Goal: Task Accomplishment & Management: Manage account settings

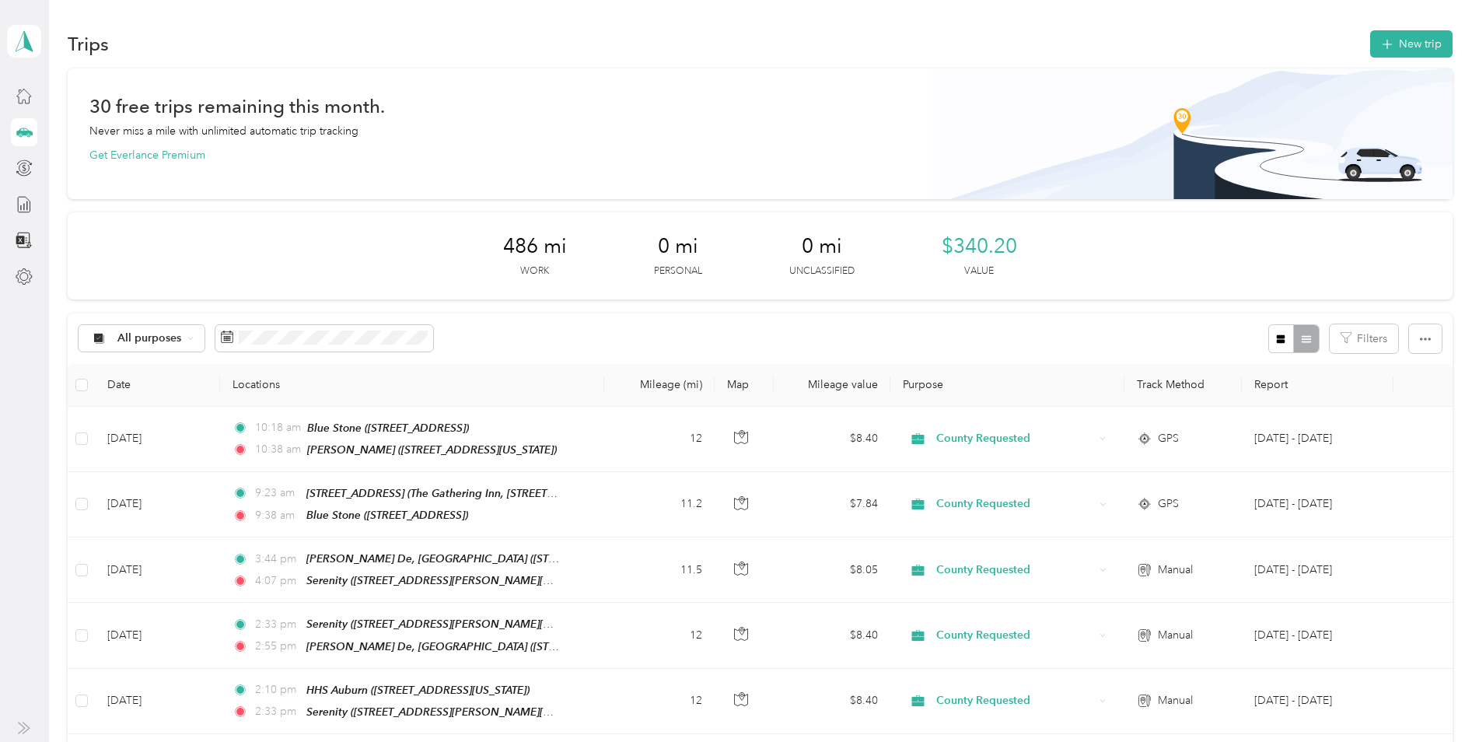
click at [1411, 52] on button "New trip" at bounding box center [1411, 43] width 82 height 27
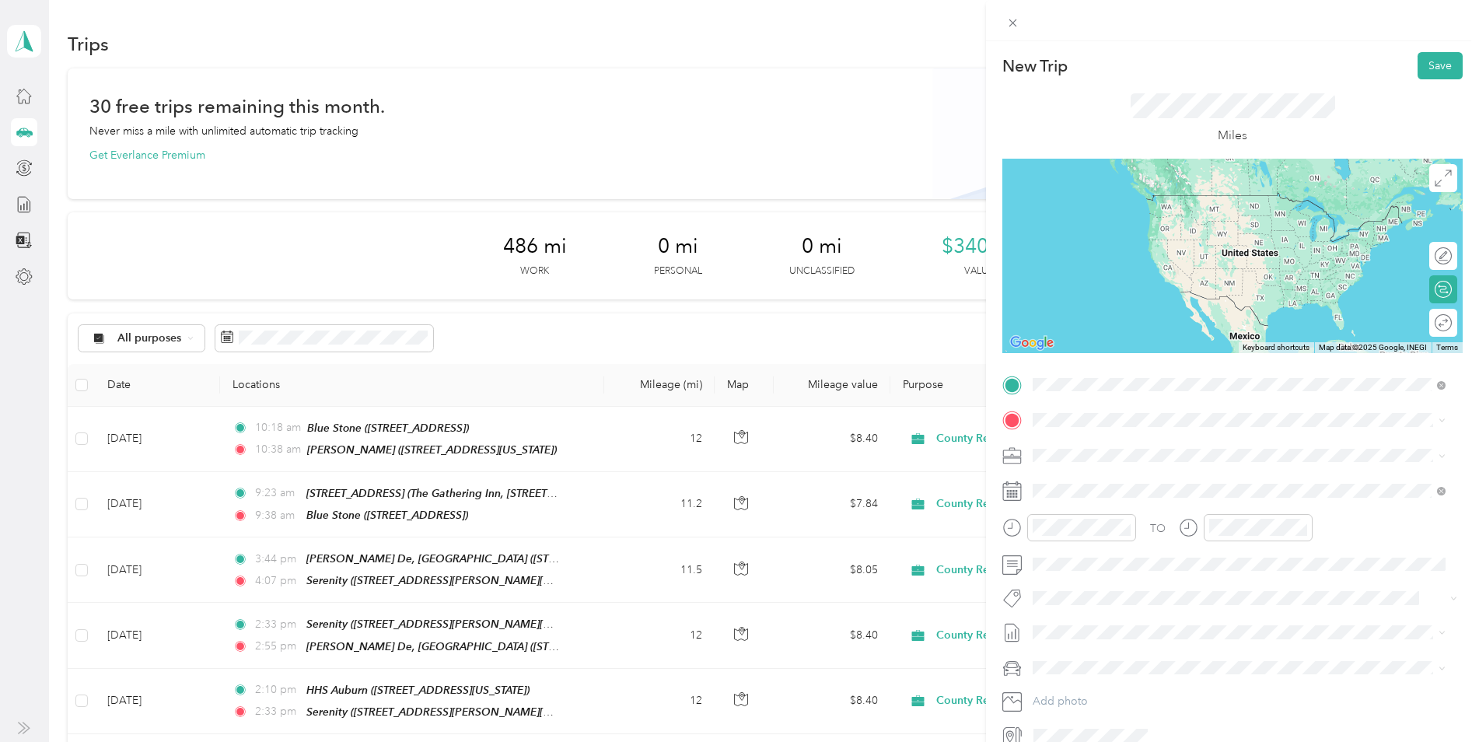
click at [1079, 446] on strong "HHS Auburn" at bounding box center [1093, 446] width 62 height 14
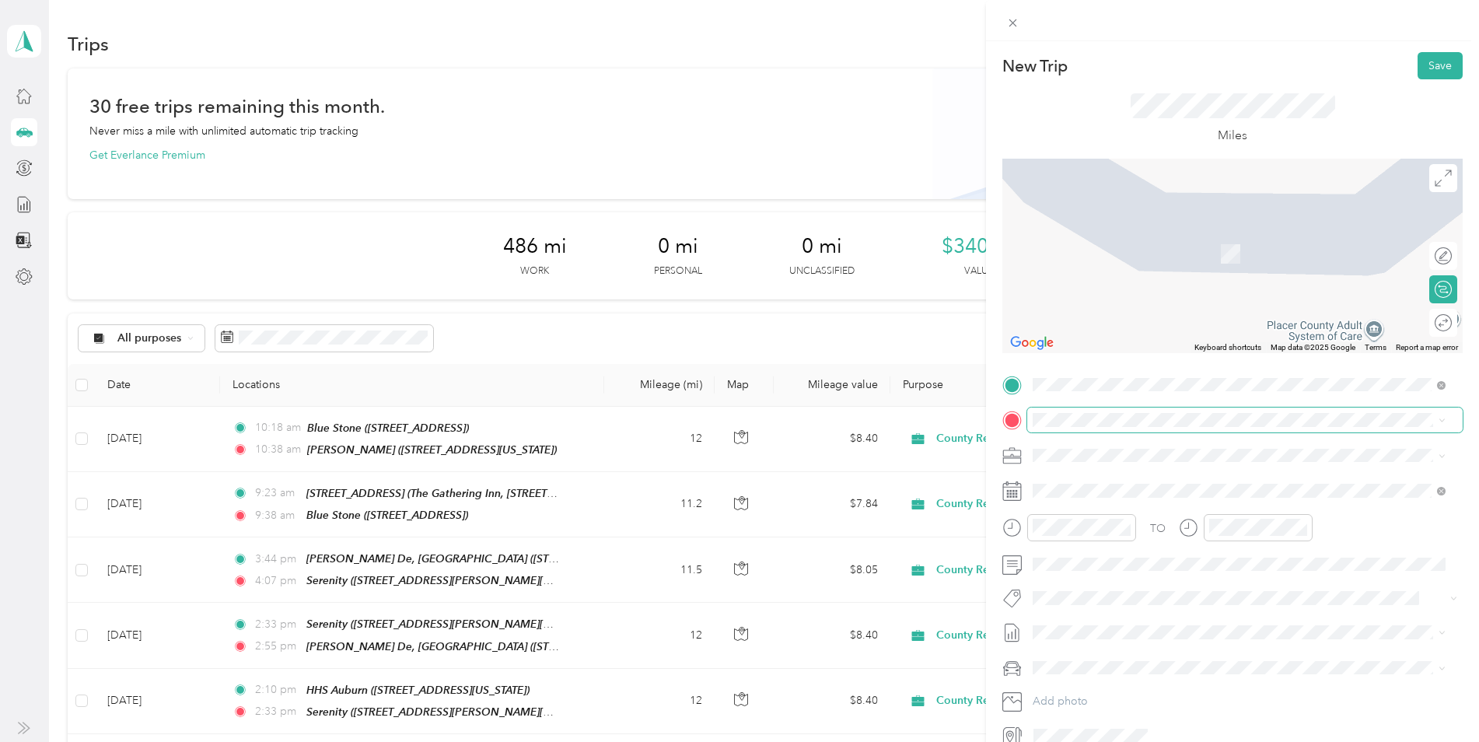
click at [1060, 411] on span at bounding box center [1244, 419] width 435 height 25
click at [1089, 477] on strong "Serenity" at bounding box center [1082, 478] width 41 height 14
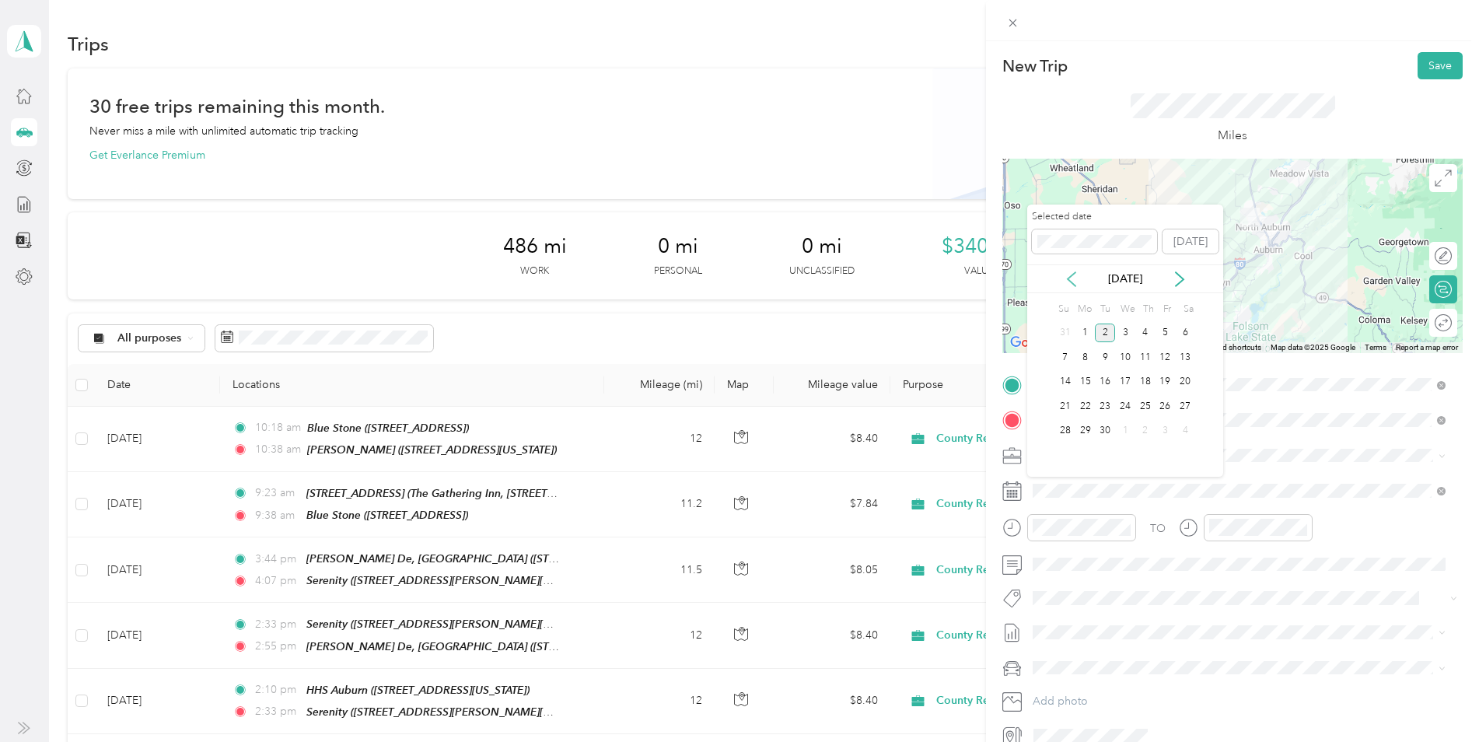
click at [1070, 273] on icon at bounding box center [1072, 279] width 16 height 16
click at [1127, 429] on div "27" at bounding box center [1125, 430] width 20 height 19
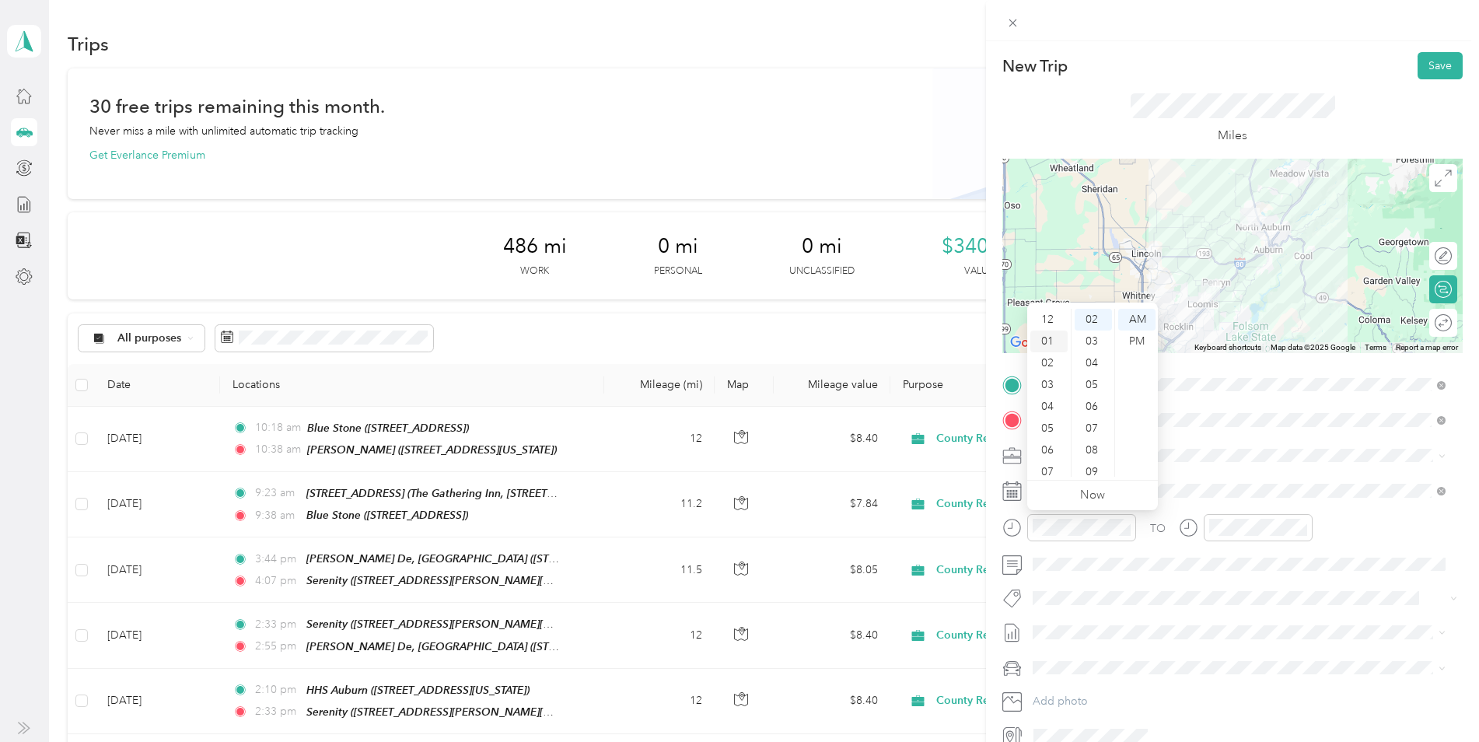
click at [1046, 333] on div "01" at bounding box center [1048, 341] width 37 height 22
click at [1094, 318] on div "52" at bounding box center [1093, 313] width 37 height 22
click at [1130, 338] on div "PM" at bounding box center [1136, 341] width 37 height 22
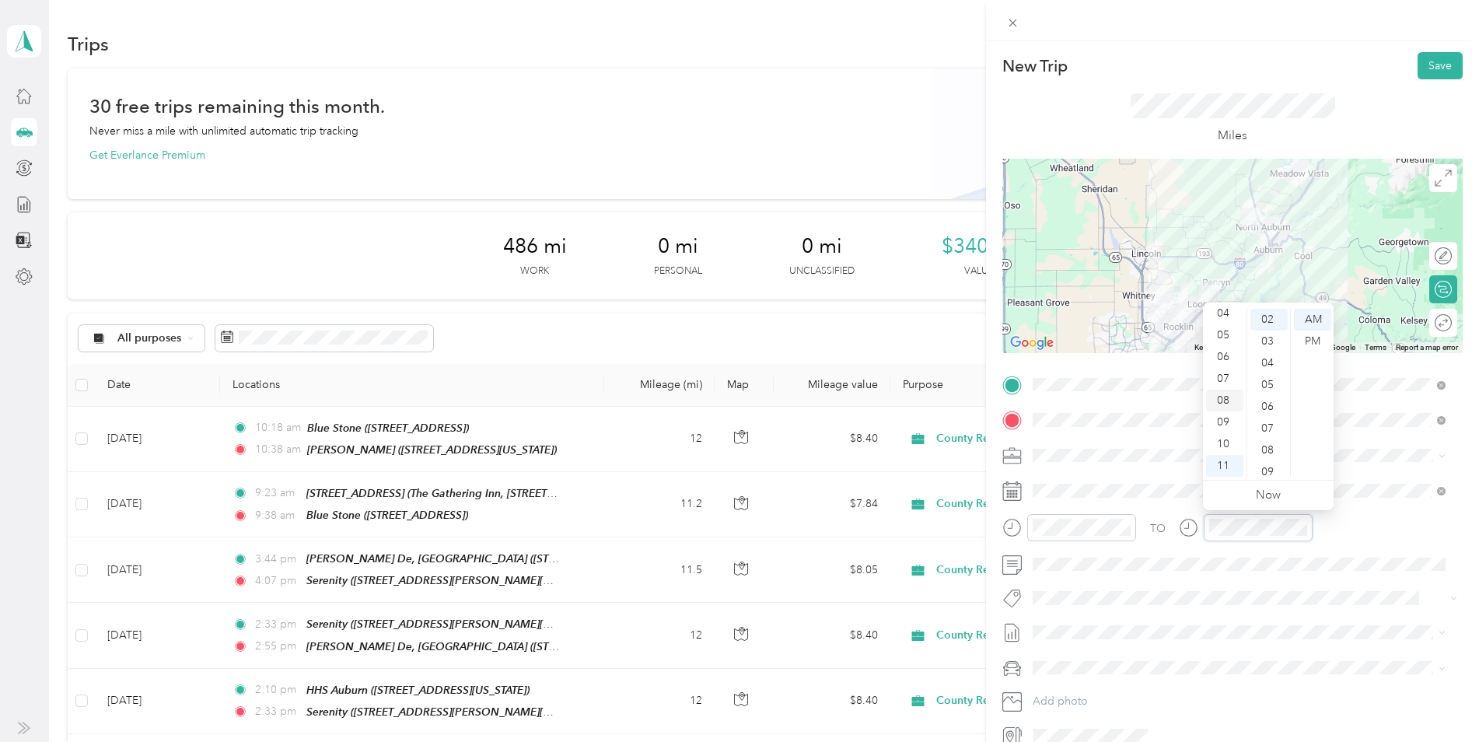
scroll to position [0, 0]
click at [1216, 334] on div "01" at bounding box center [1224, 341] width 37 height 22
click at [1273, 392] on div "14" at bounding box center [1268, 391] width 37 height 22
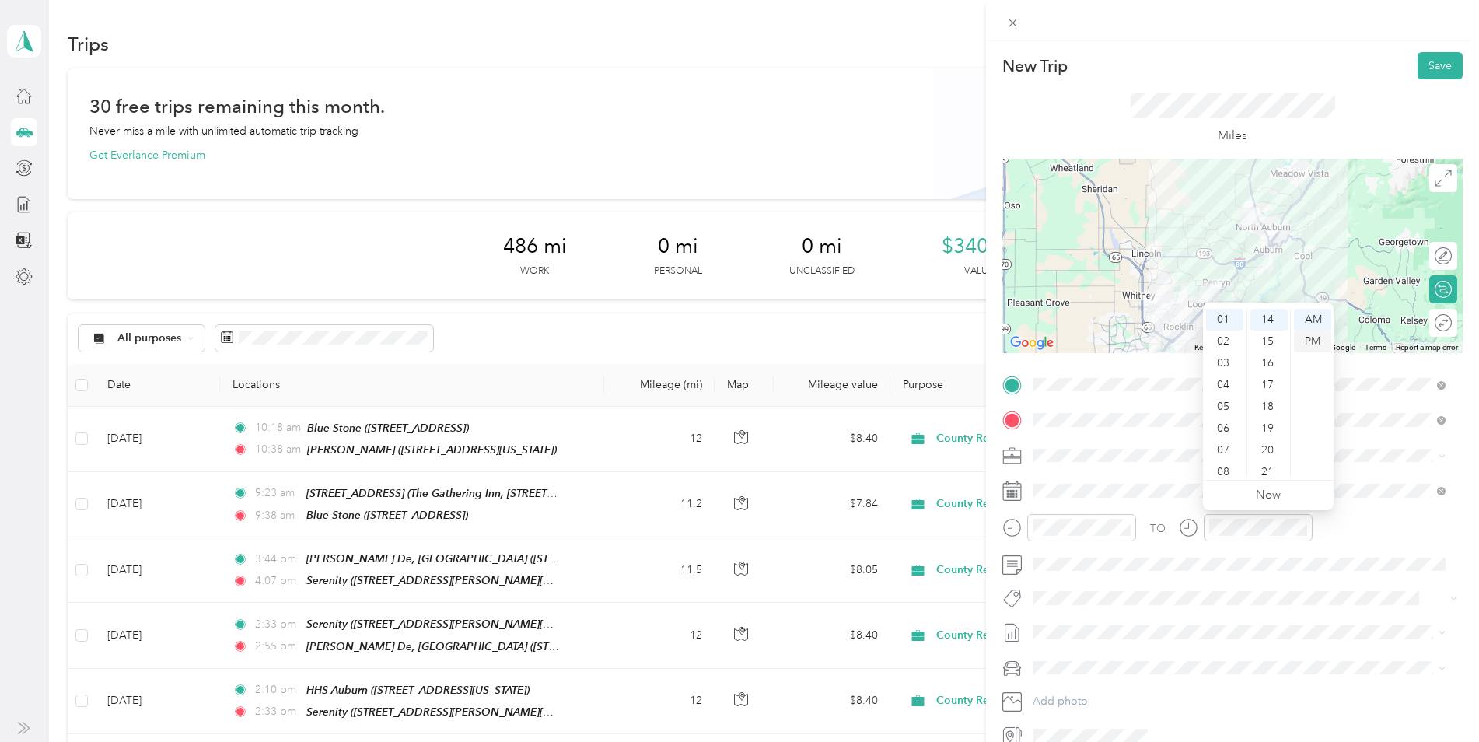
click at [1310, 337] on div "PM" at bounding box center [1312, 341] width 37 height 22
click at [1220, 336] on div "01" at bounding box center [1224, 341] width 37 height 22
click at [1269, 344] on div "14" at bounding box center [1268, 348] width 37 height 22
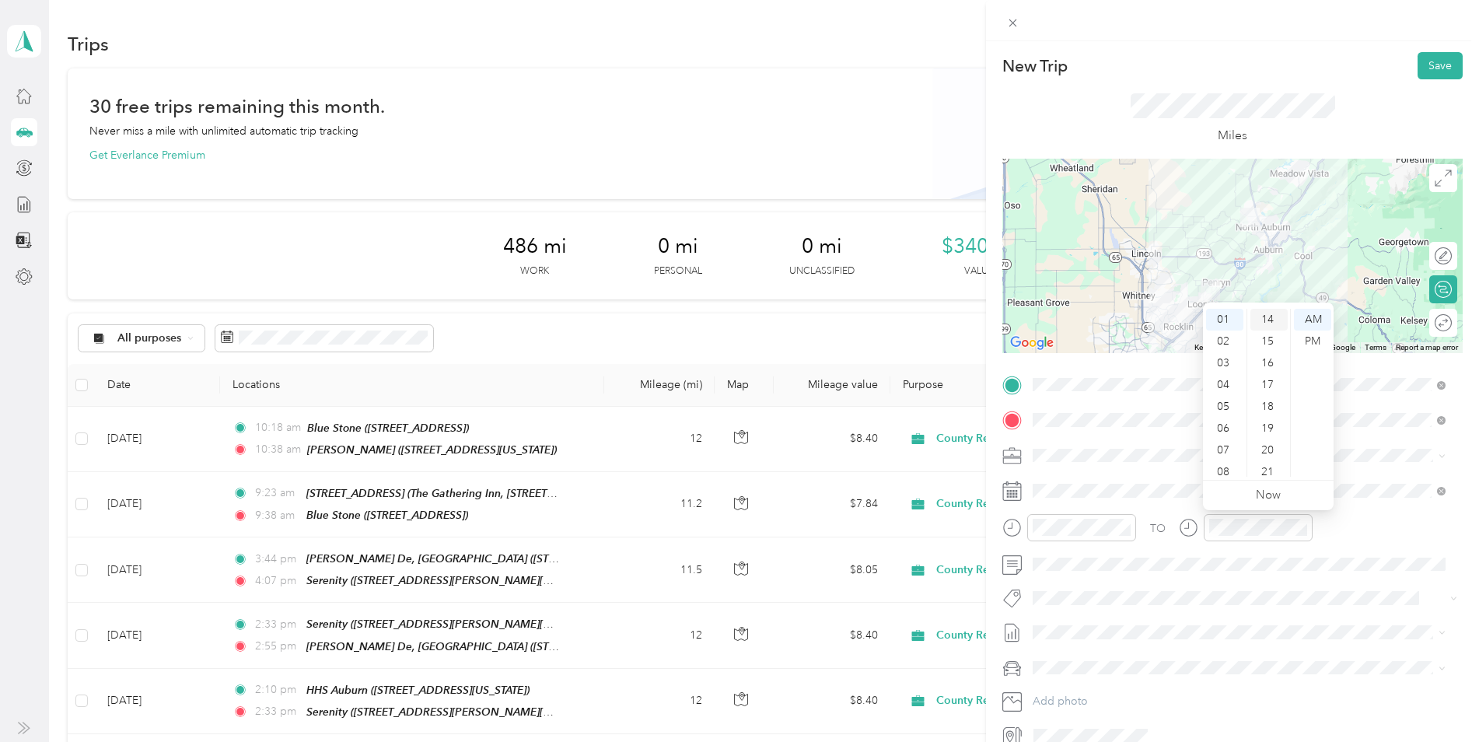
scroll to position [305, 0]
click at [1310, 338] on div "PM" at bounding box center [1312, 341] width 37 height 22
click at [1229, 337] on div "01" at bounding box center [1224, 341] width 37 height 22
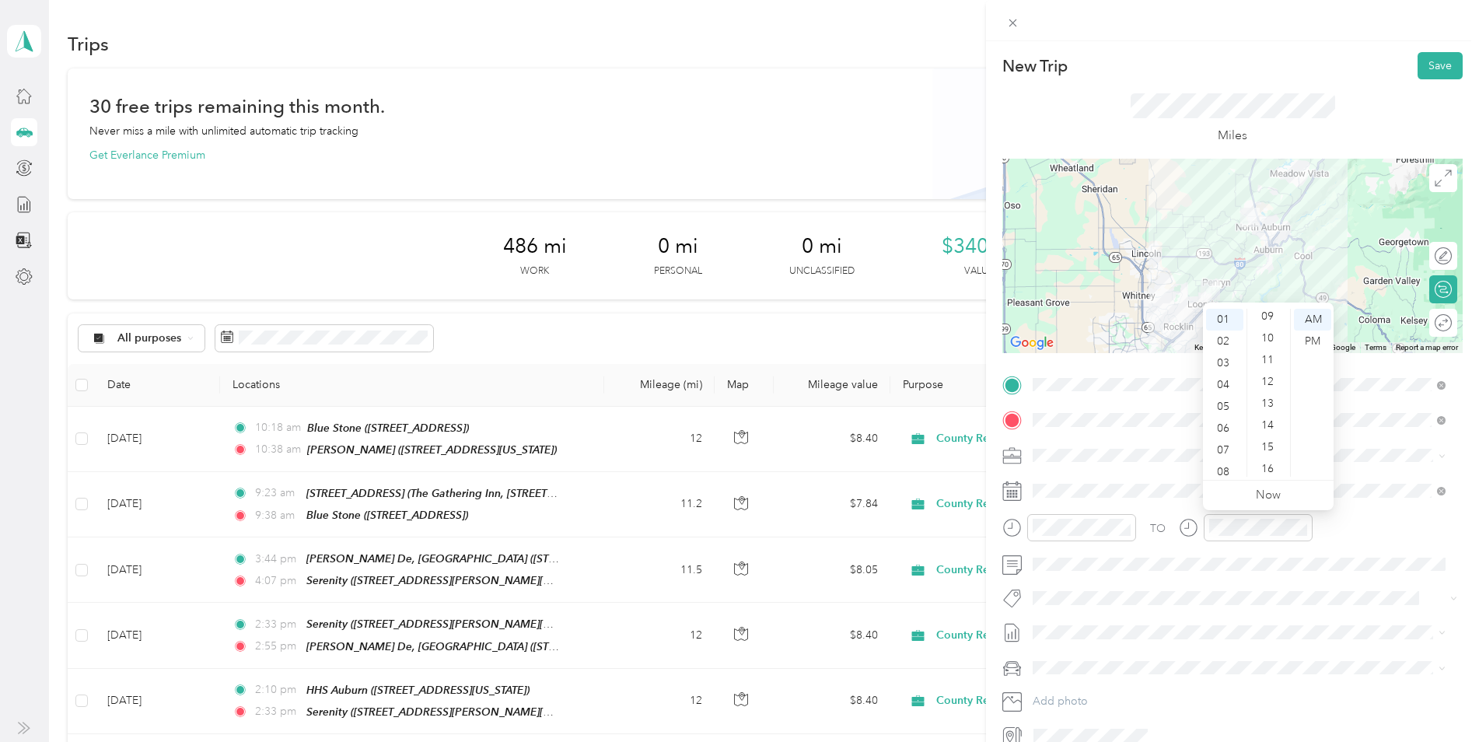
click at [1271, 400] on div "13" at bounding box center [1268, 404] width 37 height 22
click at [1306, 341] on div "PM" at bounding box center [1312, 341] width 37 height 22
click at [1222, 337] on div "01" at bounding box center [1224, 341] width 37 height 22
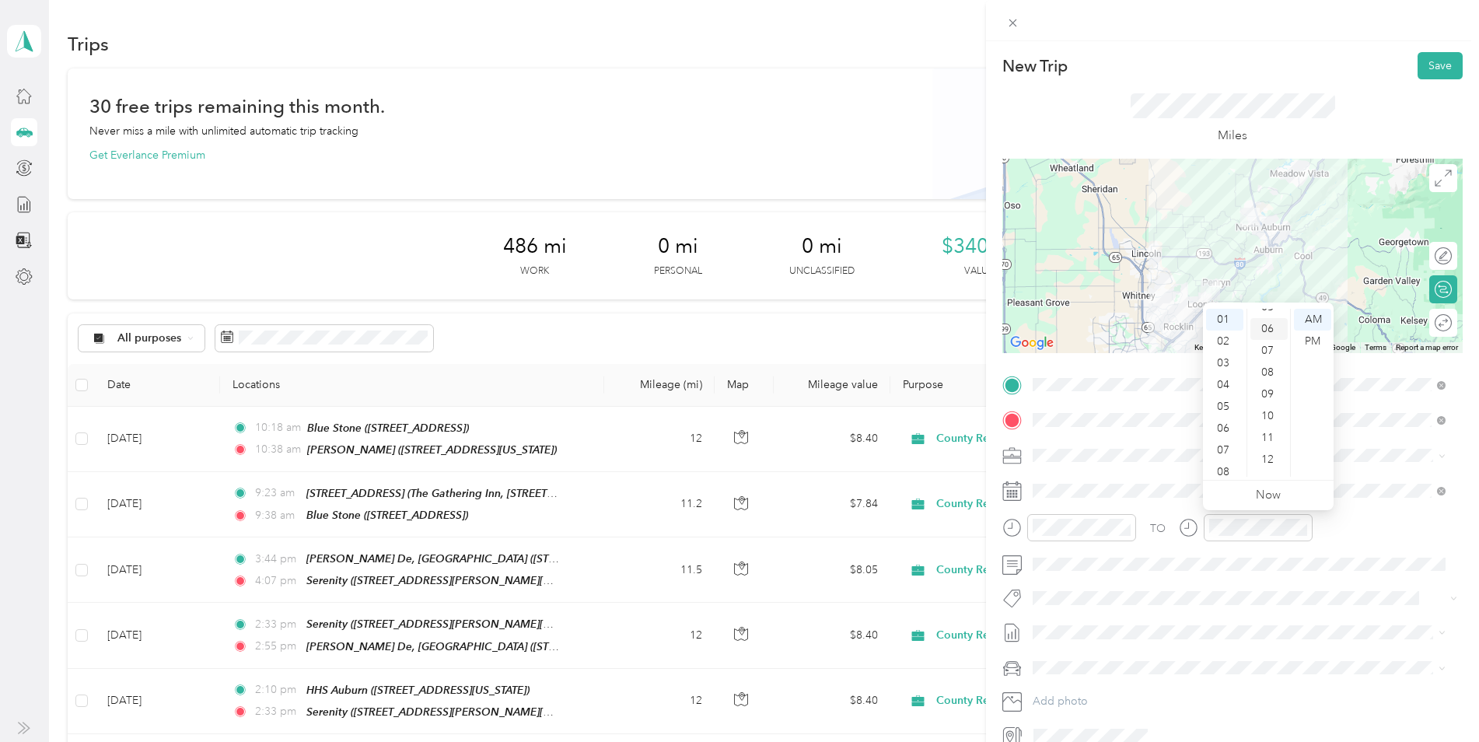
scroll to position [199, 0]
click at [1265, 430] on div "14" at bounding box center [1268, 425] width 37 height 22
click at [1310, 342] on div "PM" at bounding box center [1312, 341] width 37 height 22
click at [1083, 556] on span at bounding box center [1244, 564] width 435 height 25
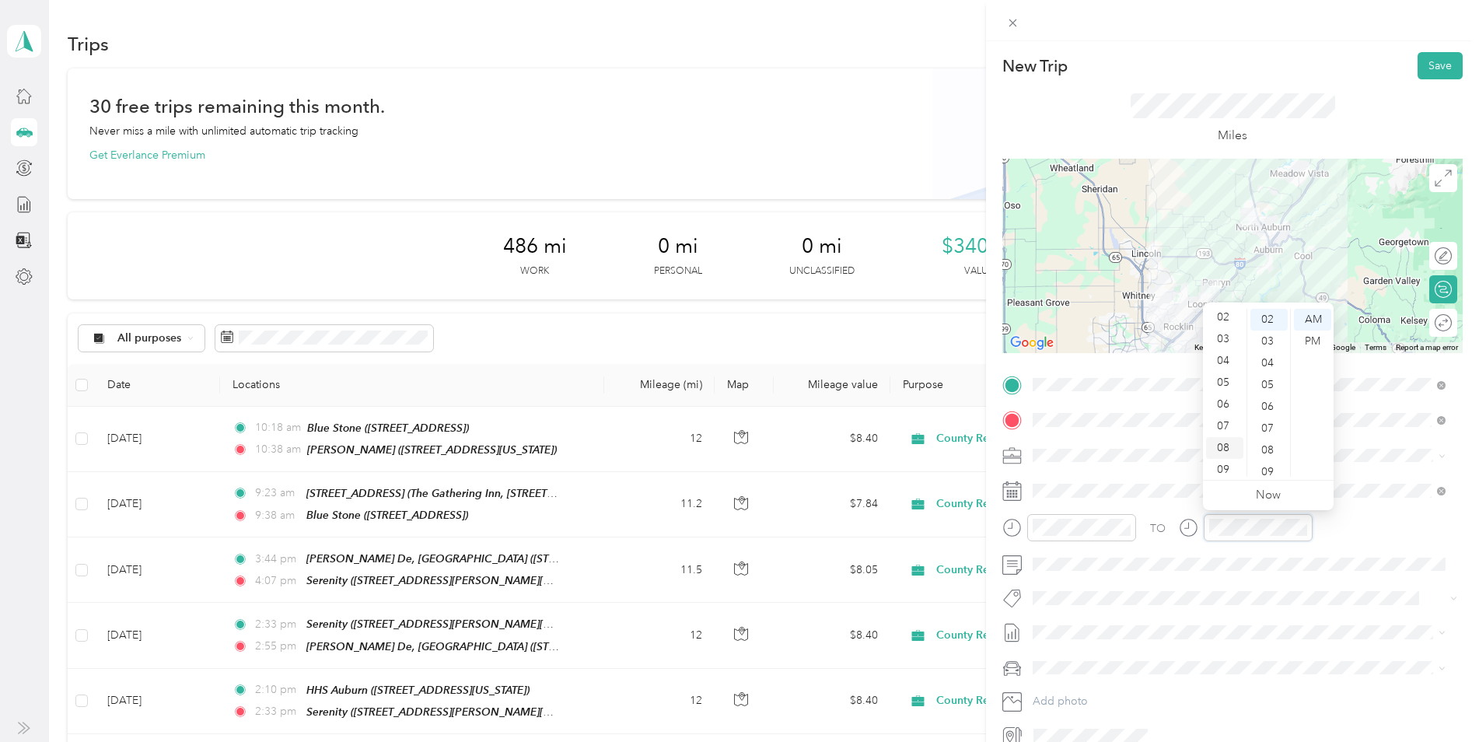
scroll to position [0, 0]
click at [1226, 358] on div "02" at bounding box center [1224, 363] width 37 height 22
click at [1268, 388] on div "14" at bounding box center [1268, 391] width 37 height 22
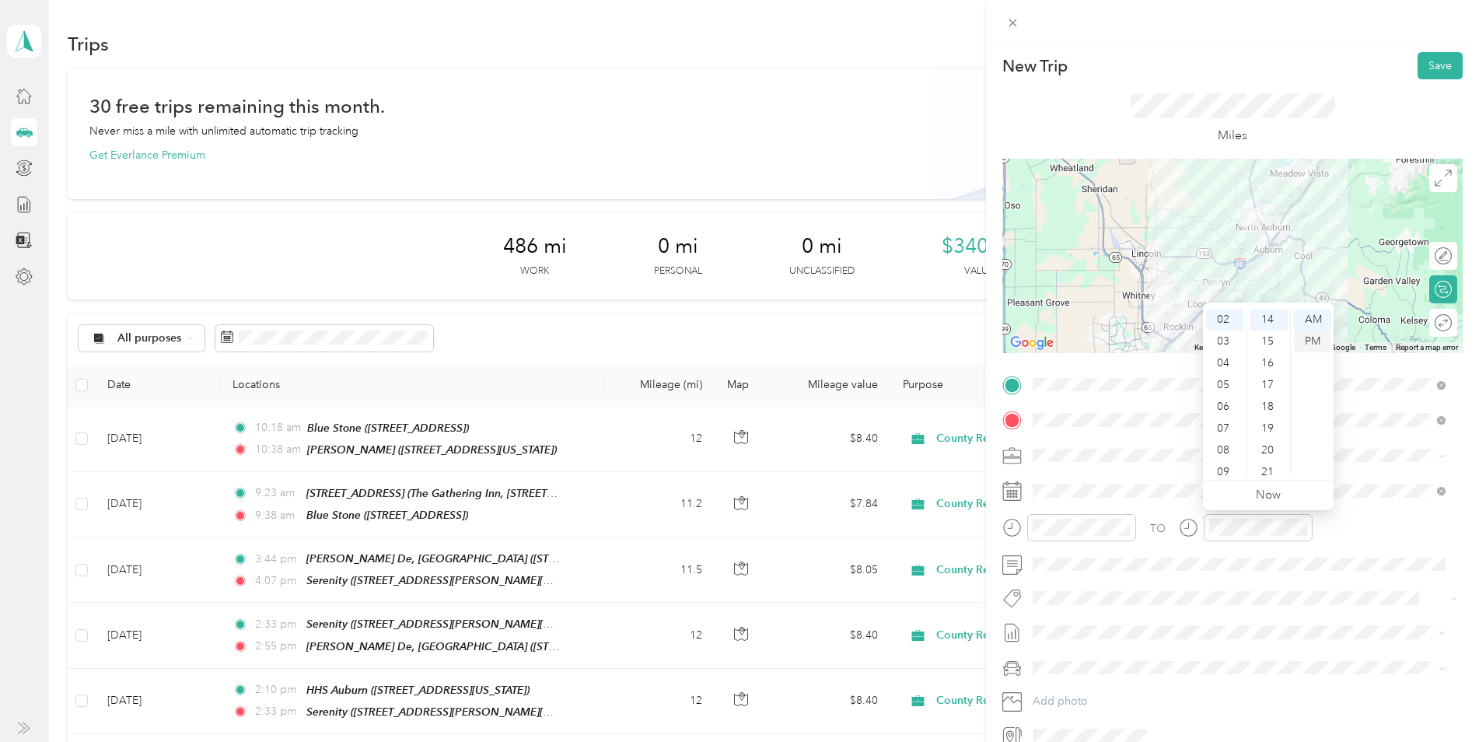
click at [1309, 332] on div "PM" at bounding box center [1312, 341] width 37 height 22
click at [1146, 80] on div "Miles" at bounding box center [1232, 118] width 460 height 79
click at [1428, 65] on button "Save" at bounding box center [1440, 65] width 45 height 27
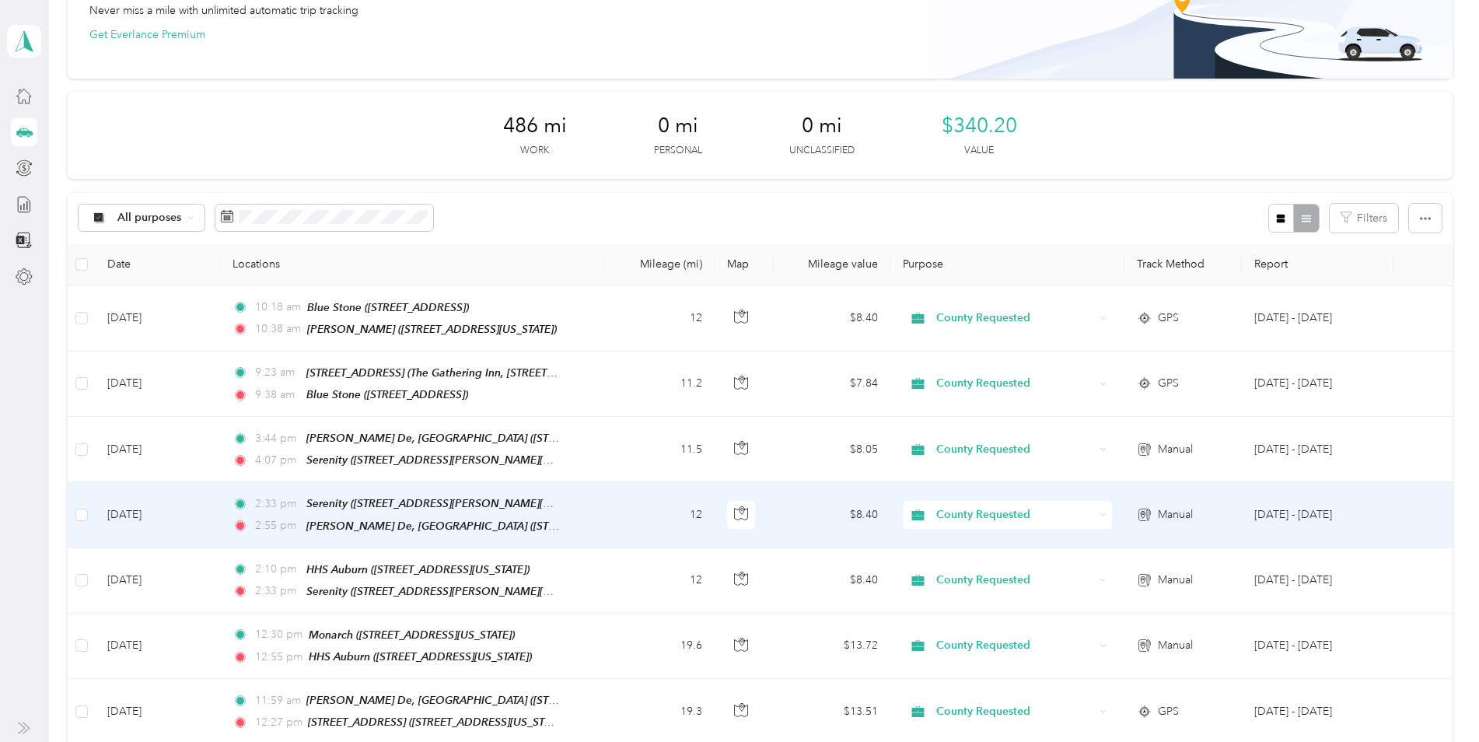
scroll to position [0, 0]
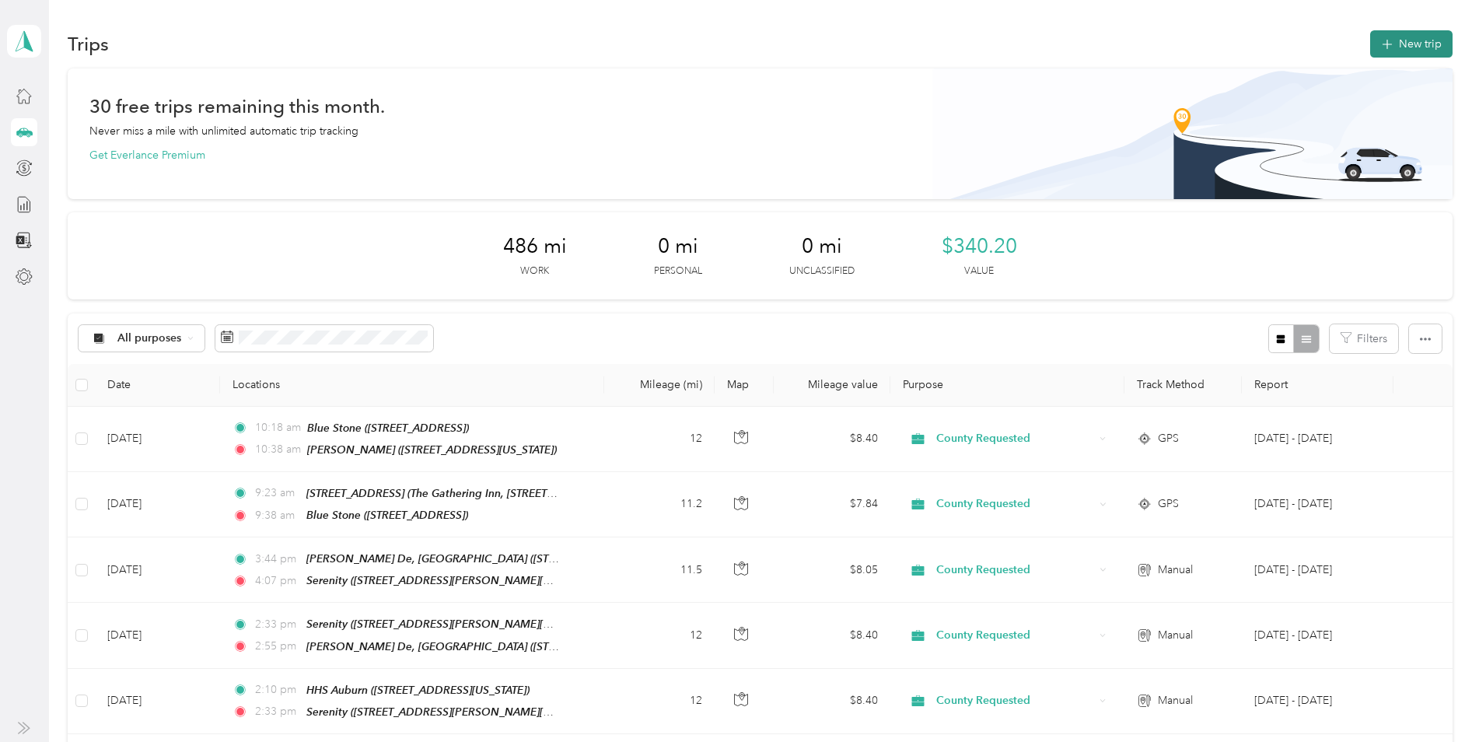
click at [1401, 45] on button "New trip" at bounding box center [1411, 43] width 82 height 27
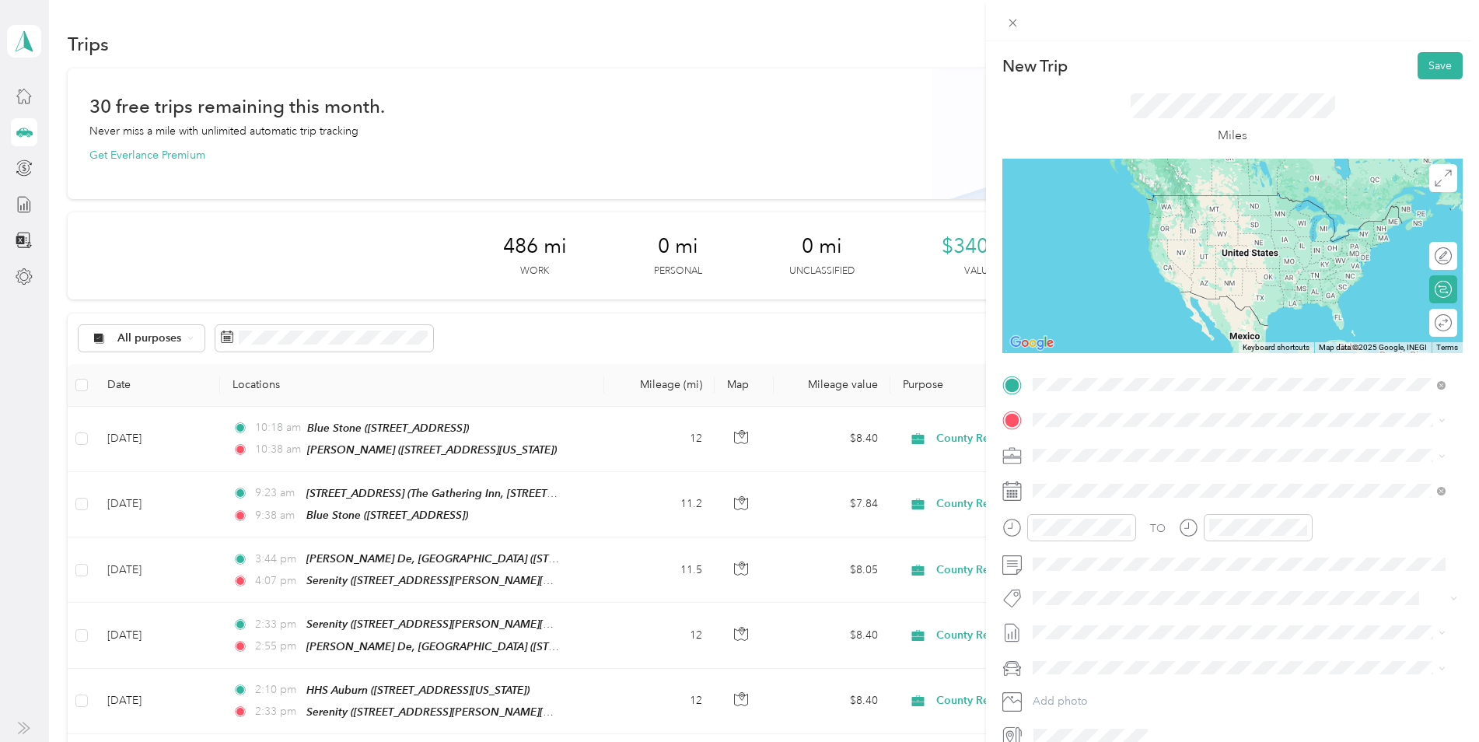
click at [1101, 446] on strong "Serenity" at bounding box center [1082, 446] width 41 height 14
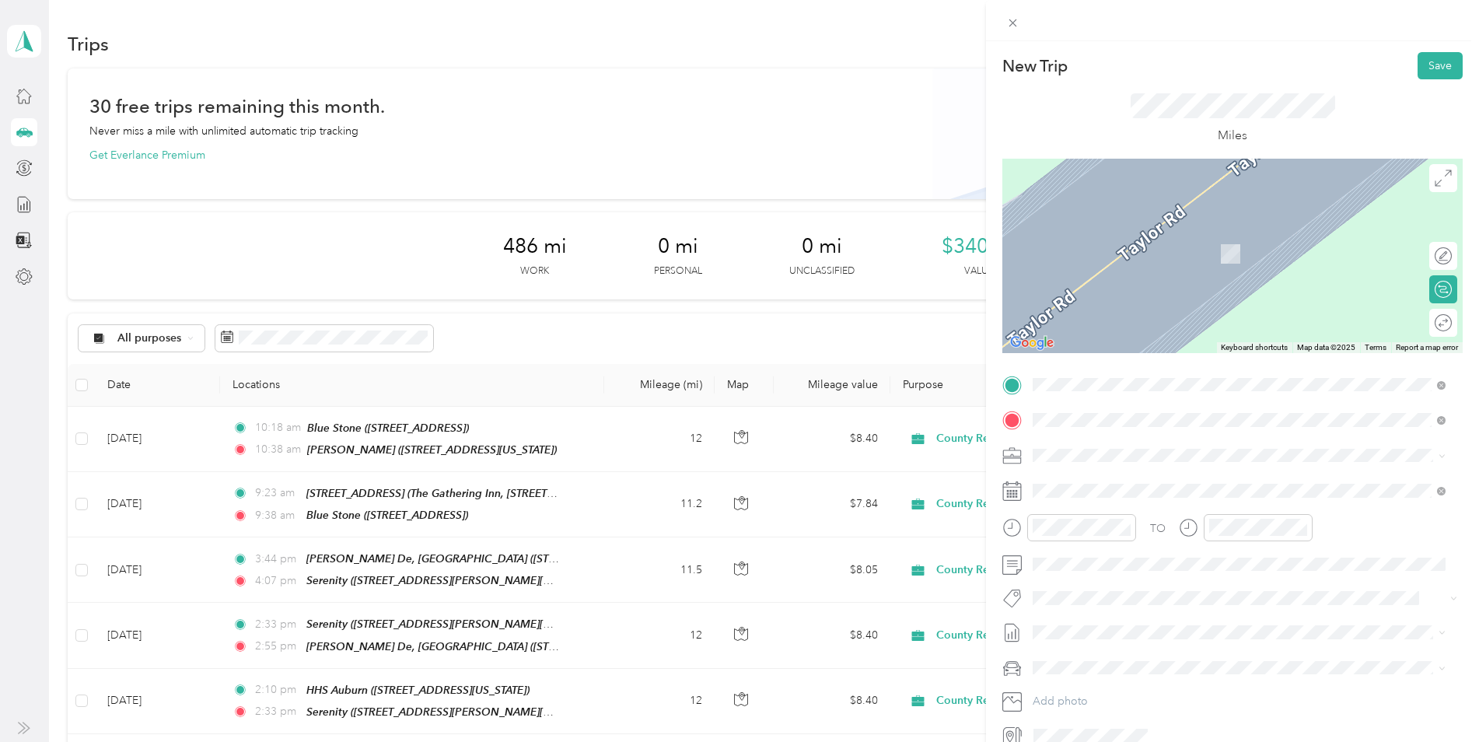
click at [1095, 481] on strong "[PERSON_NAME] De, [GEOGRAPHIC_DATA]" at bounding box center [1178, 481] width 232 height 14
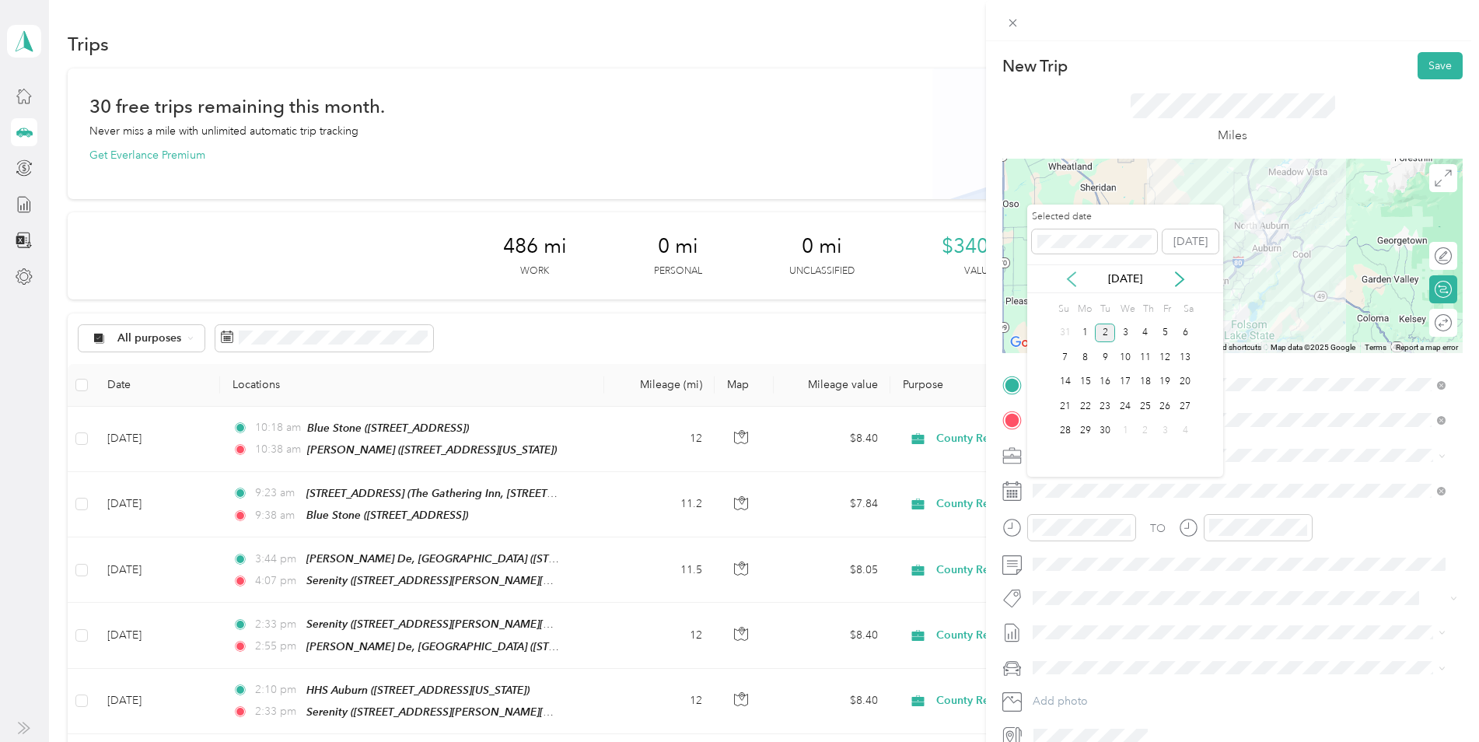
click at [1071, 282] on icon at bounding box center [1072, 279] width 8 height 14
click at [1125, 434] on div "27" at bounding box center [1125, 430] width 20 height 19
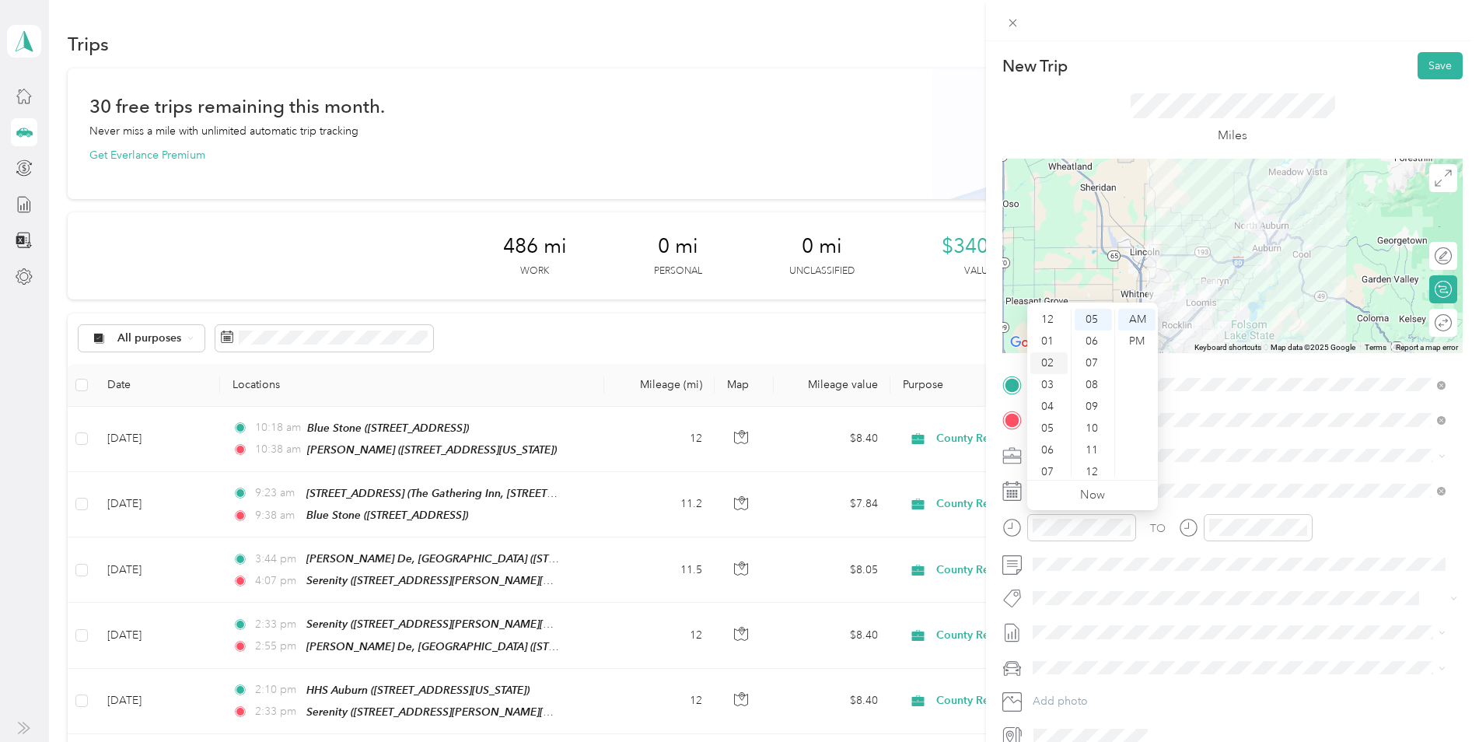
click at [1045, 357] on div "02" at bounding box center [1048, 363] width 37 height 22
click at [1084, 409] on div "20" at bounding box center [1093, 413] width 37 height 22
click at [1142, 337] on div "PM" at bounding box center [1136, 341] width 37 height 22
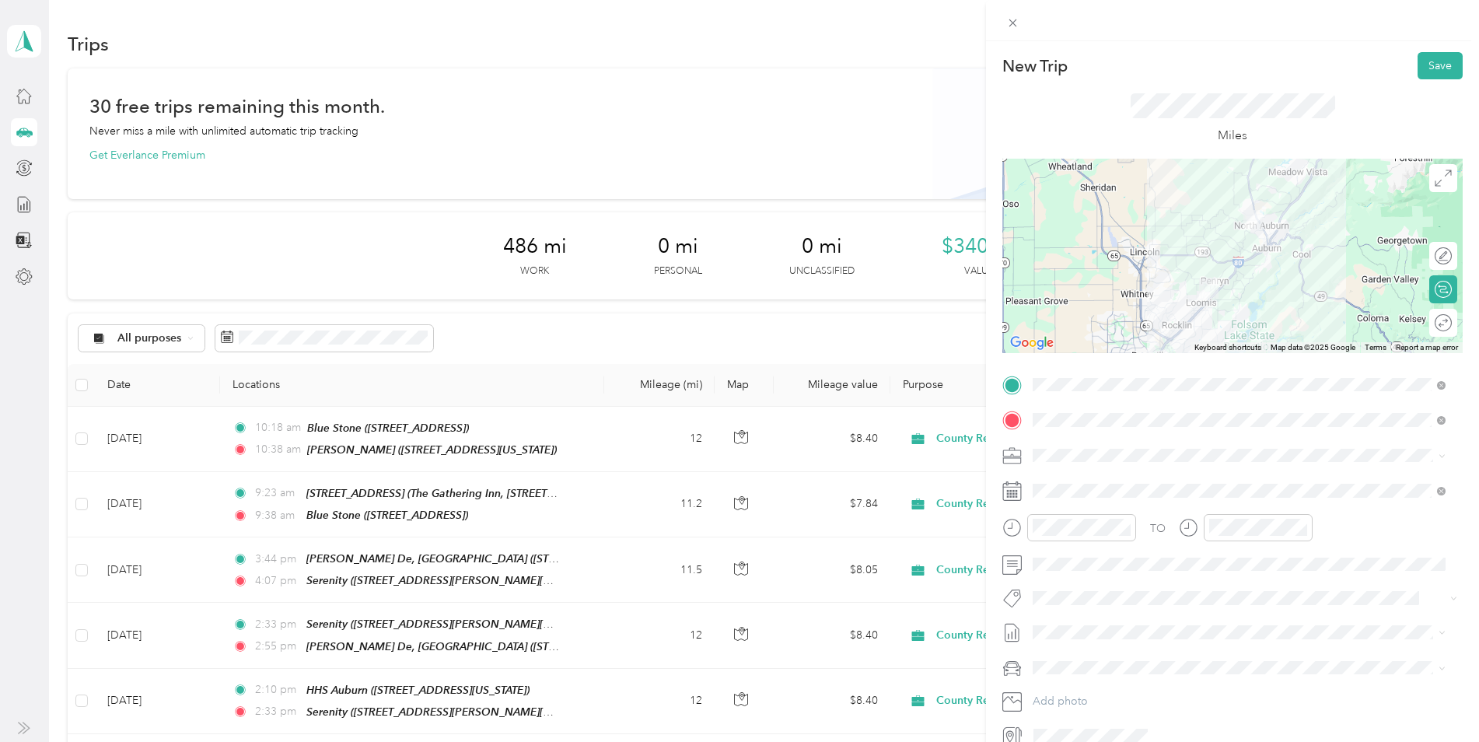
click at [1228, 512] on div "TO Add photo" at bounding box center [1232, 560] width 460 height 376
click at [1228, 349] on div "02" at bounding box center [1224, 348] width 37 height 22
click at [1271, 442] on div "43" at bounding box center [1268, 447] width 37 height 22
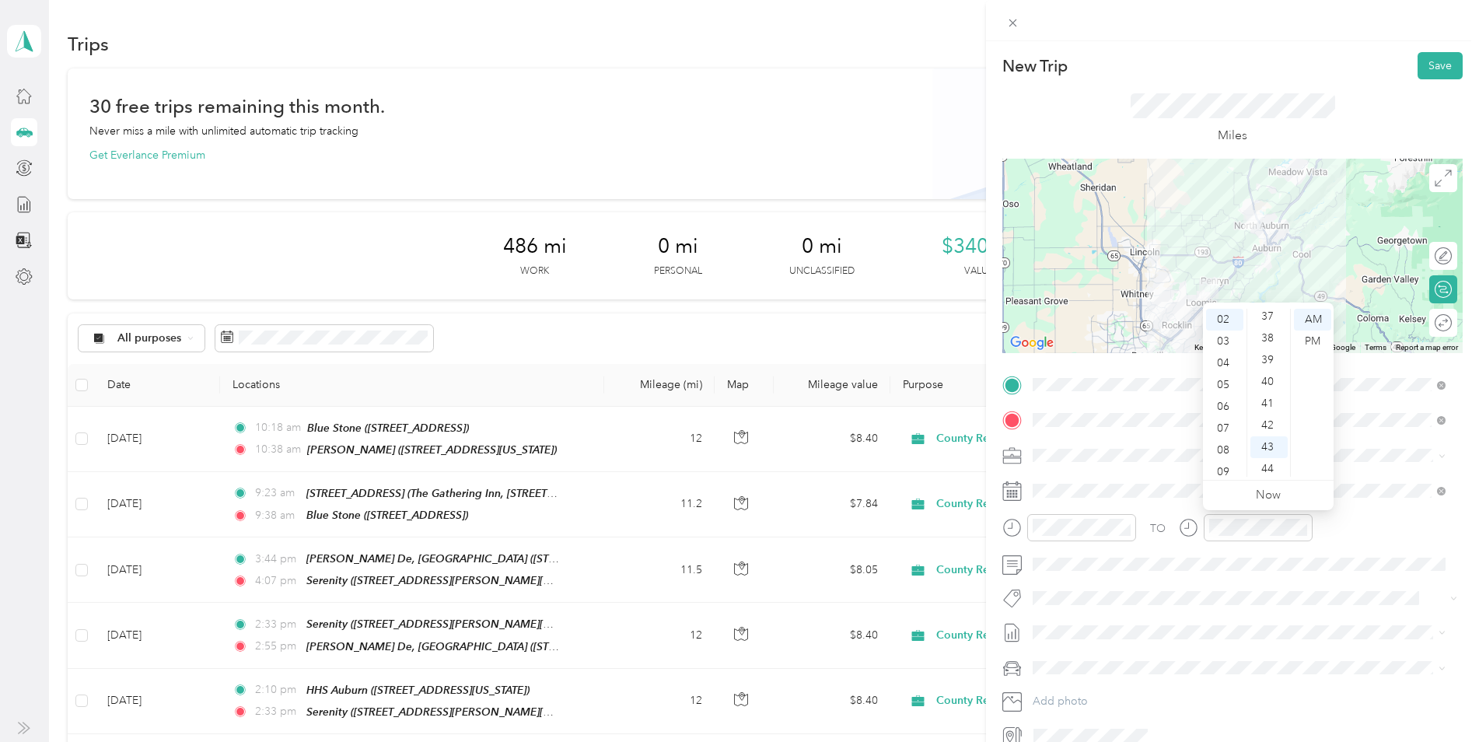
scroll to position [936, 0]
click at [1313, 342] on div "PM" at bounding box center [1312, 341] width 37 height 22
click at [1421, 58] on button "Save" at bounding box center [1440, 65] width 45 height 27
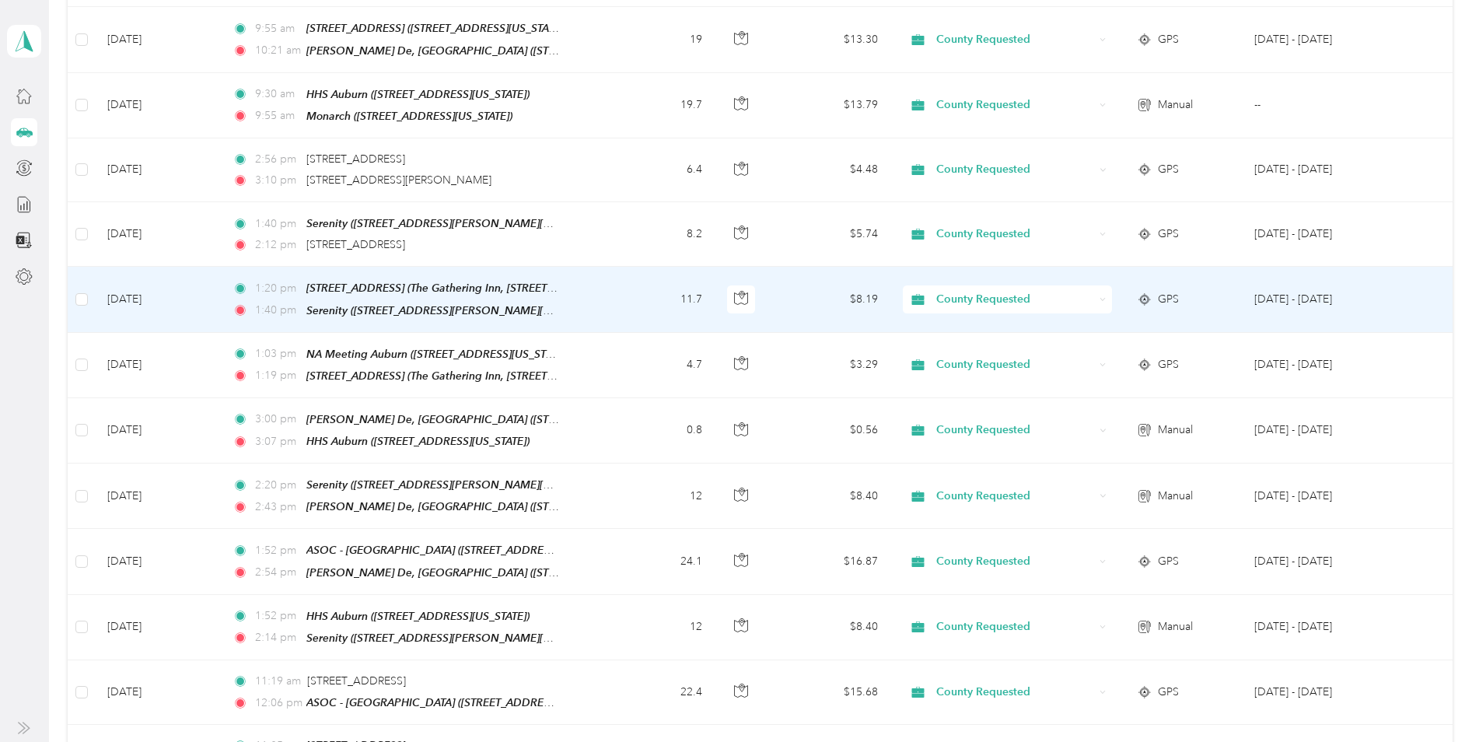
scroll to position [933, 0]
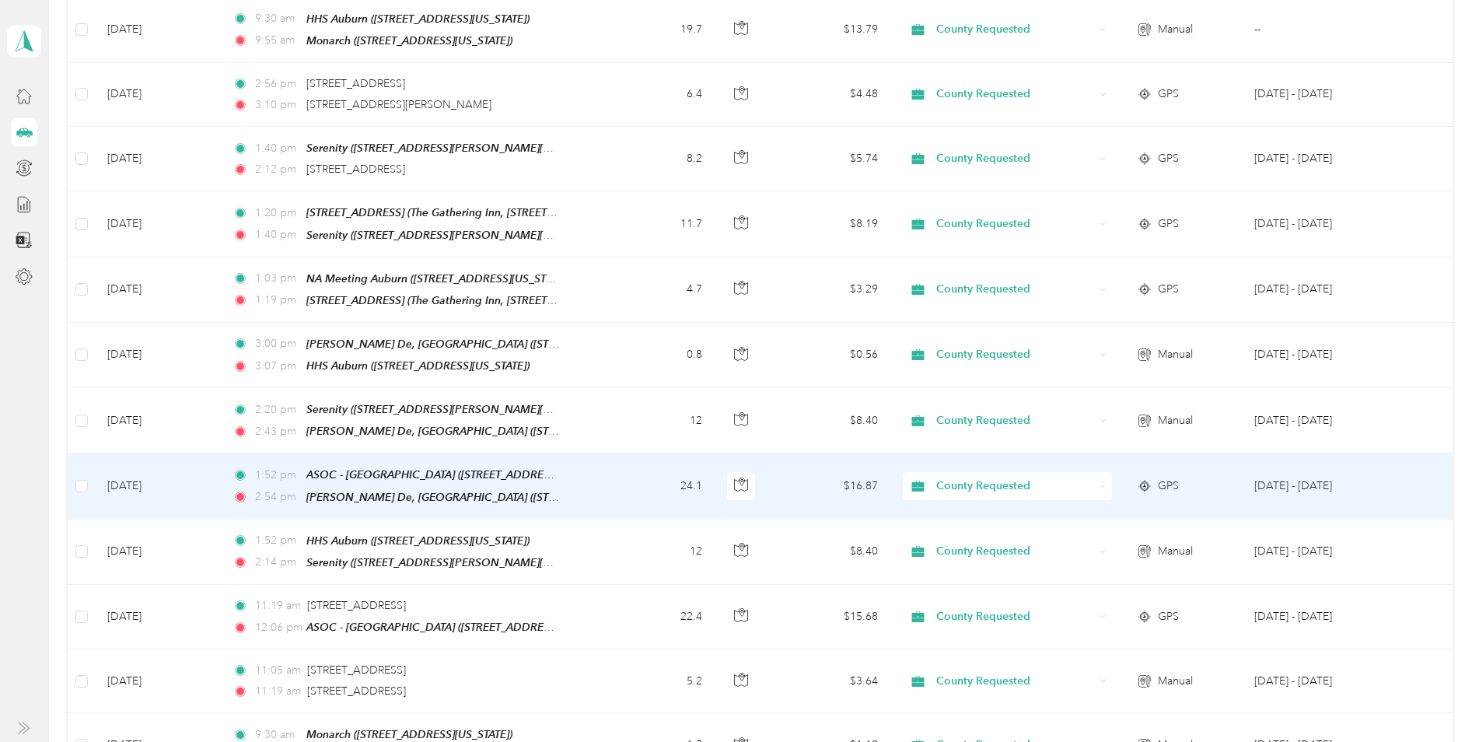
click at [621, 461] on td "24.1" at bounding box center [659, 485] width 110 height 65
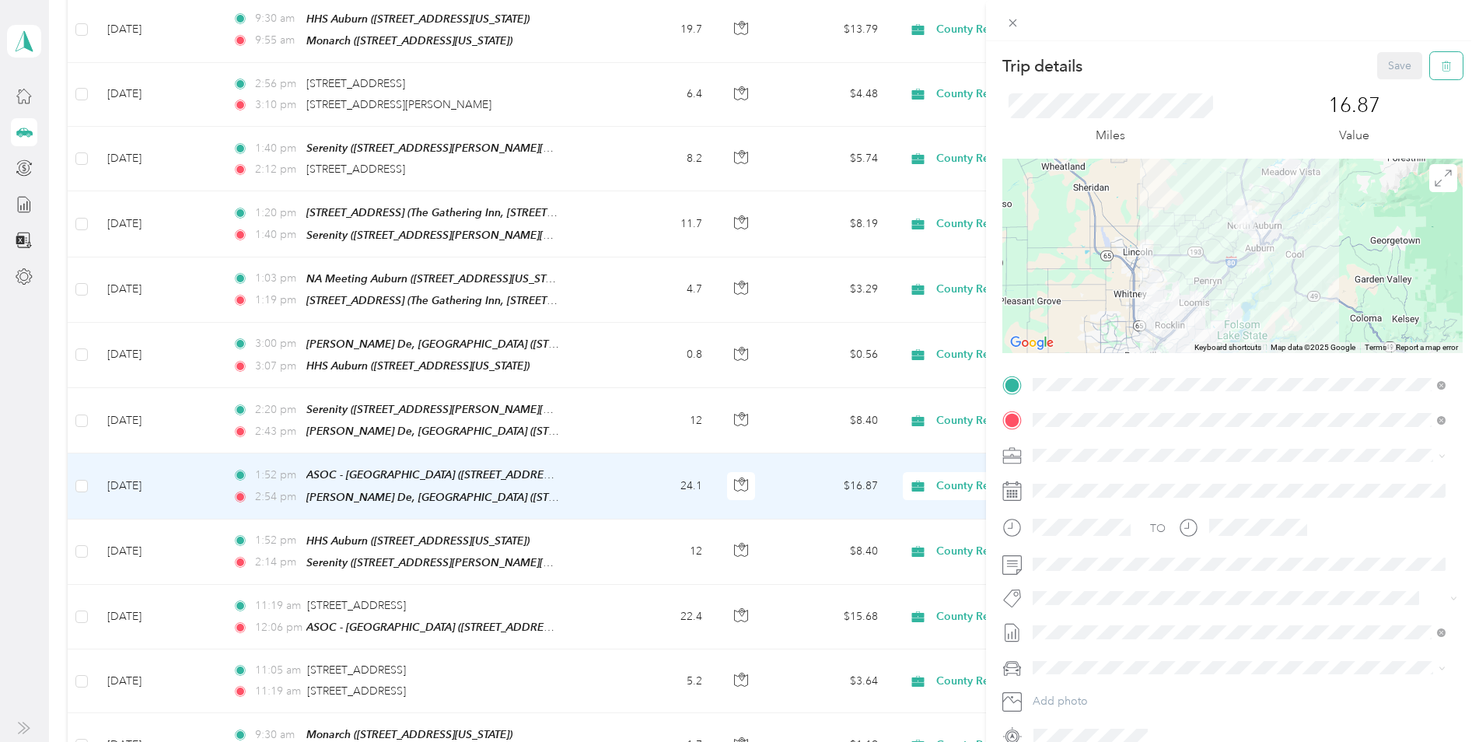
click at [1441, 68] on button "button" at bounding box center [1446, 65] width 33 height 27
drag, startPoint x: 1386, startPoint y: 83, endPoint x: 1322, endPoint y: 69, distance: 65.3
click at [1377, 83] on button "Yes" at bounding box center [1389, 84] width 30 height 25
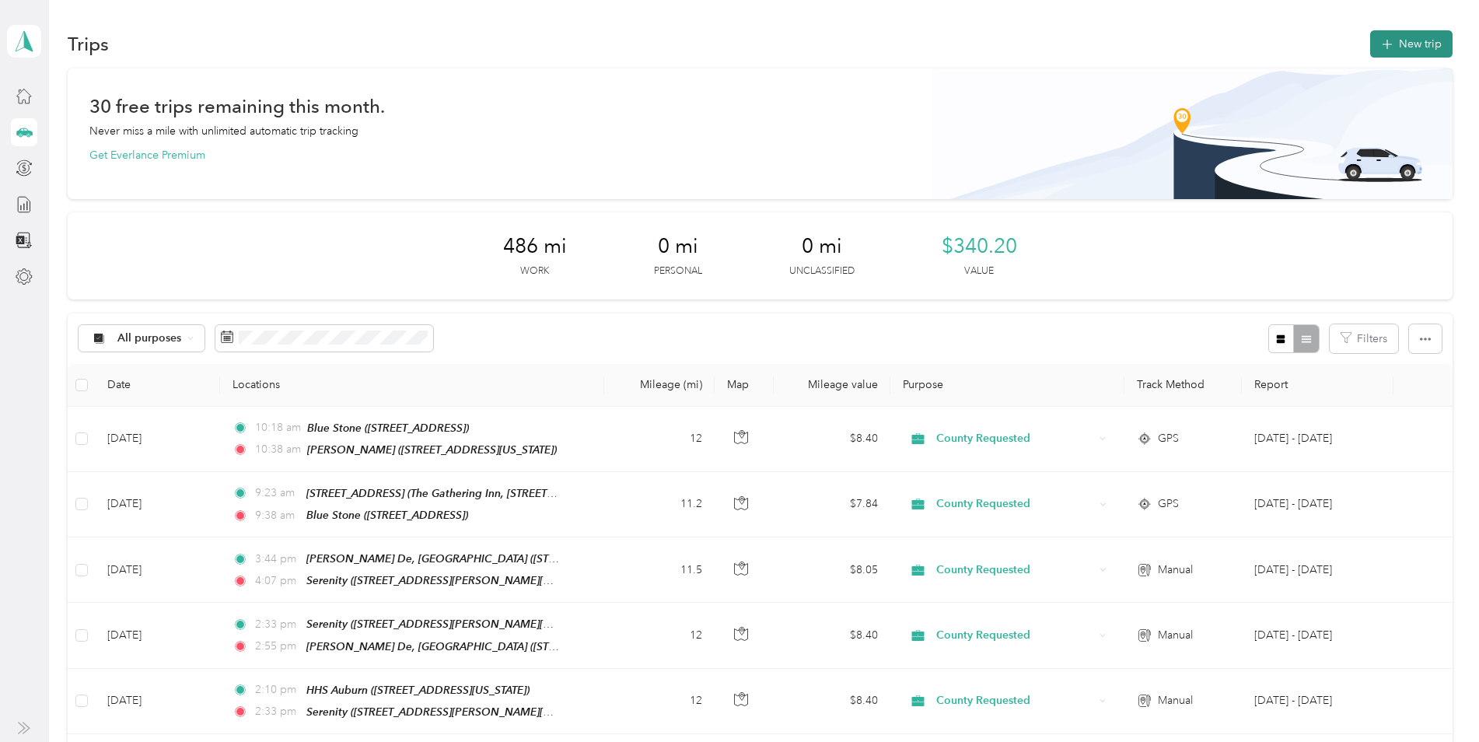
click at [1394, 41] on button "New trip" at bounding box center [1411, 43] width 82 height 27
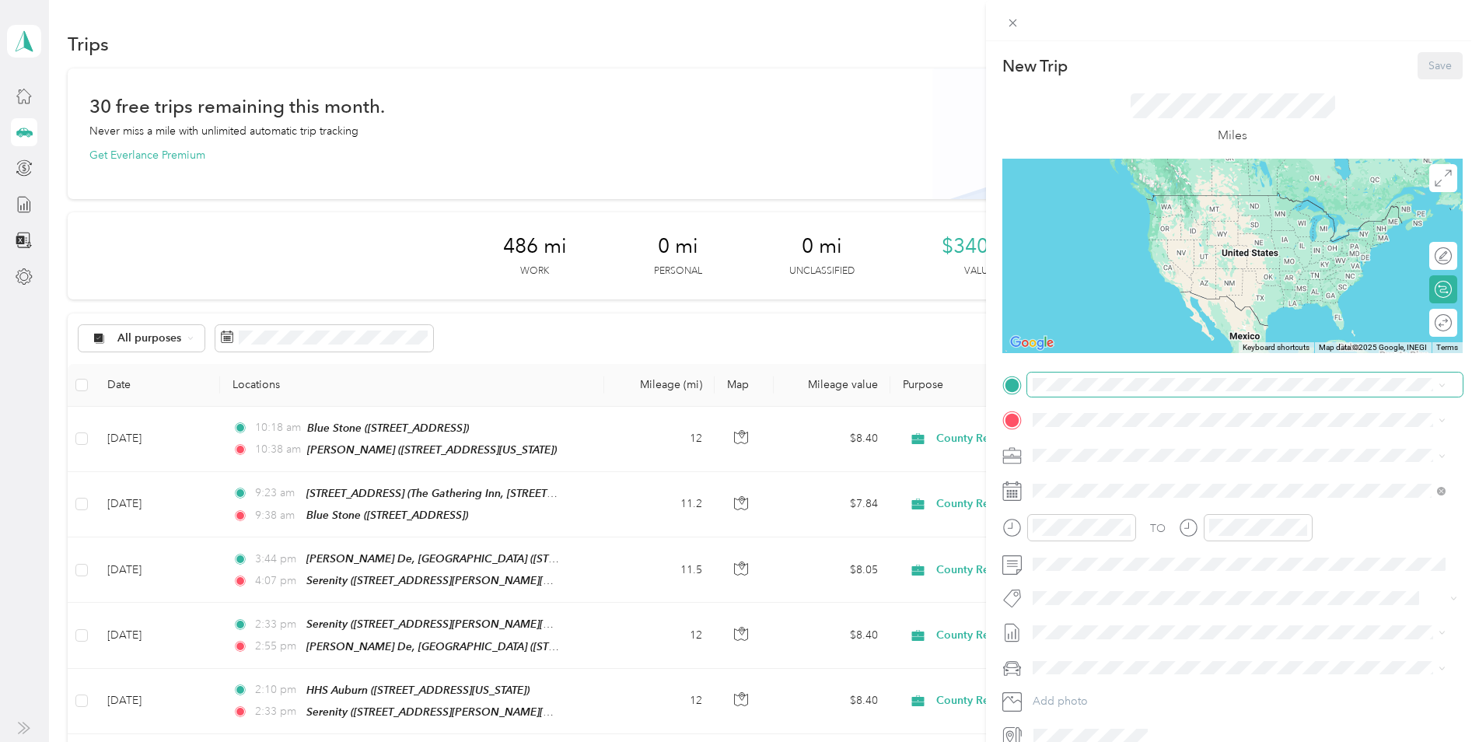
click at [1064, 342] on div "New Trip Save This trip cannot be edited because it is either under review, app…" at bounding box center [1232, 400] width 460 height 696
click at [1117, 455] on div "[GEOGRAPHIC_DATA] [STREET_ADDRESS][US_STATE]" at bounding box center [1140, 455] width 156 height 33
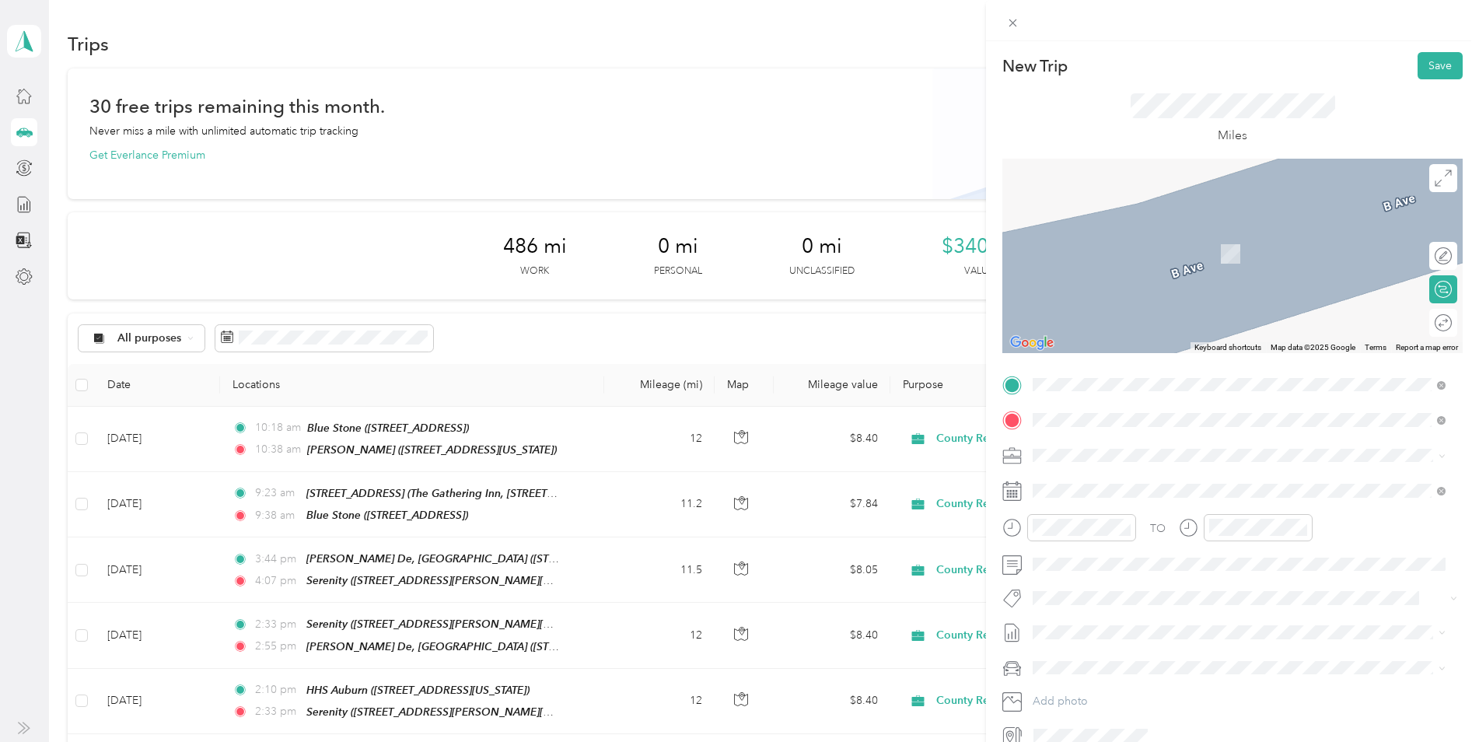
click at [1076, 493] on span "[STREET_ADDRESS][US_STATE]" at bounding box center [1140, 498] width 156 height 13
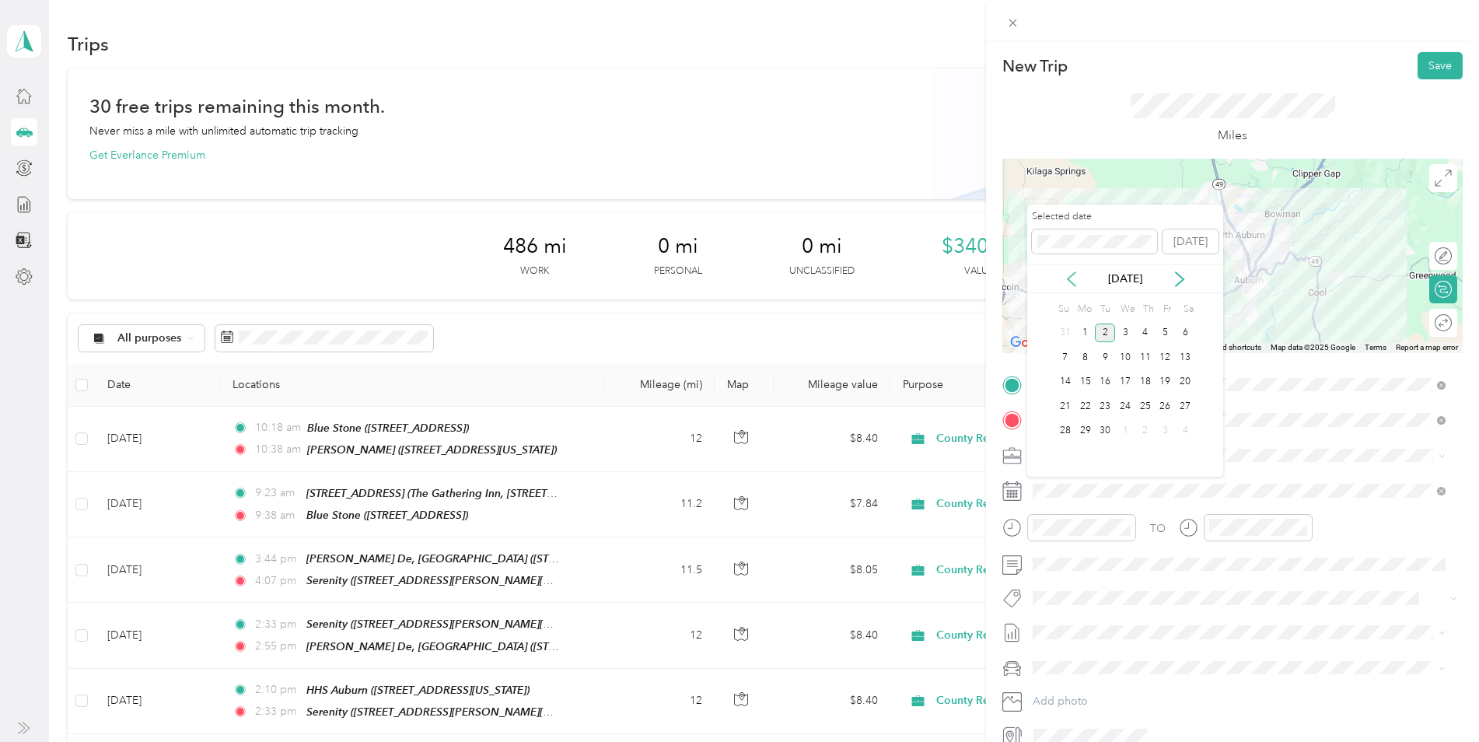
click at [1068, 280] on icon at bounding box center [1072, 279] width 8 height 14
click at [1148, 425] on div "28" at bounding box center [1145, 430] width 20 height 19
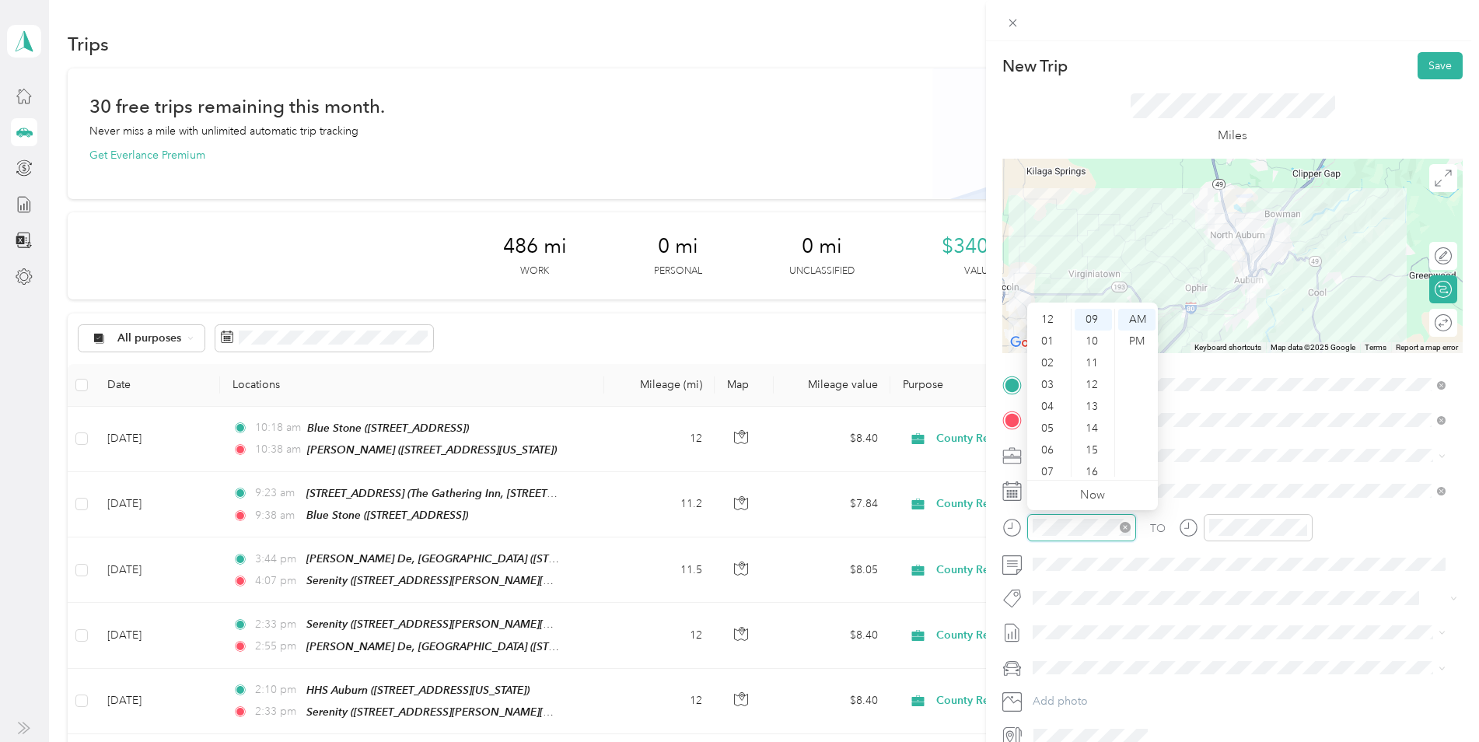
scroll to position [93, 0]
click at [1056, 456] on div "11" at bounding box center [1048, 466] width 37 height 22
click at [1094, 414] on div "35" at bounding box center [1093, 419] width 37 height 22
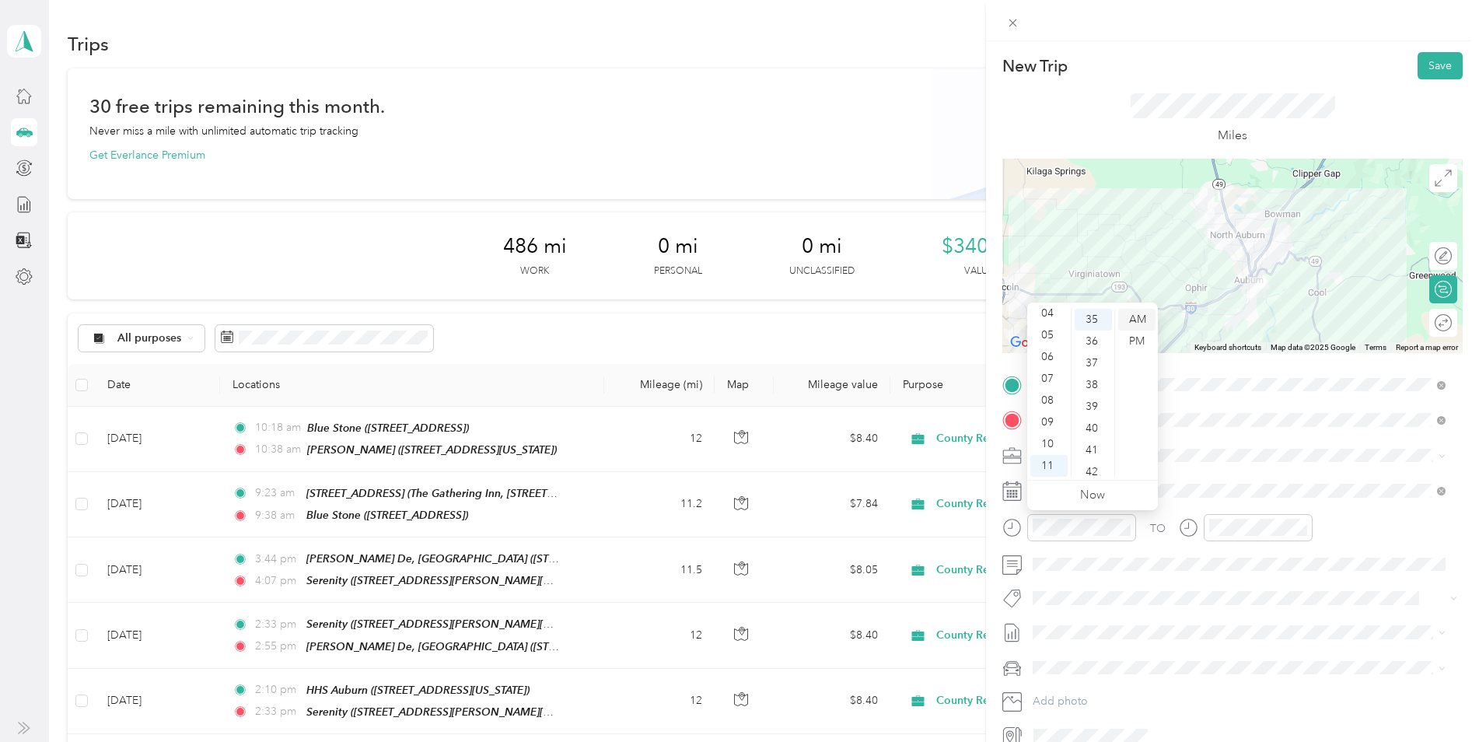
click at [1140, 311] on div "AM" at bounding box center [1136, 320] width 37 height 22
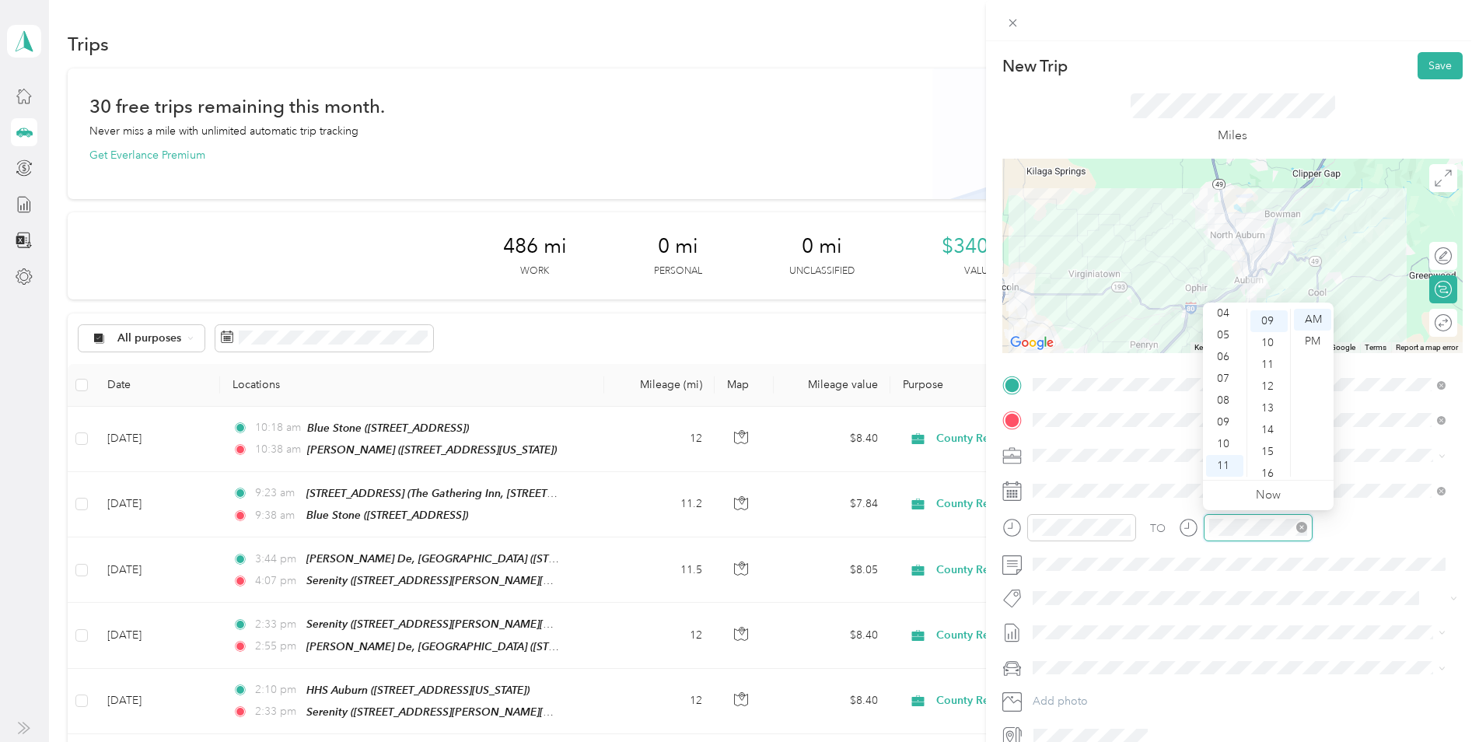
scroll to position [196, 0]
click at [1219, 463] on div "11" at bounding box center [1224, 466] width 37 height 22
click at [1268, 384] on div "55" at bounding box center [1268, 388] width 37 height 22
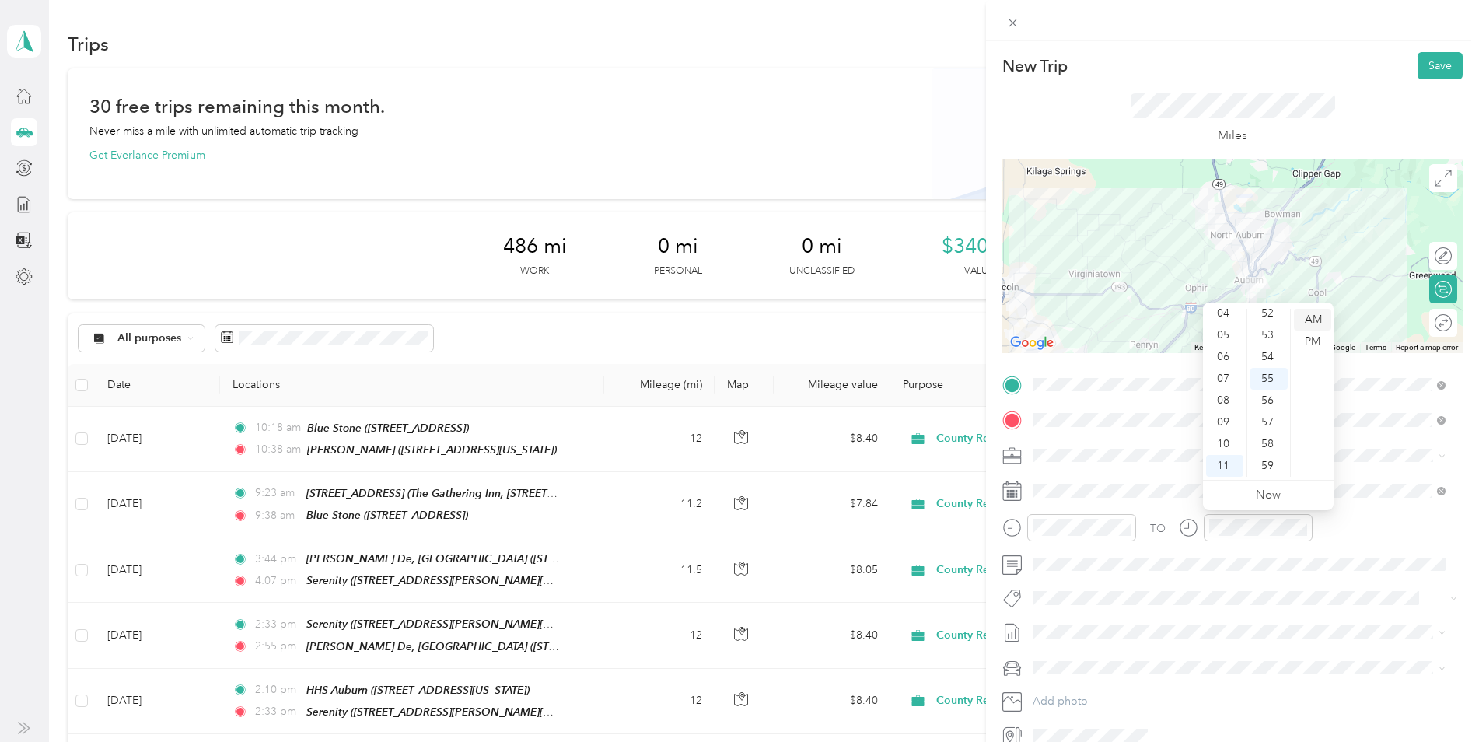
click at [1319, 320] on div "AM" at bounding box center [1312, 320] width 37 height 22
click at [1430, 64] on button "Save" at bounding box center [1440, 65] width 45 height 27
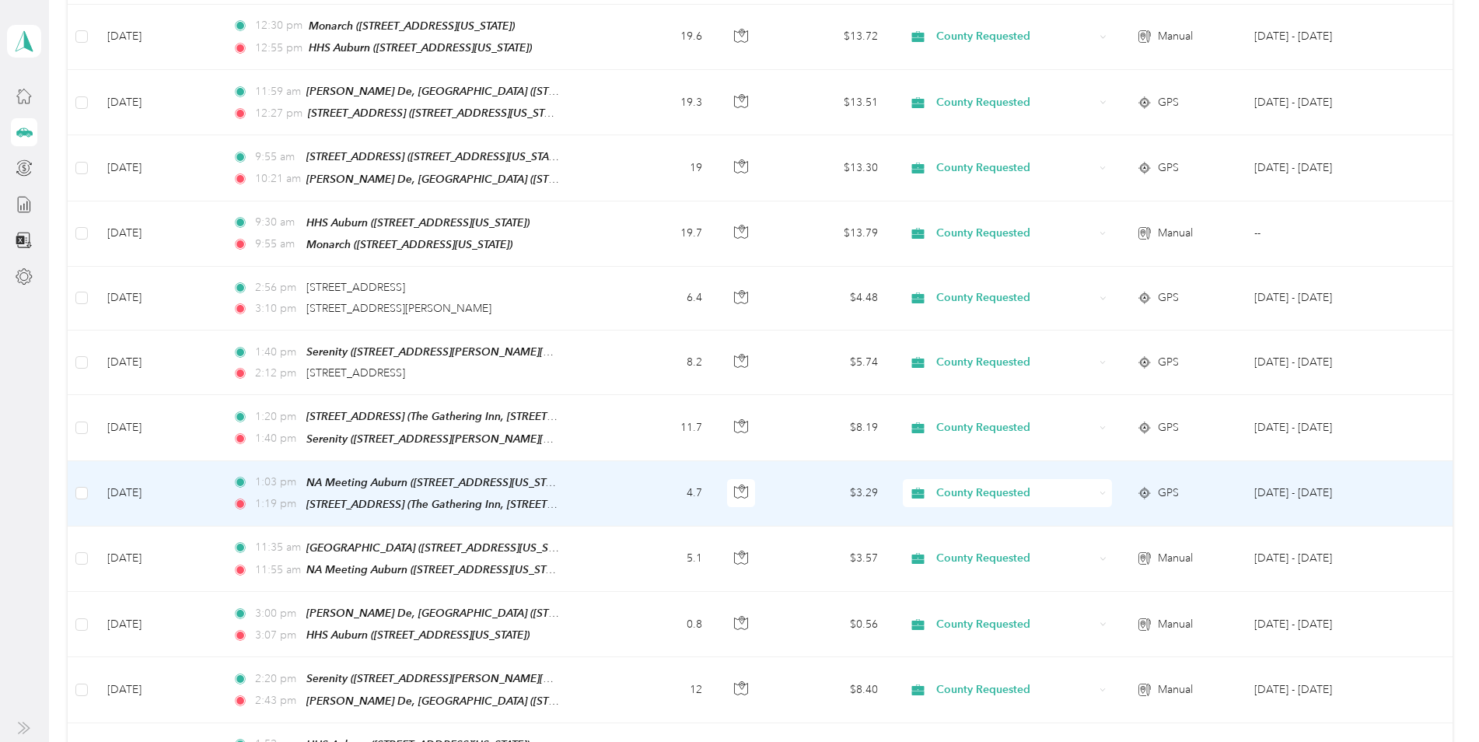
scroll to position [778, 0]
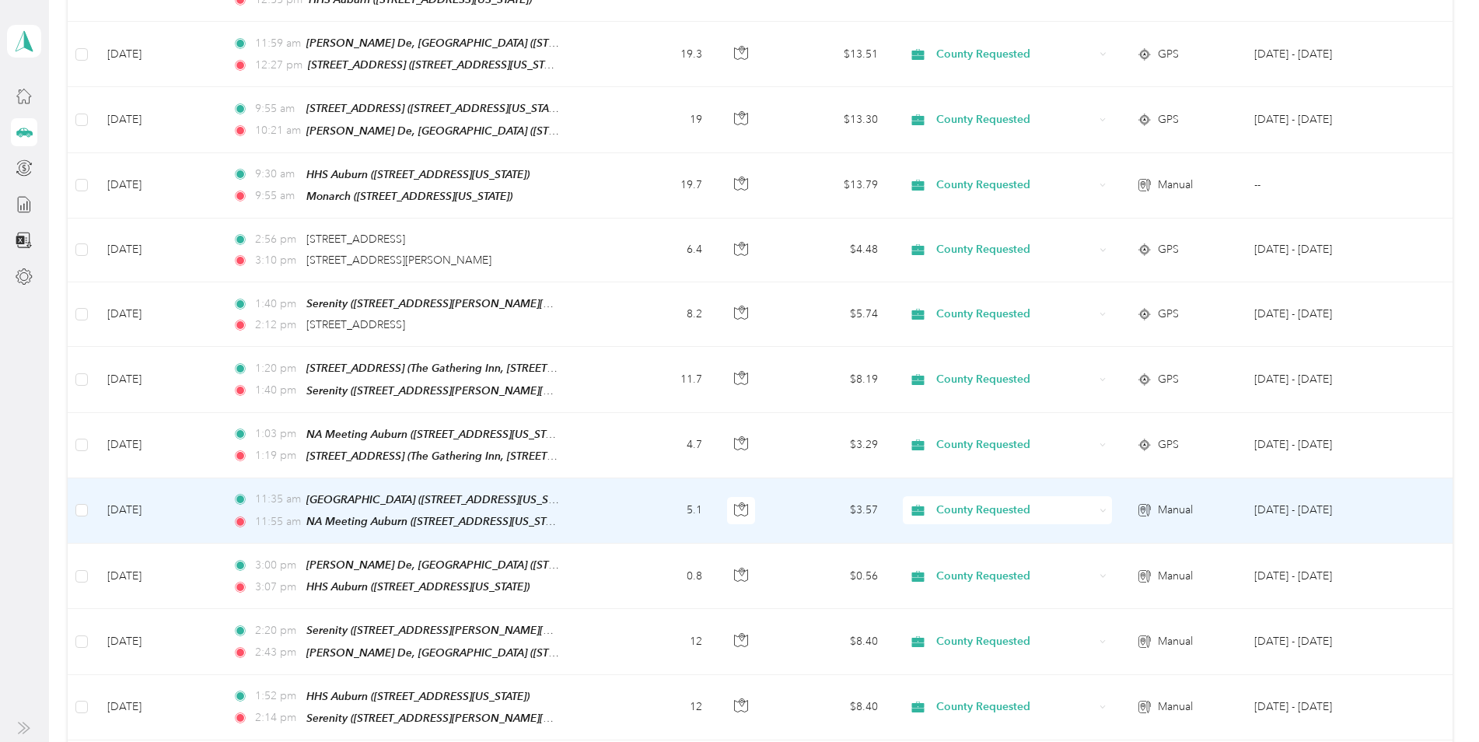
click at [594, 506] on td "11:[GEOGRAPHIC_DATA] ([STREET_ADDRESS][US_STATE]) 11:55 am NA Meeting Auburn ([…" at bounding box center [412, 510] width 384 height 65
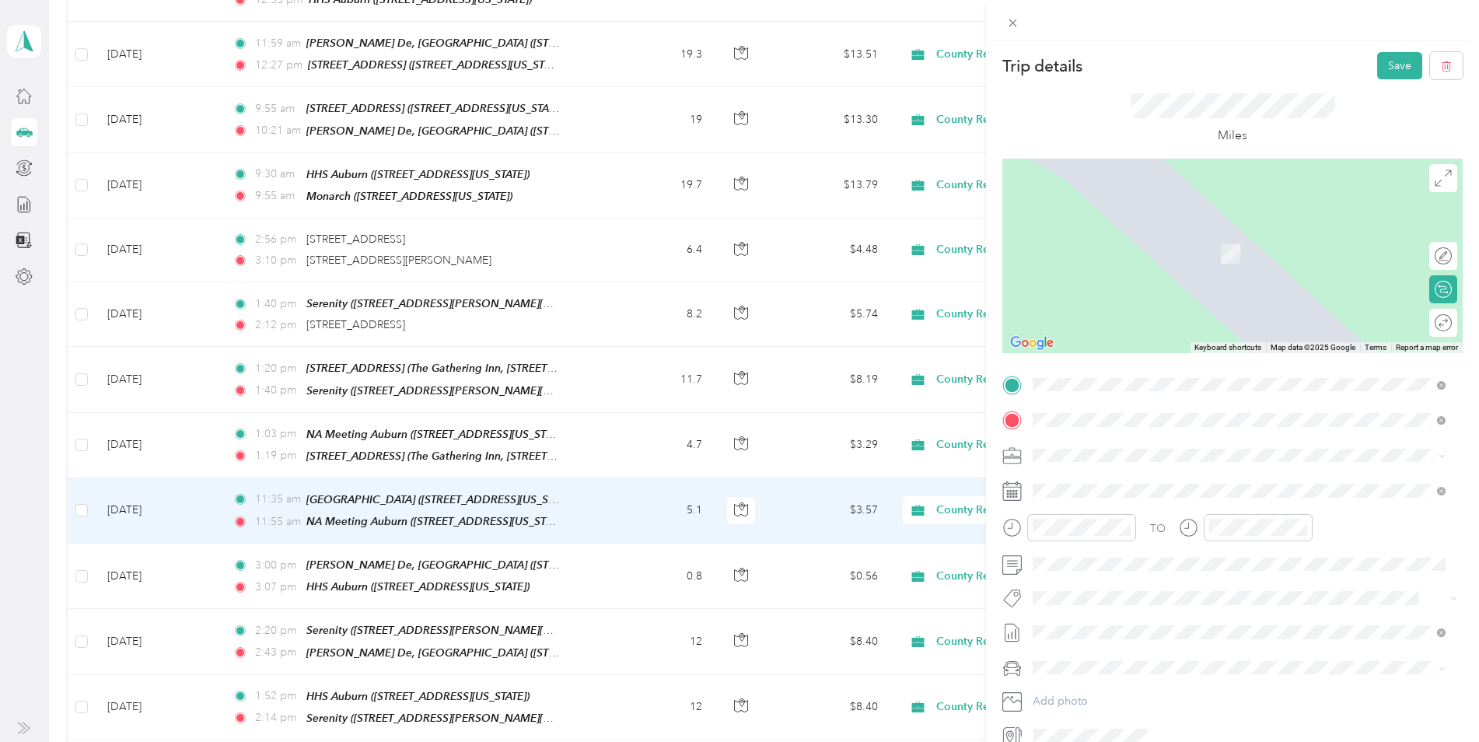
click at [1131, 482] on li "TEAM [STREET_ADDRESS] The Gathering Inn, [STREET_ADDRESS][US_STATE]" at bounding box center [1239, 507] width 424 height 54
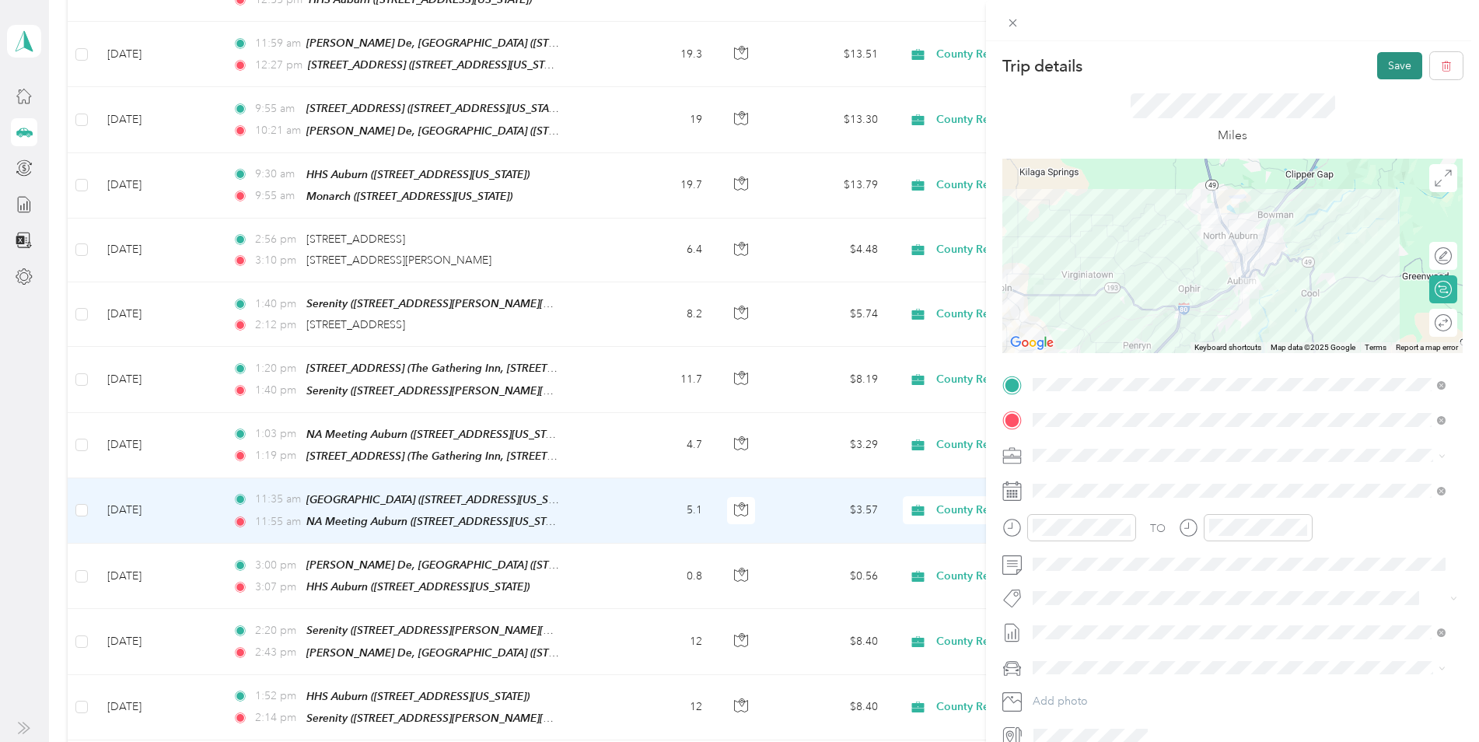
click at [1385, 61] on button "Save" at bounding box center [1399, 65] width 45 height 27
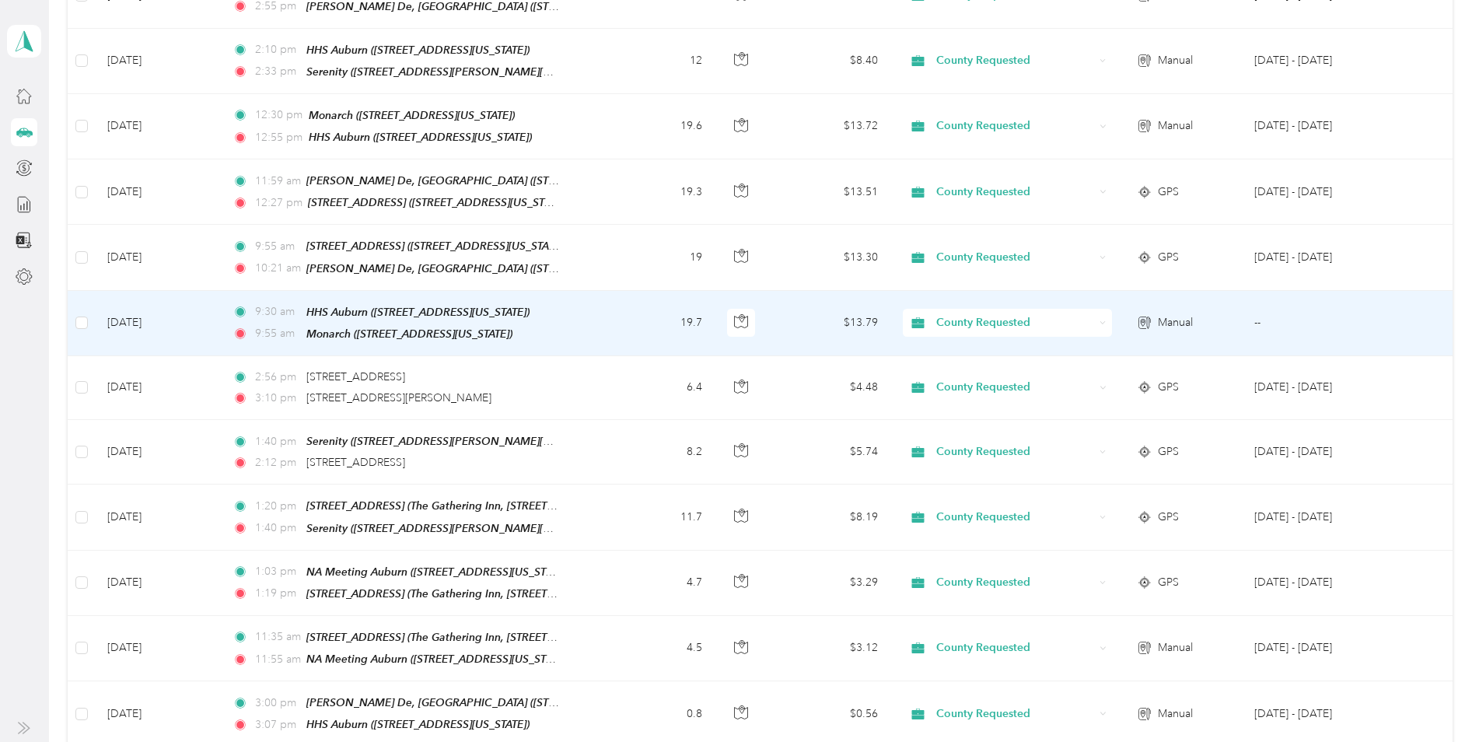
scroll to position [622, 0]
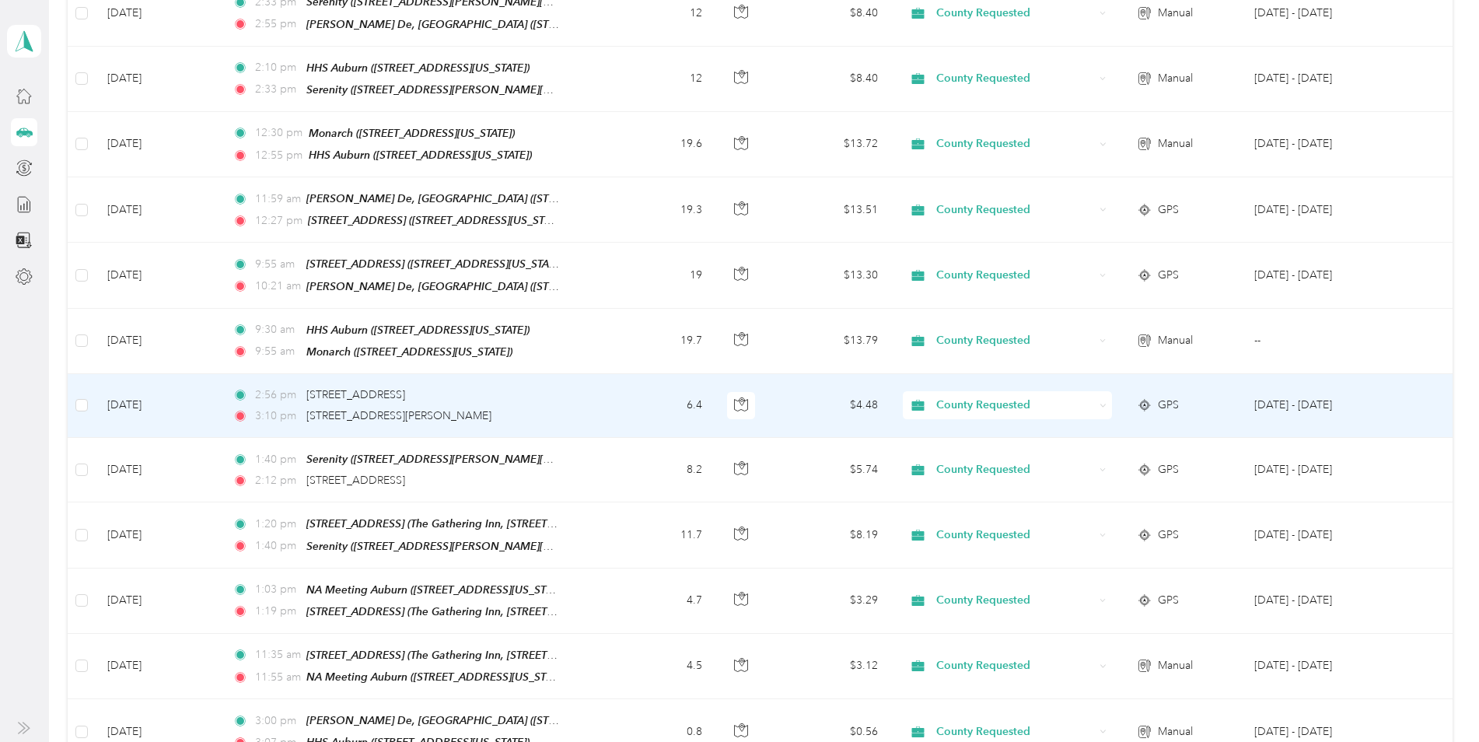
click at [604, 404] on td "6.4" at bounding box center [659, 406] width 110 height 64
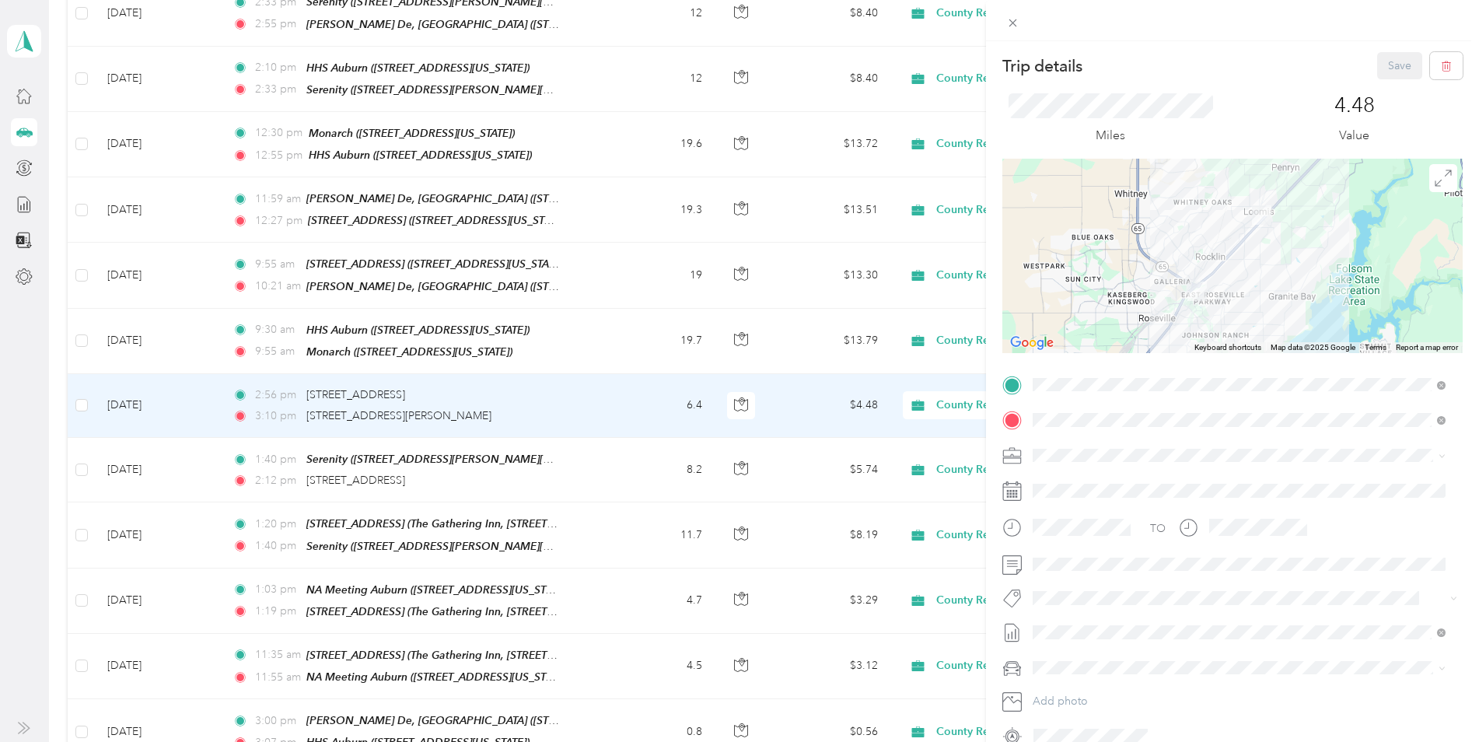
click at [604, 404] on div "Trip details Save This trip cannot be edited because it is either under review,…" at bounding box center [739, 371] width 1479 height 742
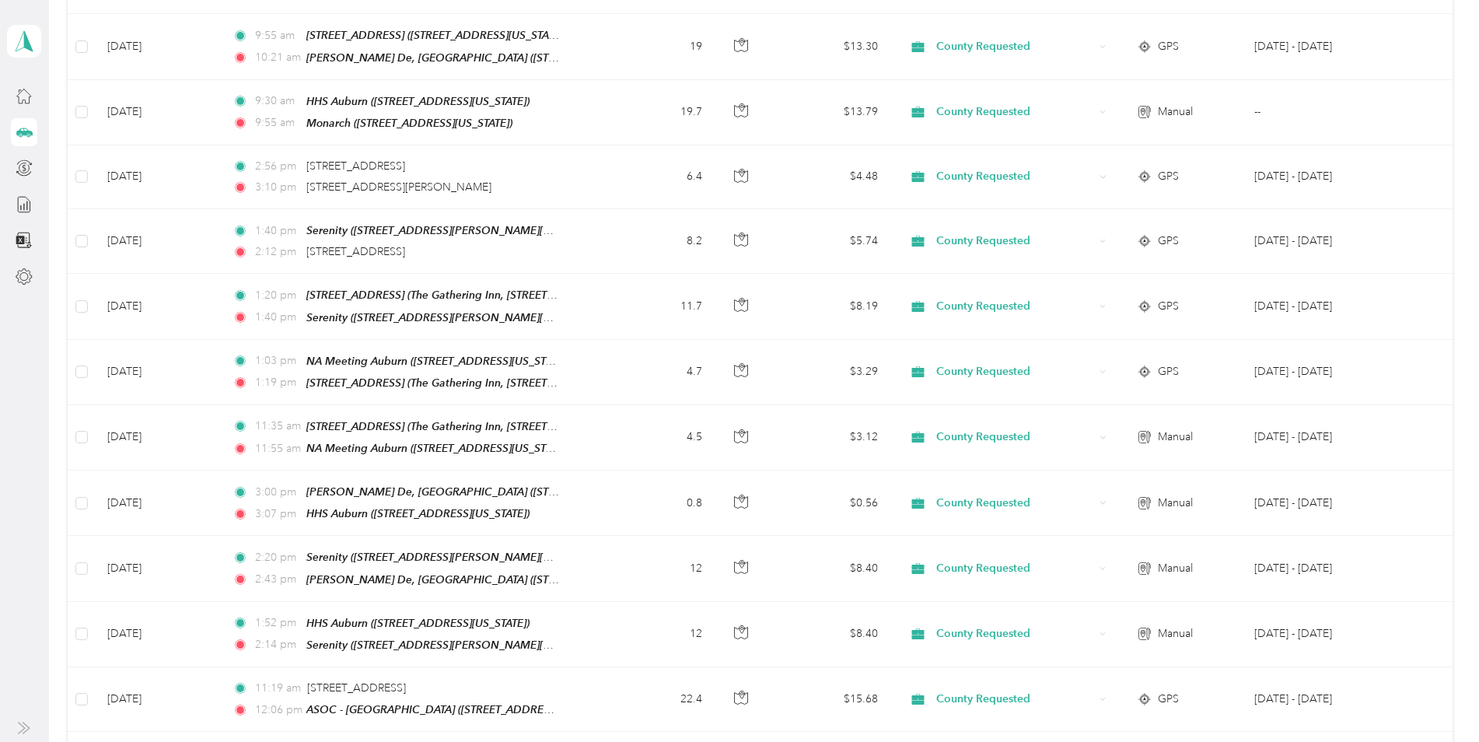
scroll to position [855, 0]
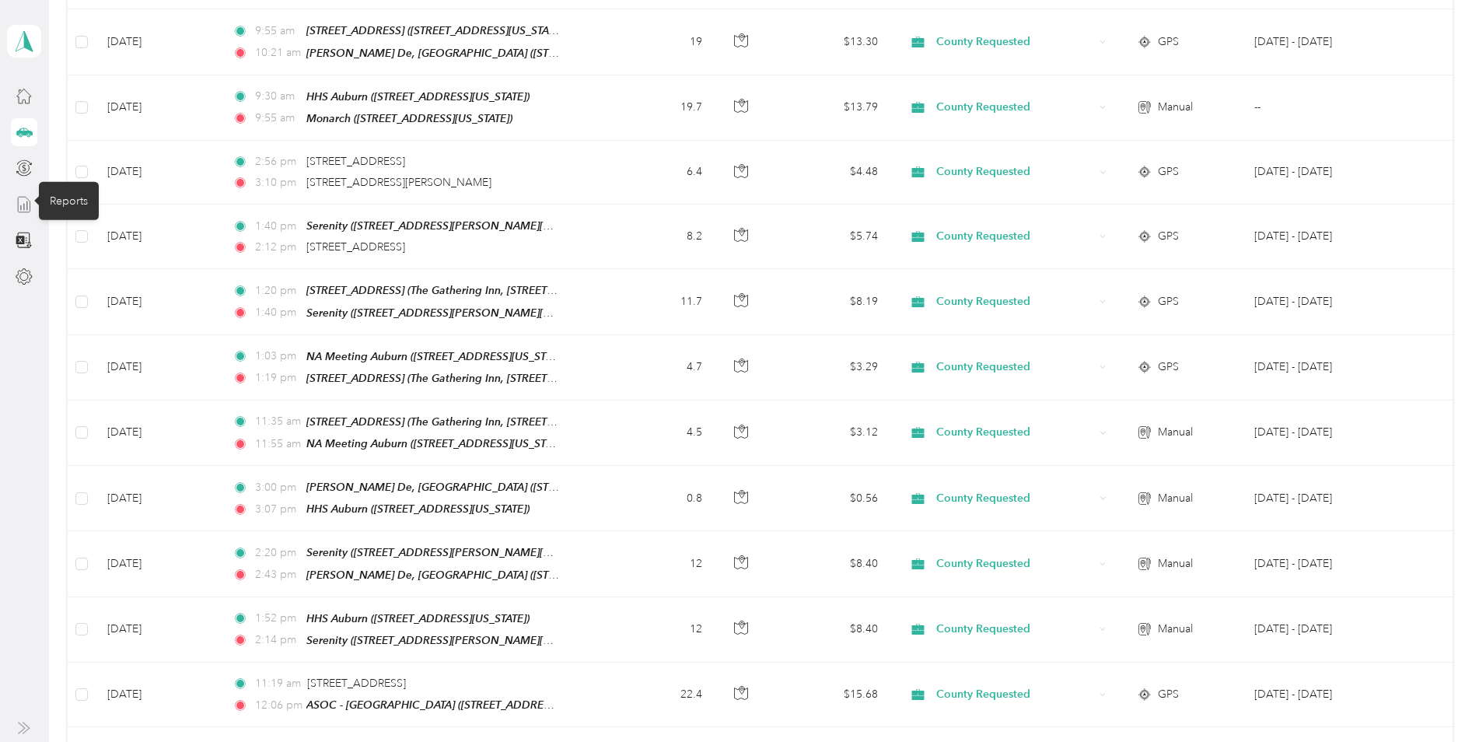
drag, startPoint x: 20, startPoint y: 207, endPoint x: 13, endPoint y: 203, distance: 8.0
click at [18, 205] on icon at bounding box center [24, 204] width 17 height 17
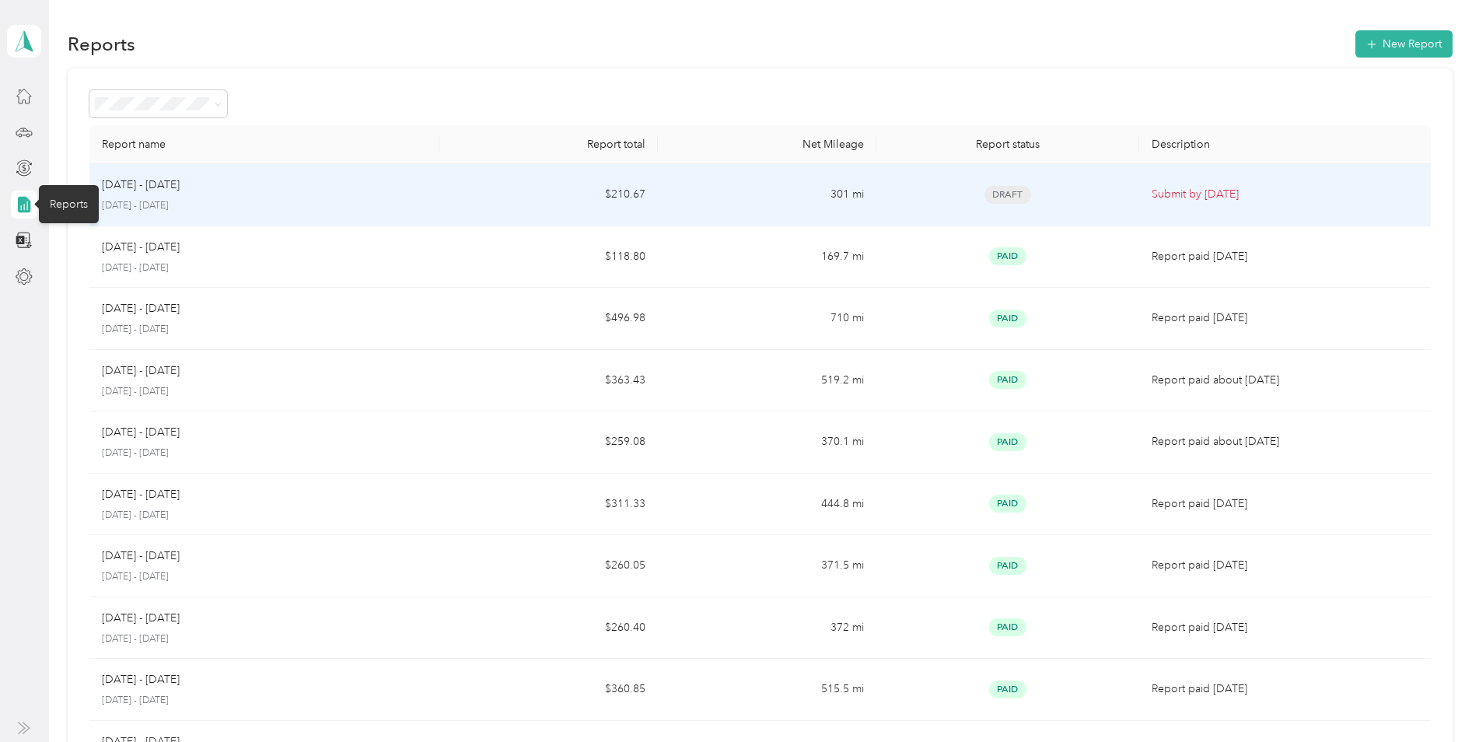
click at [447, 183] on td "$210.67" at bounding box center [548, 195] width 219 height 62
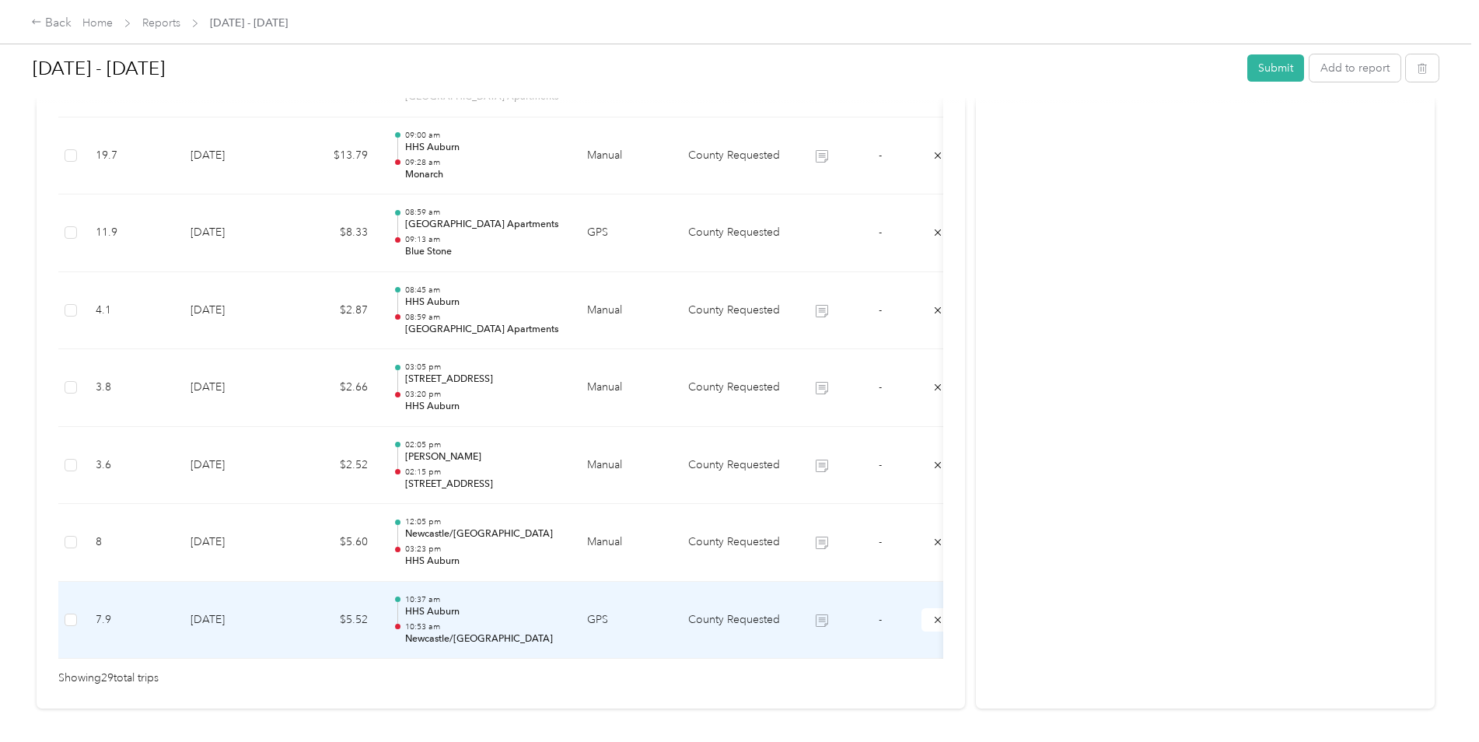
scroll to position [2053, 0]
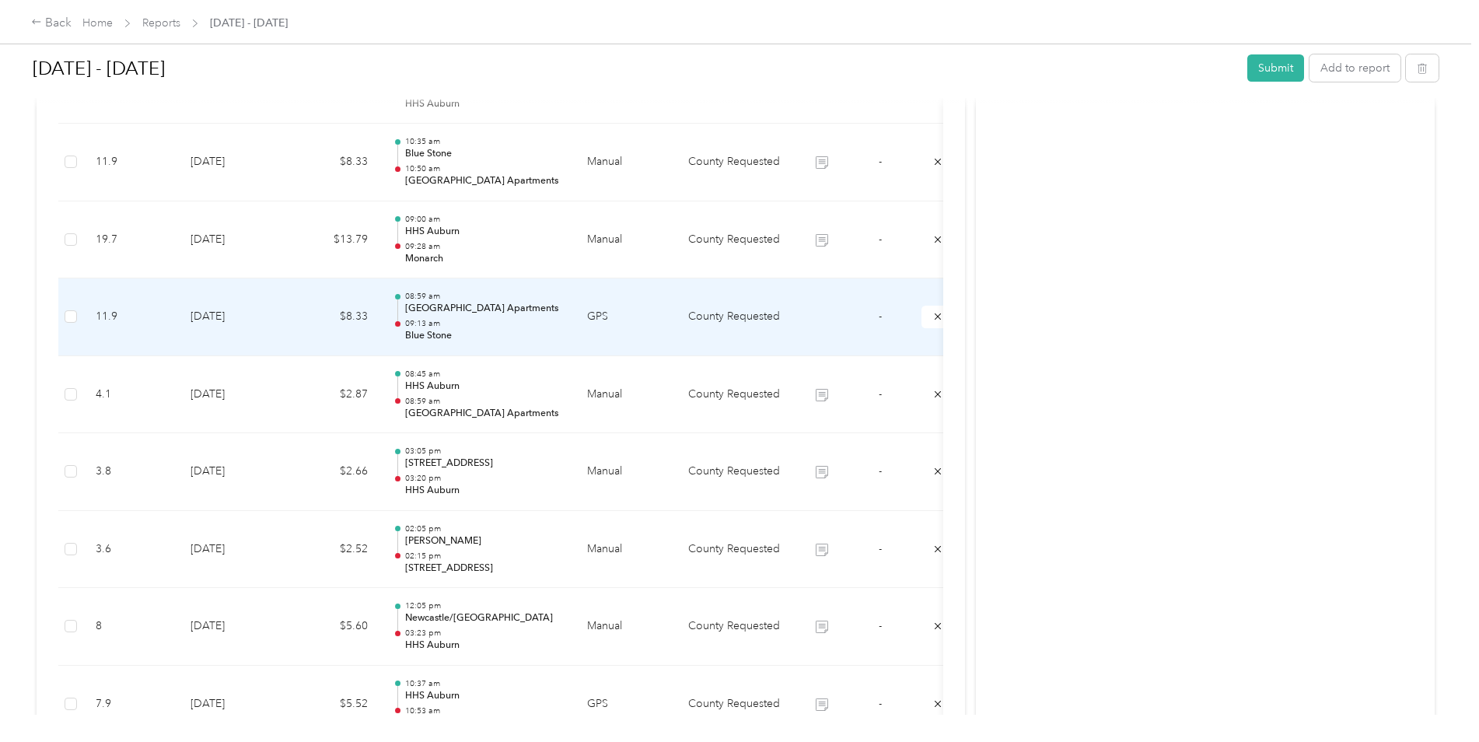
click at [808, 310] on td at bounding box center [821, 317] width 58 height 78
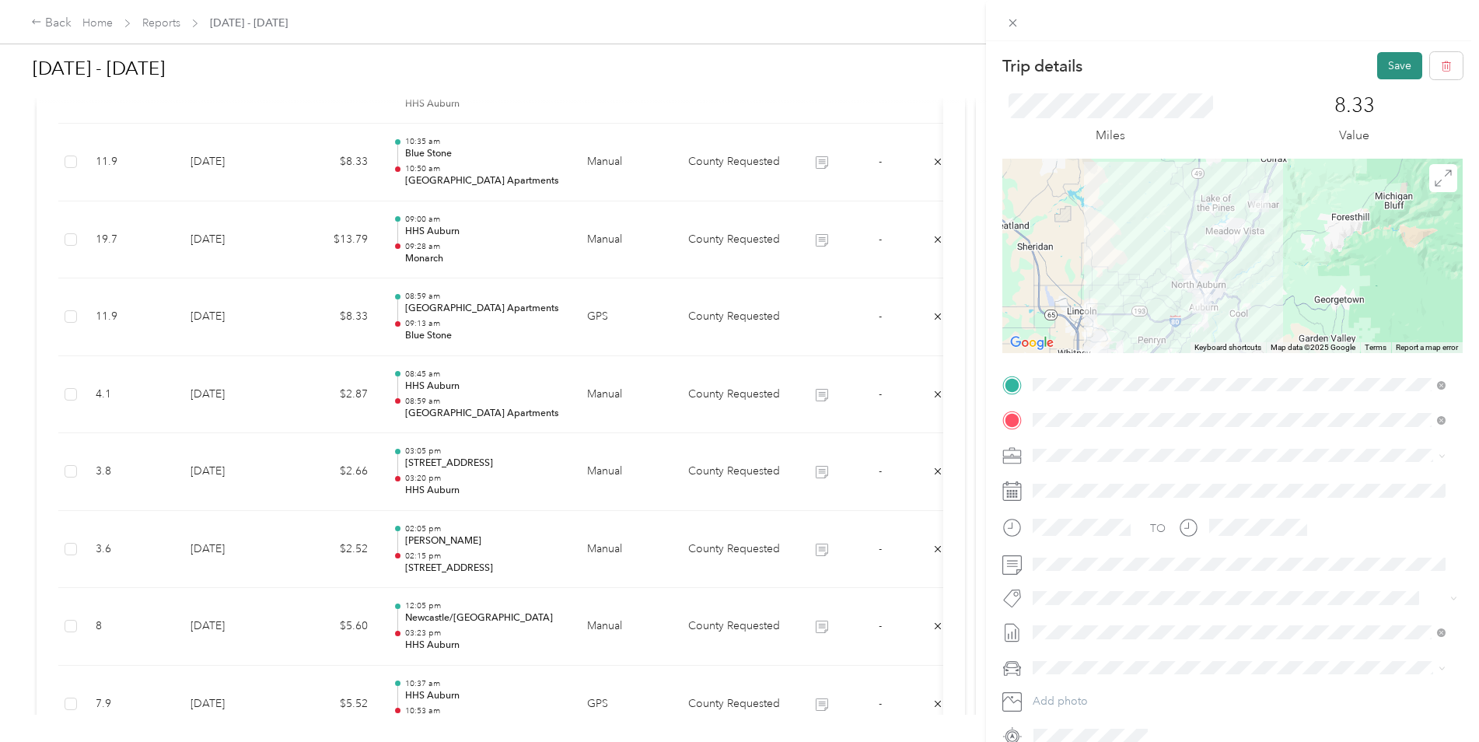
click at [1391, 68] on button "Save" at bounding box center [1399, 65] width 45 height 27
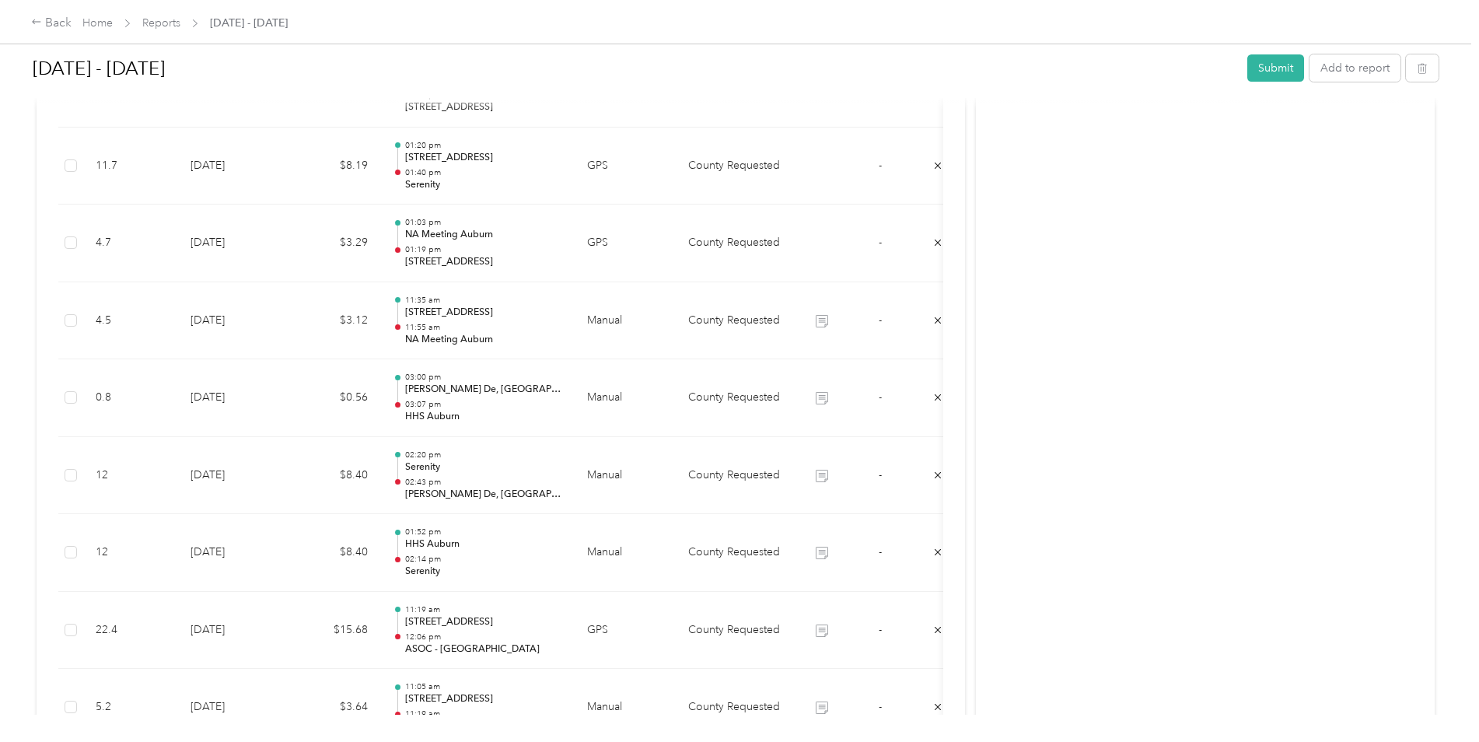
scroll to position [1120, 0]
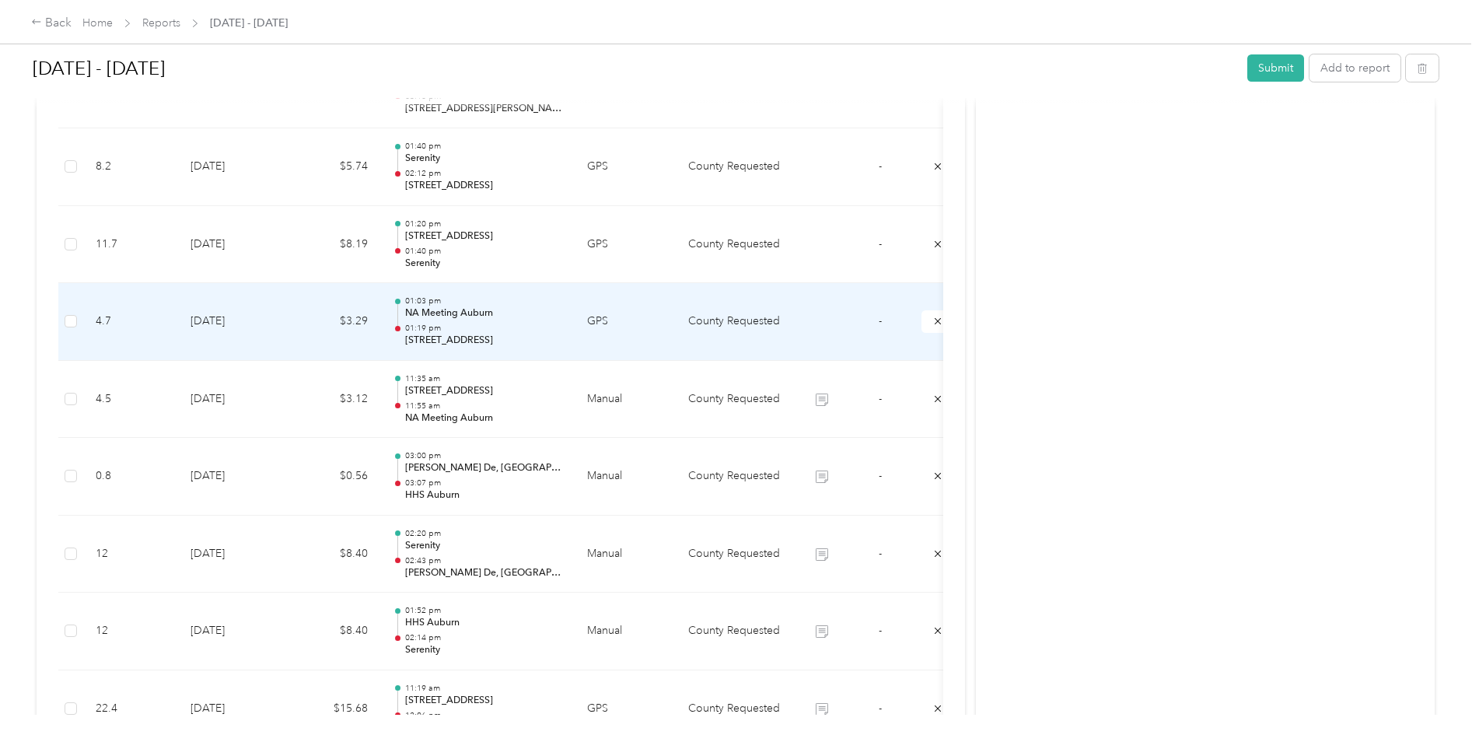
click at [808, 312] on td at bounding box center [821, 322] width 58 height 78
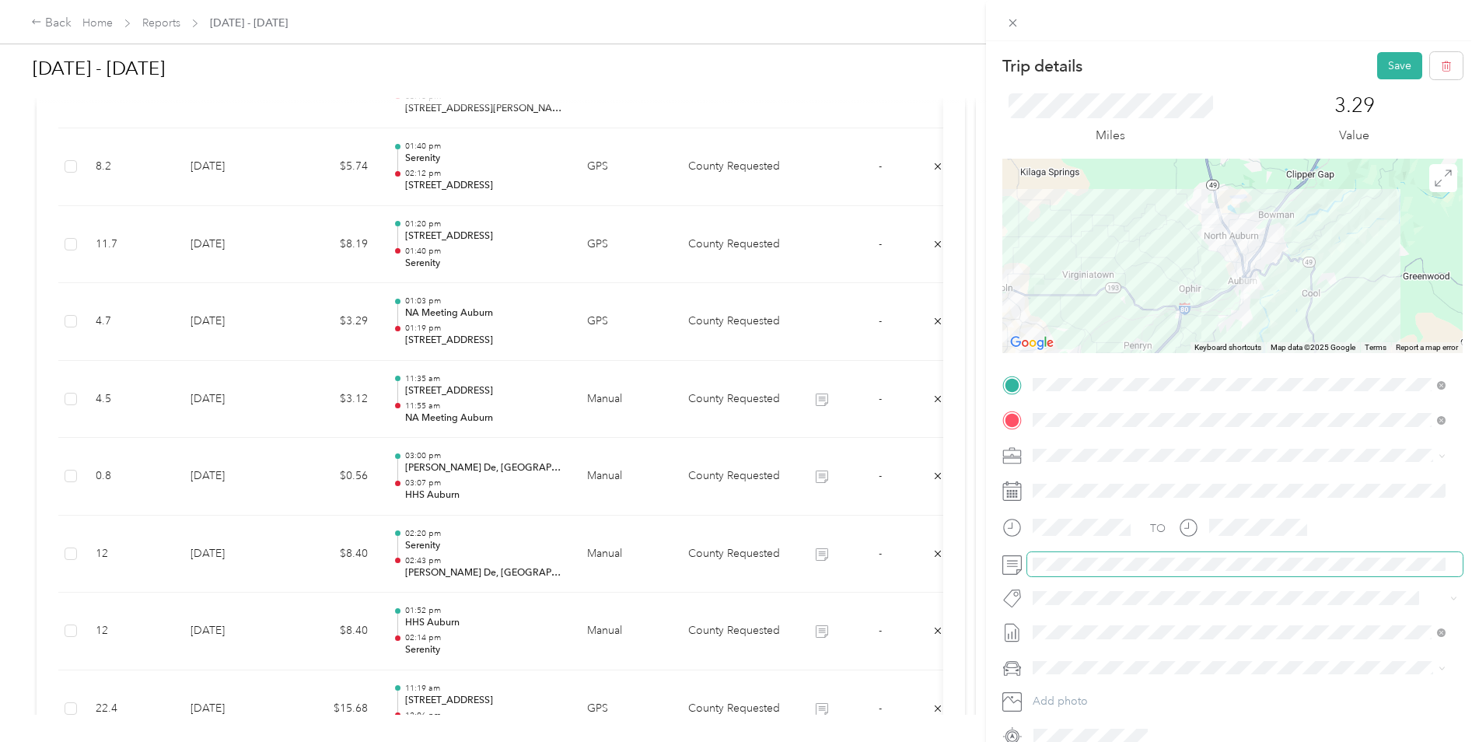
click at [1159, 556] on span at bounding box center [1244, 564] width 435 height 25
click at [1387, 61] on button "Save" at bounding box center [1399, 65] width 45 height 27
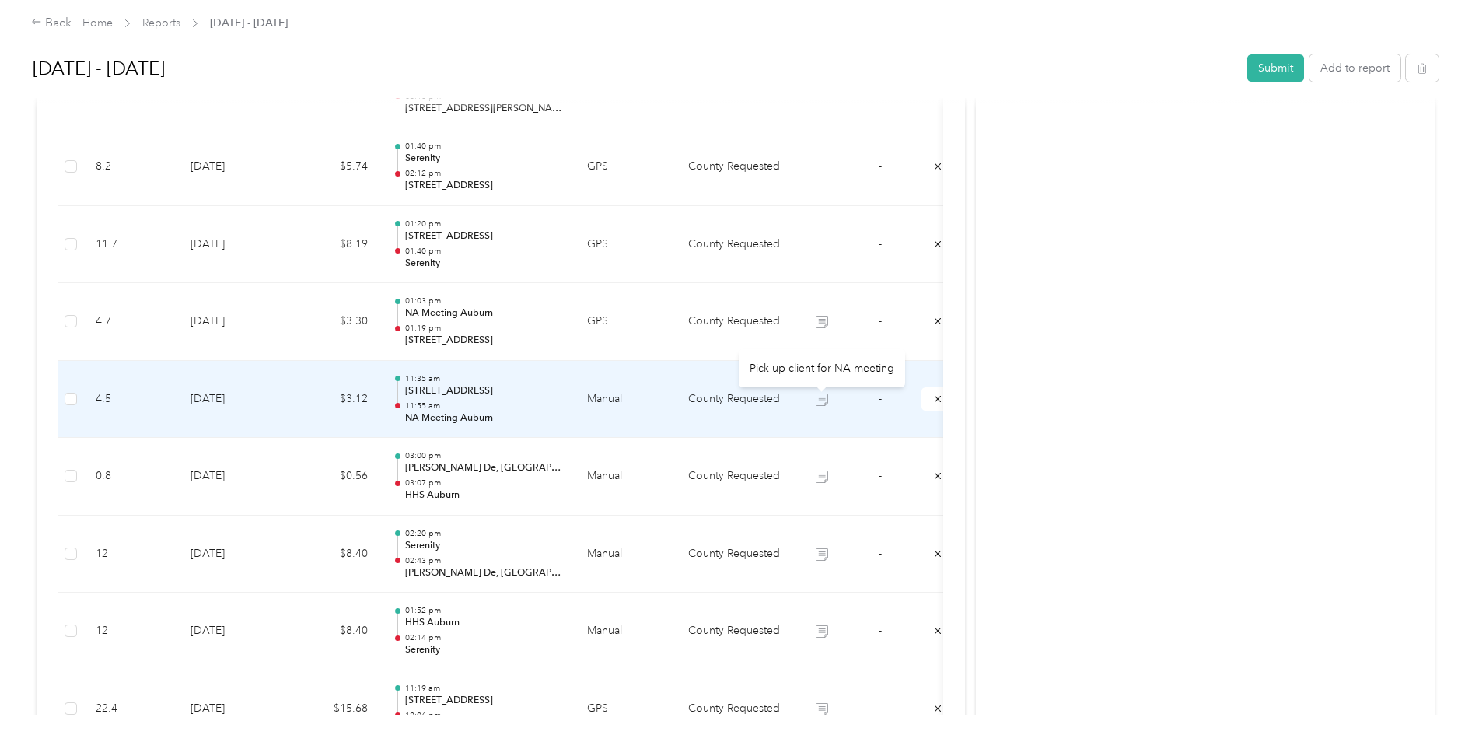
drag, startPoint x: 826, startPoint y: 401, endPoint x: 815, endPoint y: 394, distance: 12.9
click at [825, 400] on icon at bounding box center [822, 399] width 12 height 12
click at [790, 396] on tr "4.5 [DATE] $3.12 11:35 am [STREET_ADDRESS] 11:55 am NA Meeting [GEOGRAPHIC_DATA…" at bounding box center [512, 400] width 909 height 78
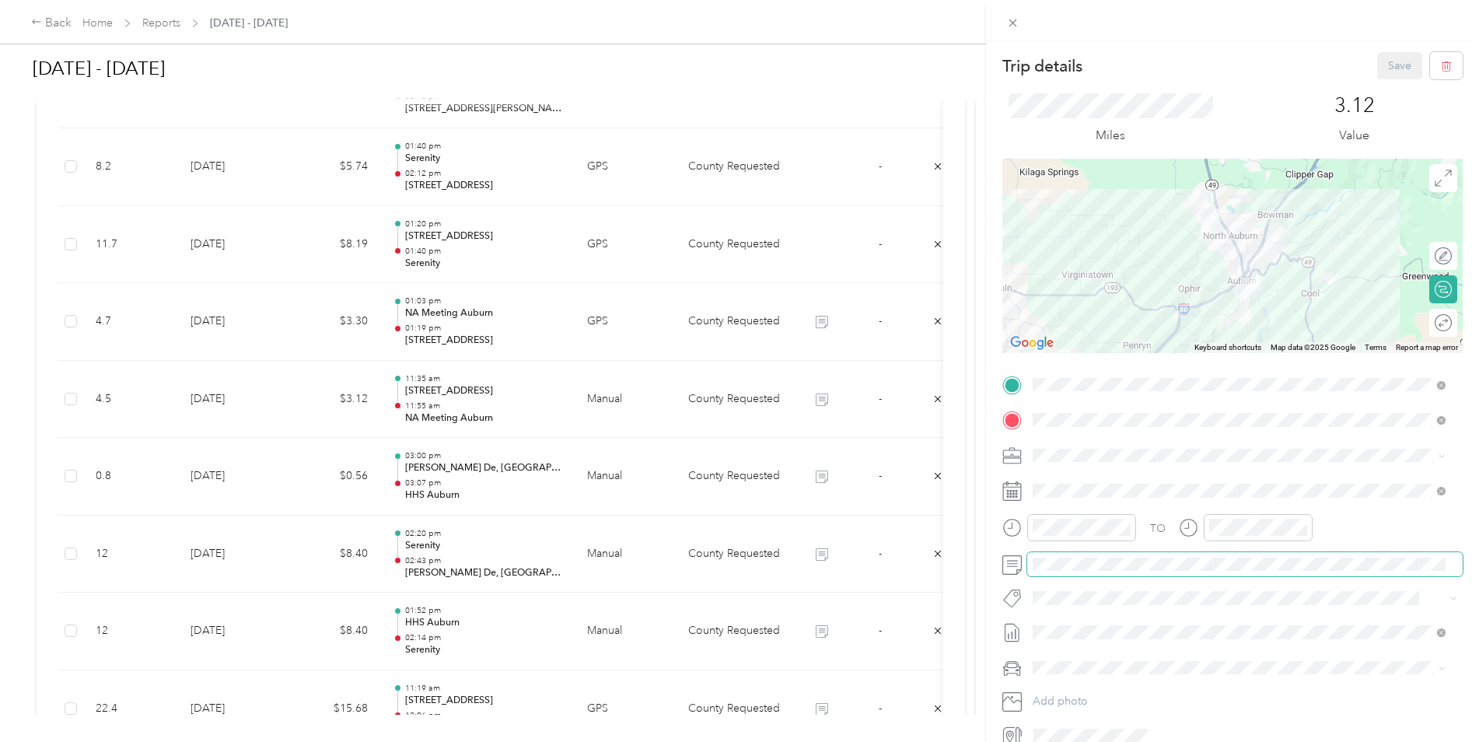
click at [979, 563] on div "Trip details Save This trip cannot be edited because it is either under review,…" at bounding box center [739, 371] width 1479 height 742
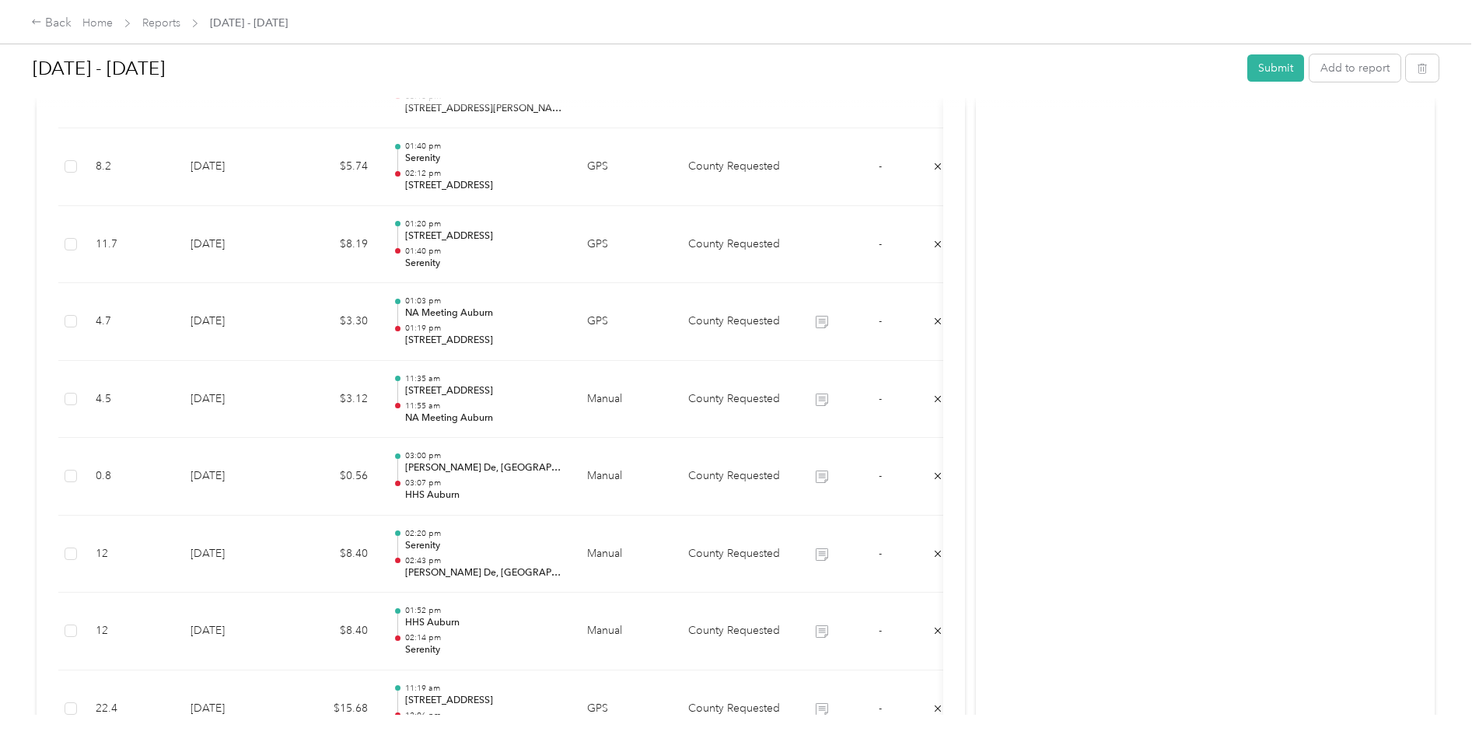
click at [1059, 497] on div "Activity and Comments" at bounding box center [1205, 362] width 459 height 2727
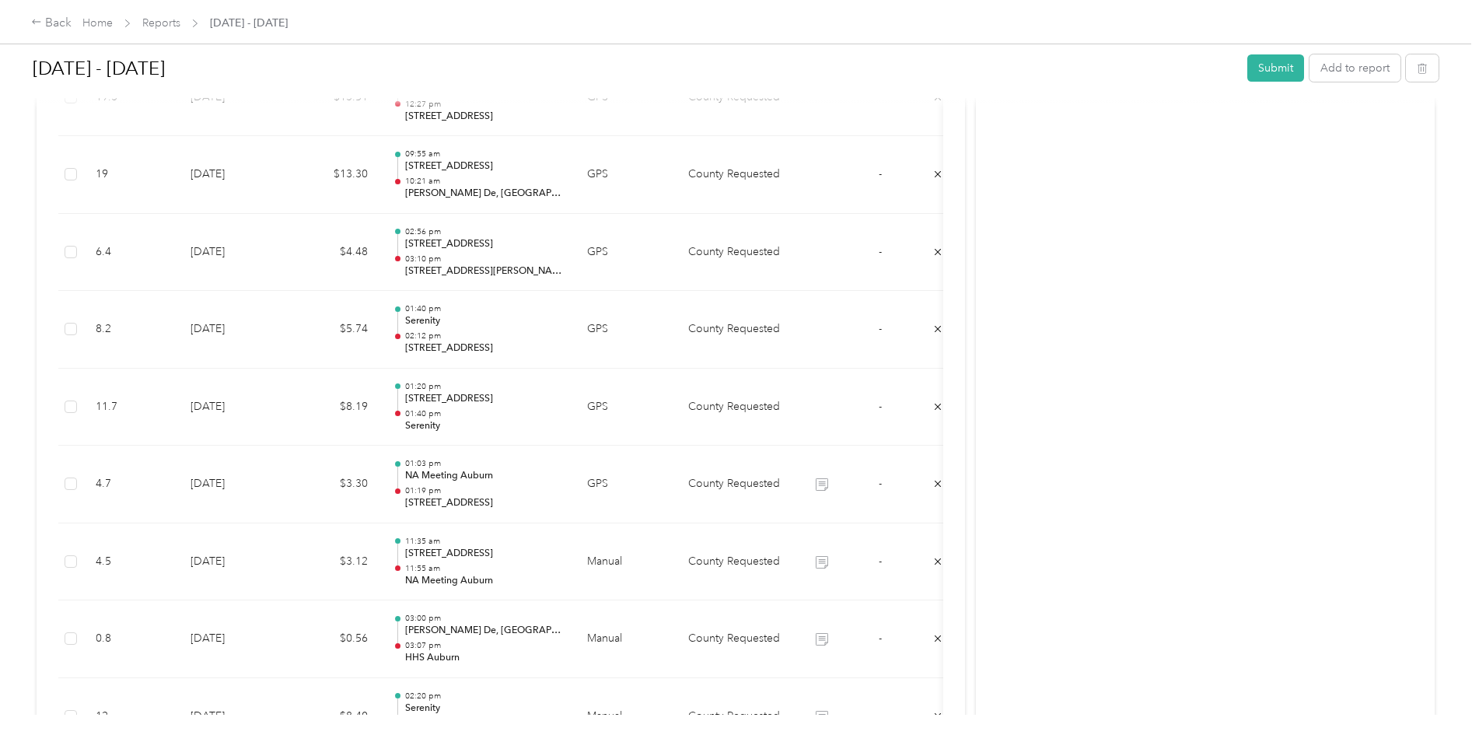
scroll to position [1011, 0]
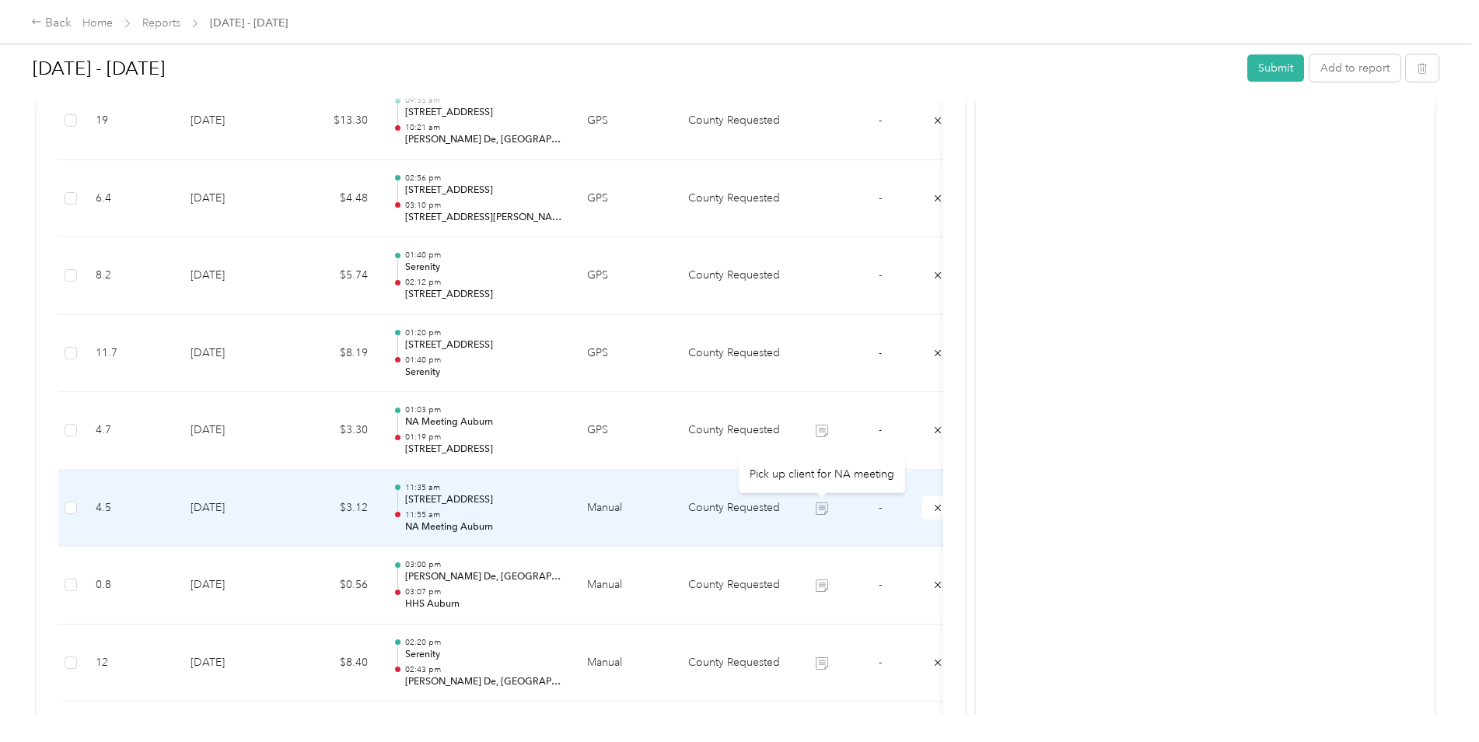
click at [824, 506] on icon at bounding box center [822, 508] width 12 height 12
click at [790, 514] on td "County Requested" at bounding box center [734, 509] width 117 height 78
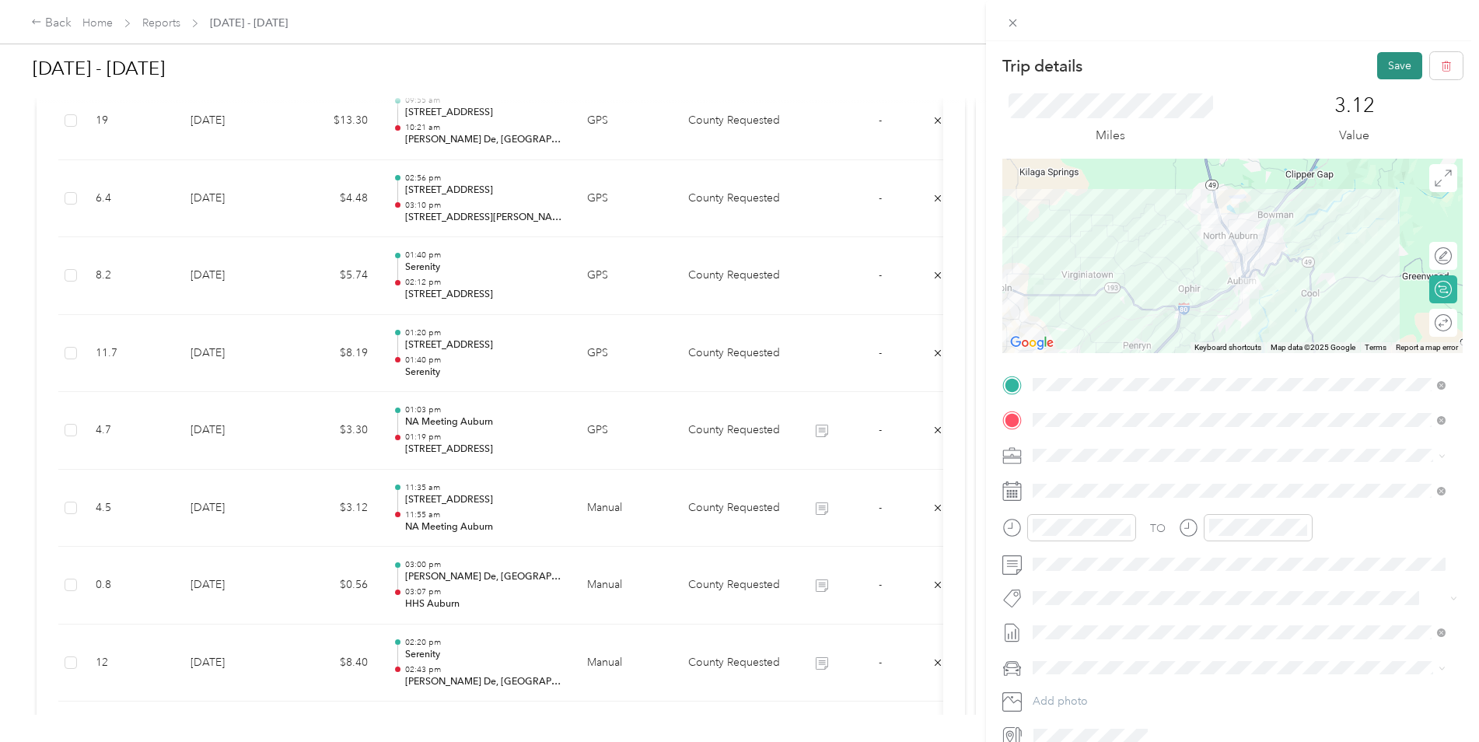
click at [1398, 66] on button "Save" at bounding box center [1399, 65] width 45 height 27
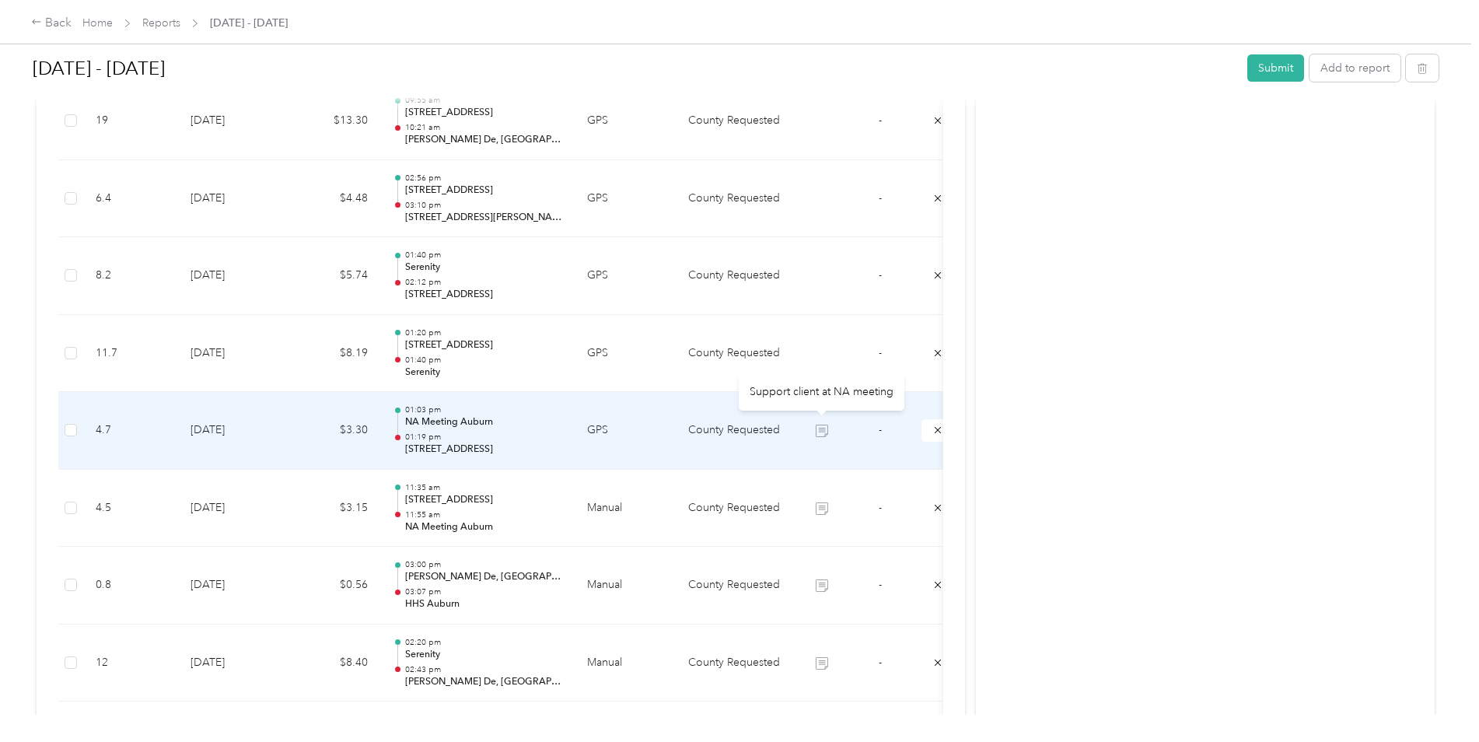
click at [797, 429] on td at bounding box center [821, 431] width 58 height 78
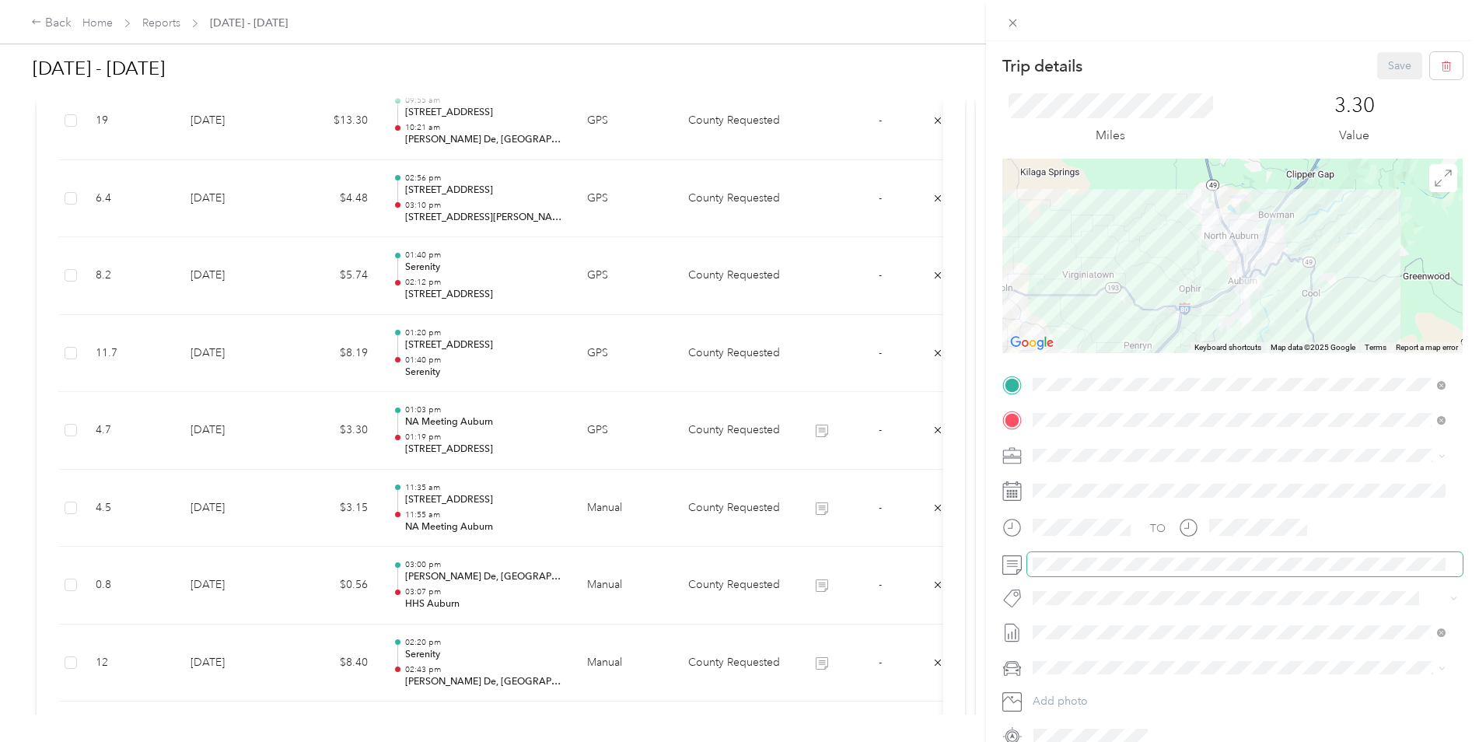
click at [1012, 563] on div at bounding box center [1232, 564] width 460 height 25
click at [1393, 50] on div "Trip details Save This trip cannot be edited because it is either under review,…" at bounding box center [1232, 412] width 493 height 742
drag, startPoint x: 1378, startPoint y: 60, endPoint x: 1380, endPoint y: 37, distance: 23.4
click at [1380, 39] on div "Trip details Save This trip cannot be edited because it is either under review,…" at bounding box center [1232, 391] width 493 height 783
click at [1380, 57] on button "Save" at bounding box center [1399, 65] width 45 height 27
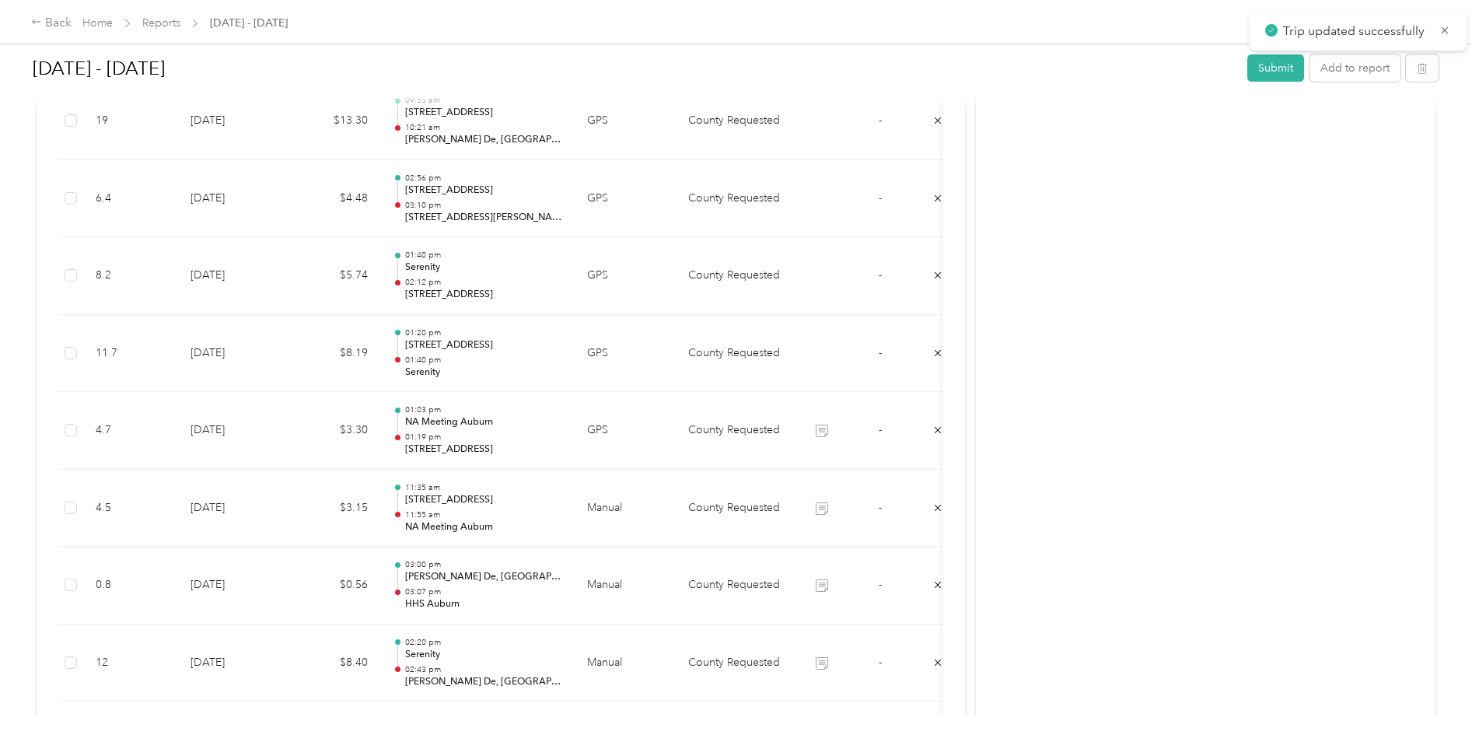
drag, startPoint x: 1368, startPoint y: 65, endPoint x: 1375, endPoint y: 53, distance: 14.3
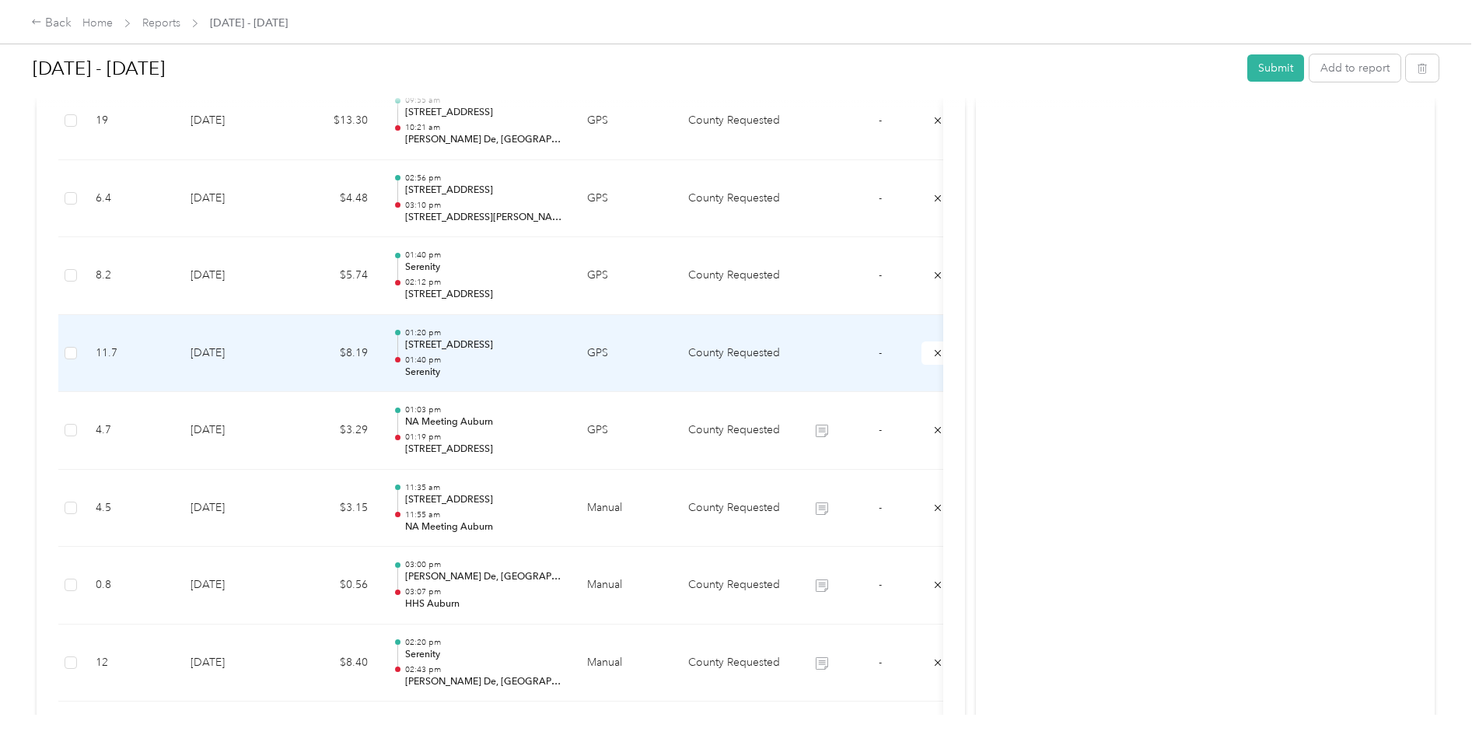
click at [657, 348] on td "GPS" at bounding box center [625, 354] width 101 height 78
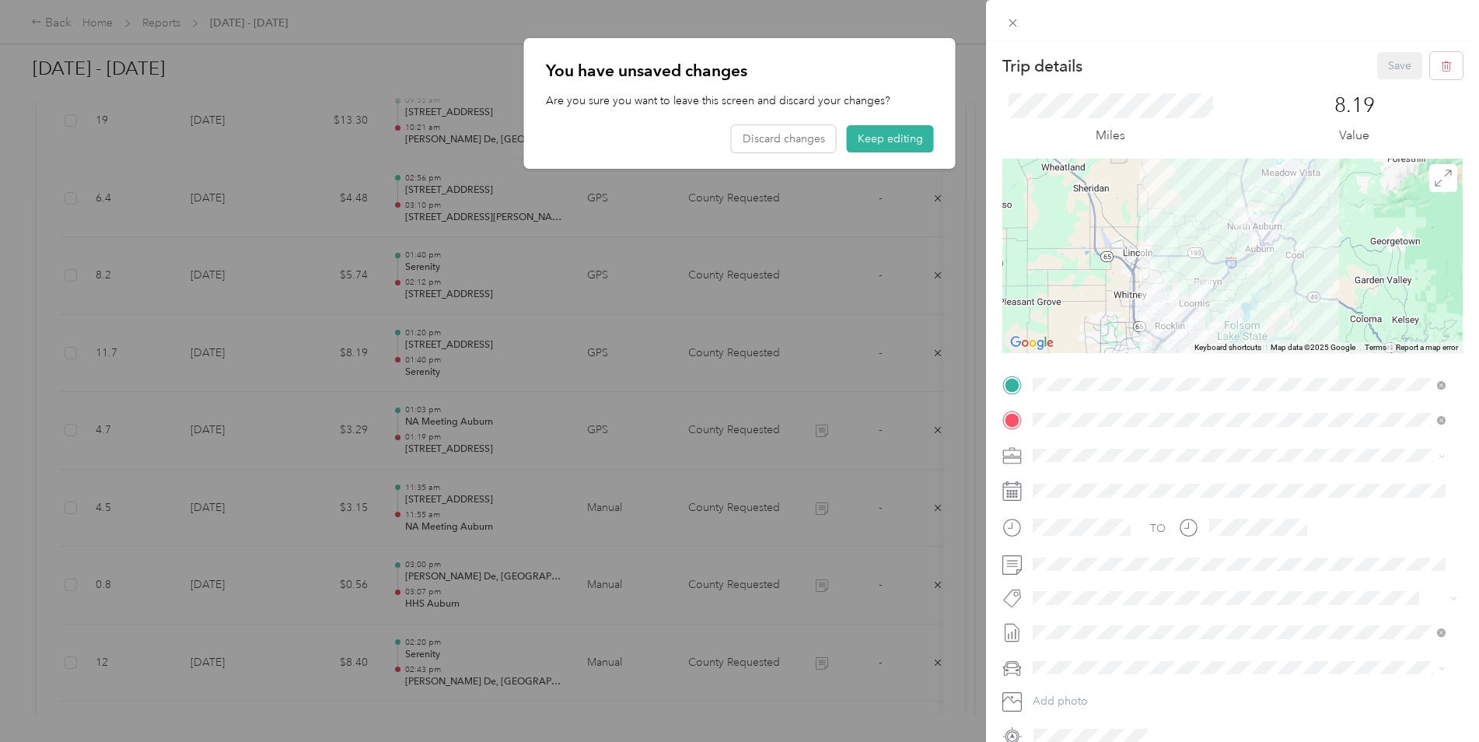
drag, startPoint x: 887, startPoint y: 142, endPoint x: 892, endPoint y: 115, distance: 26.8
click at [891, 127] on div "Trip details Save This trip cannot be edited because it is either under review,…" at bounding box center [739, 371] width 1479 height 742
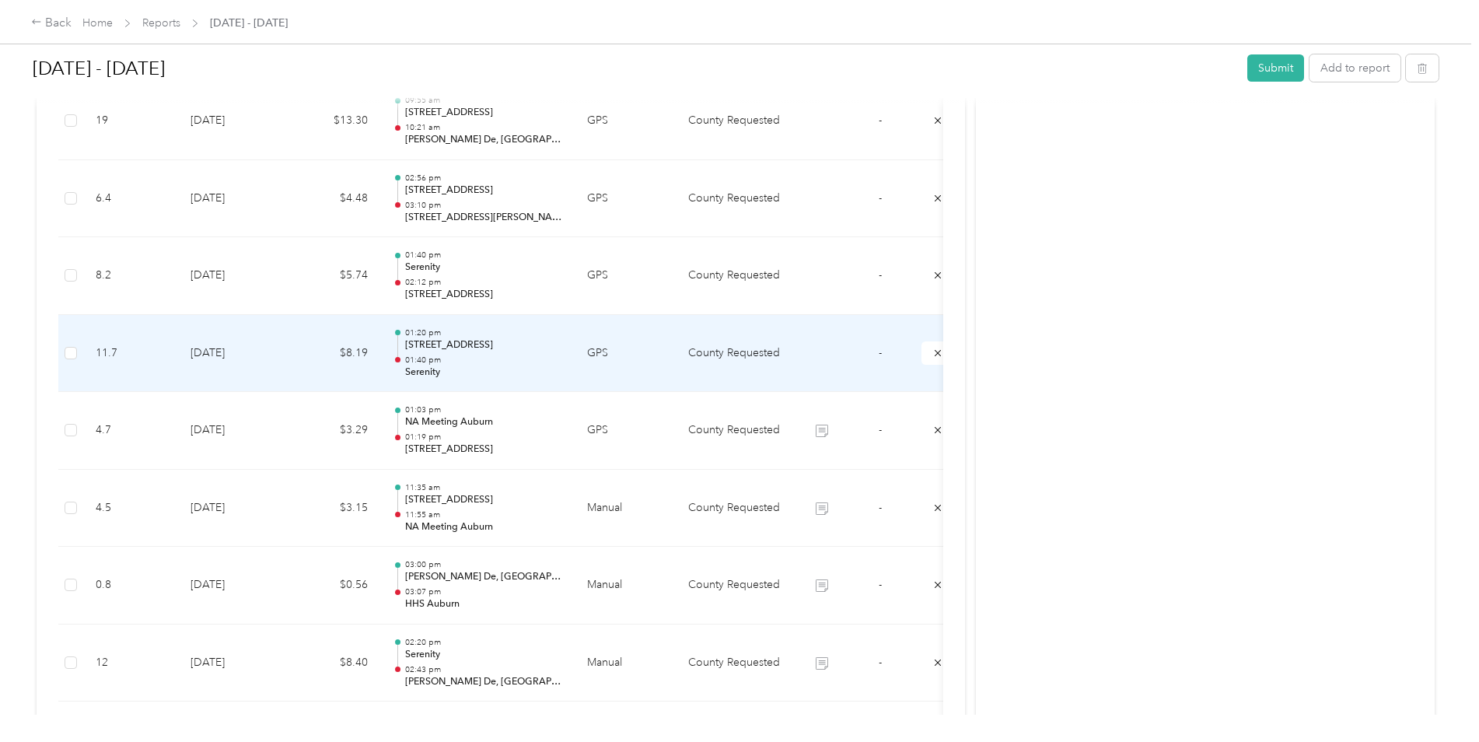
click at [834, 358] on td at bounding box center [821, 354] width 58 height 78
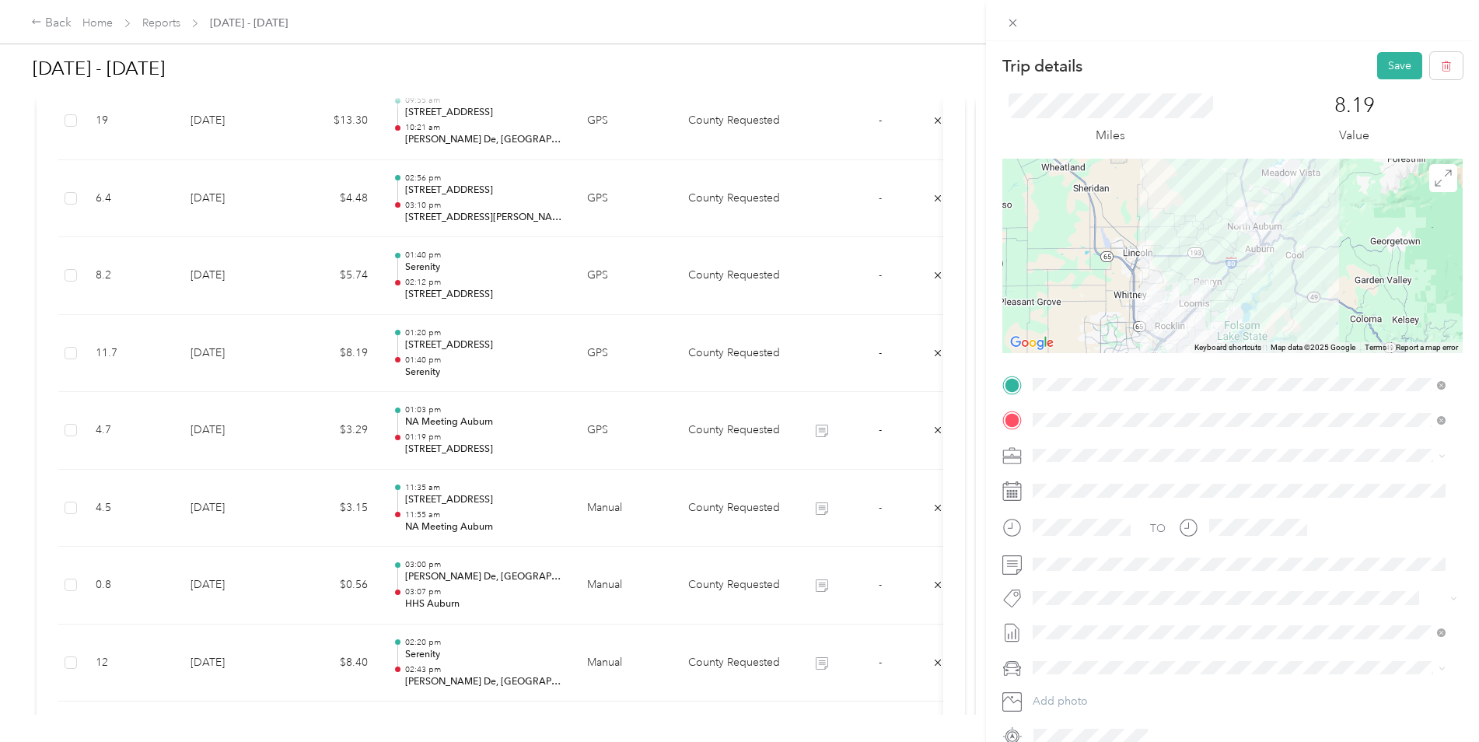
drag, startPoint x: 1376, startPoint y: 62, endPoint x: 1370, endPoint y: 46, distance: 17.5
click at [1372, 50] on div "Trip details Save This trip cannot be edited because it is either under review,…" at bounding box center [1232, 412] width 493 height 742
drag, startPoint x: 1388, startPoint y: 65, endPoint x: 1384, endPoint y: 57, distance: 9.4
click at [1387, 59] on button "Save" at bounding box center [1399, 65] width 45 height 27
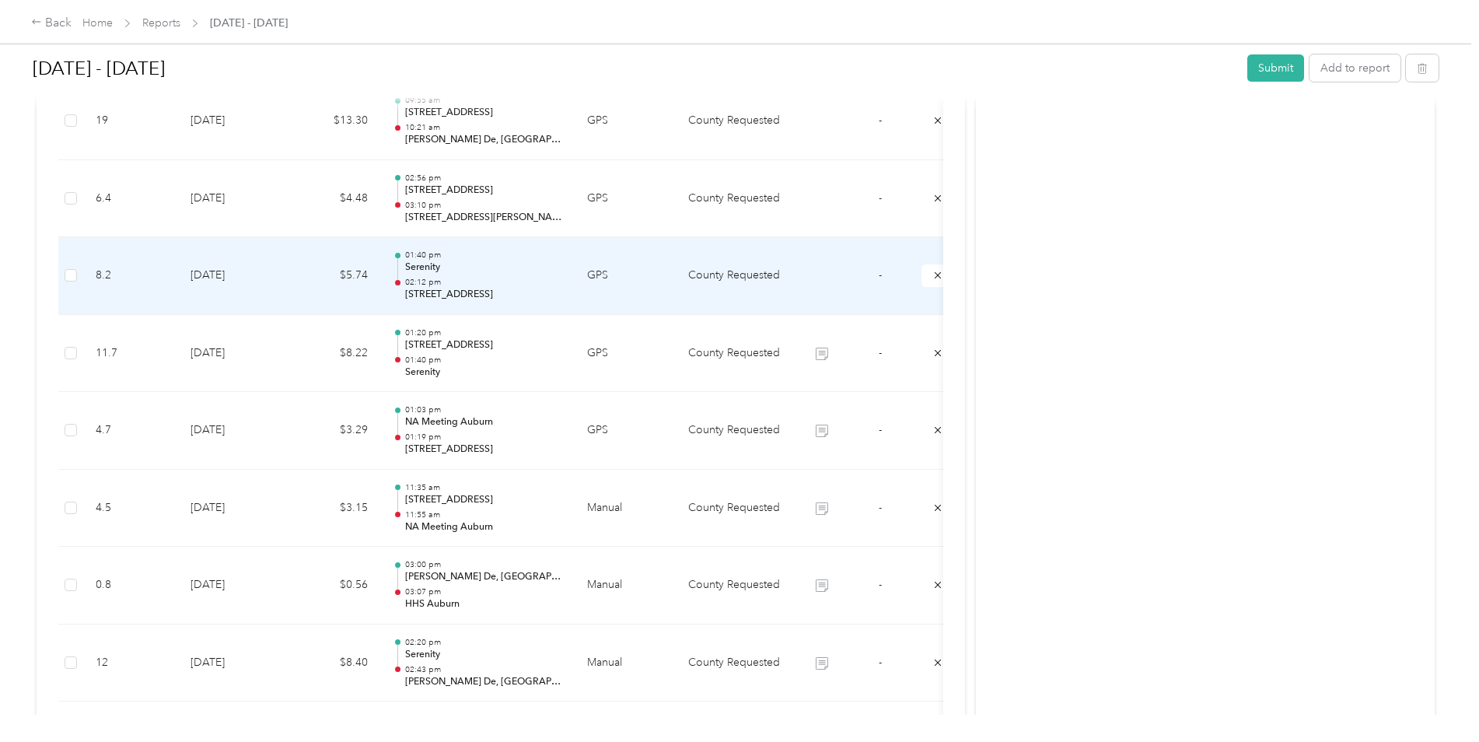
click at [806, 279] on td at bounding box center [821, 276] width 58 height 78
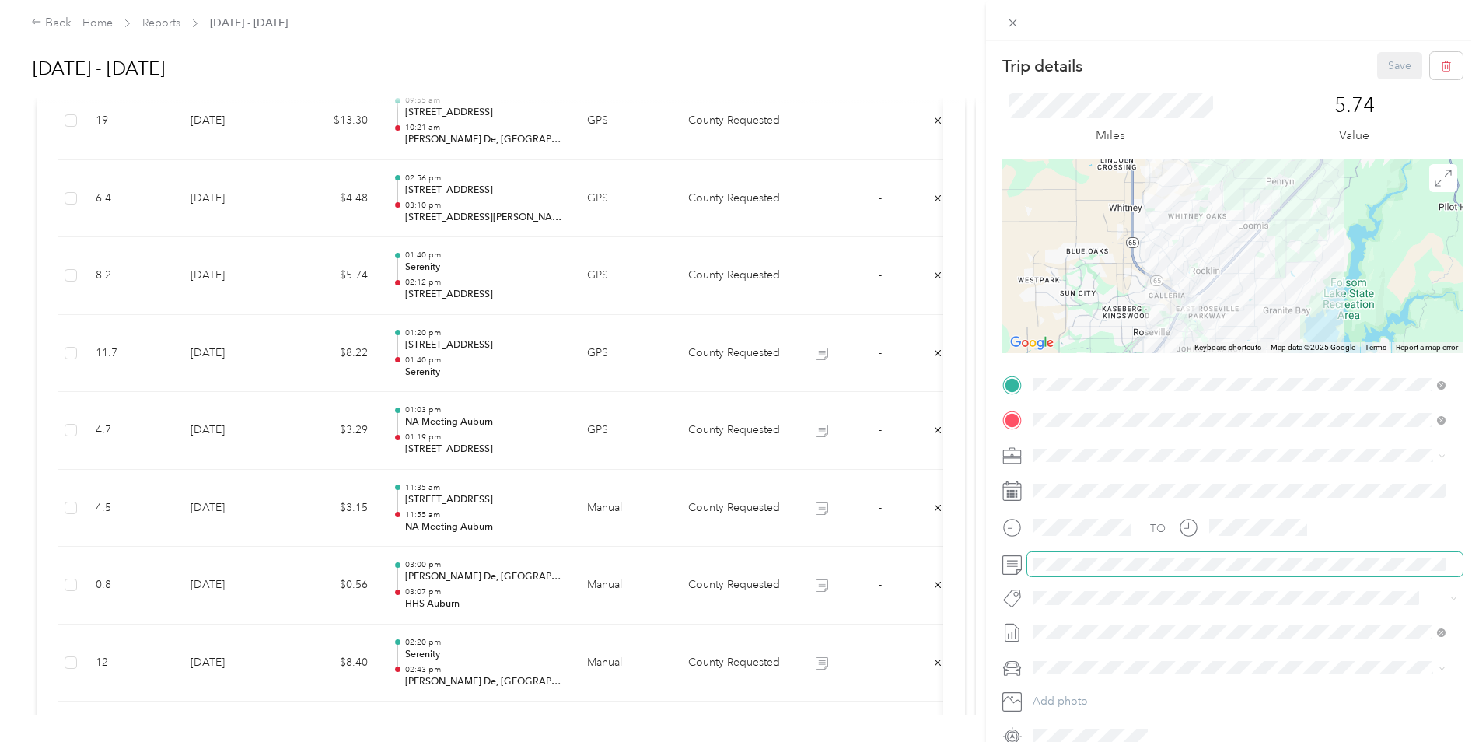
click at [1083, 563] on span at bounding box center [1244, 564] width 435 height 25
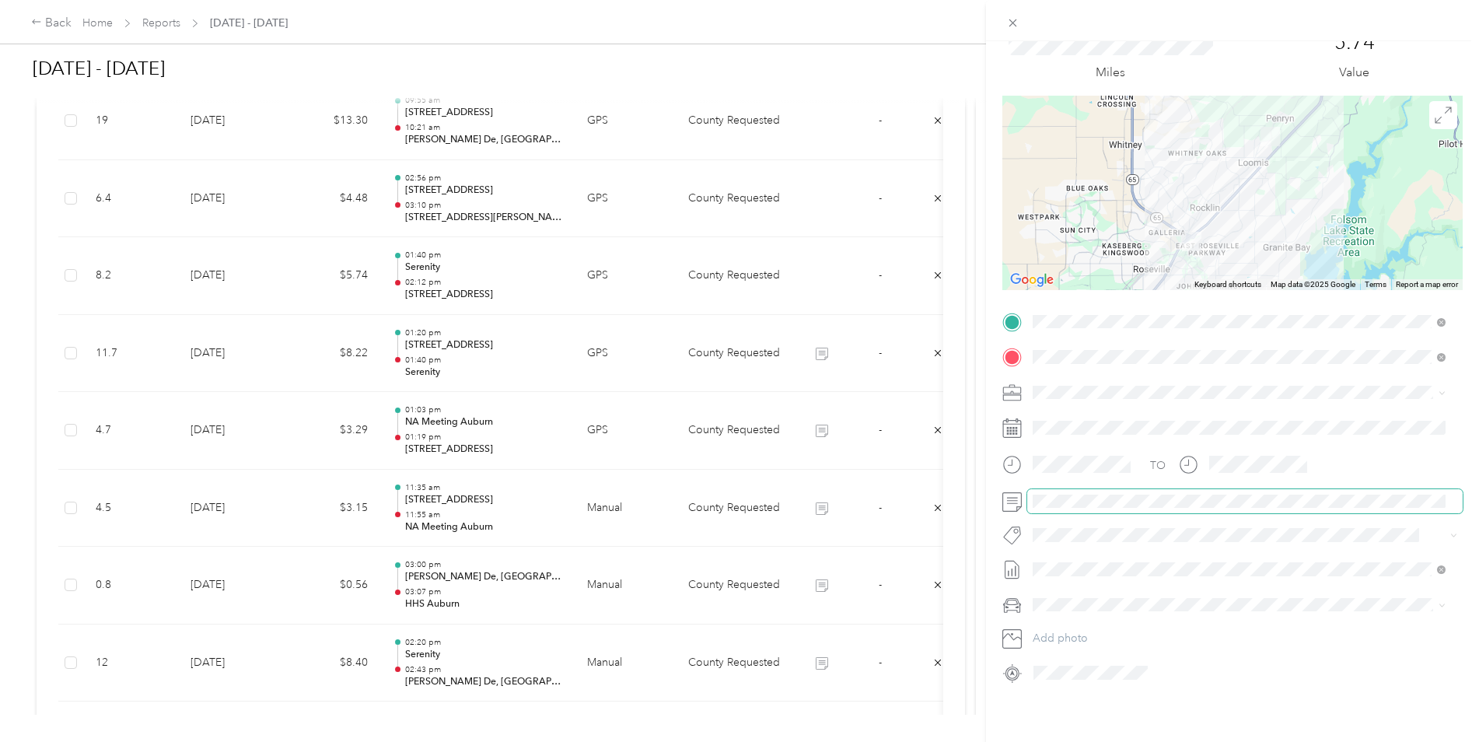
scroll to position [0, 0]
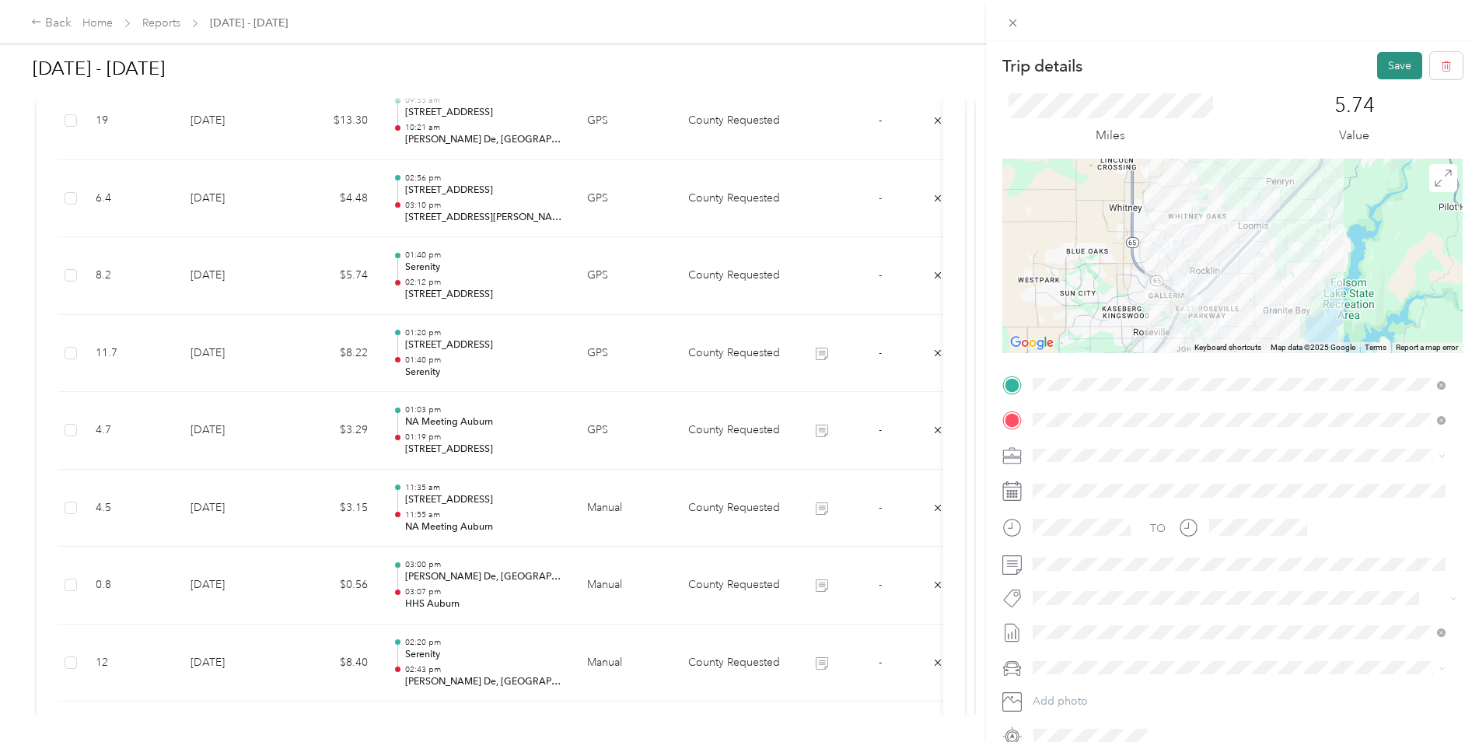
click at [1391, 62] on button "Save" at bounding box center [1399, 65] width 45 height 27
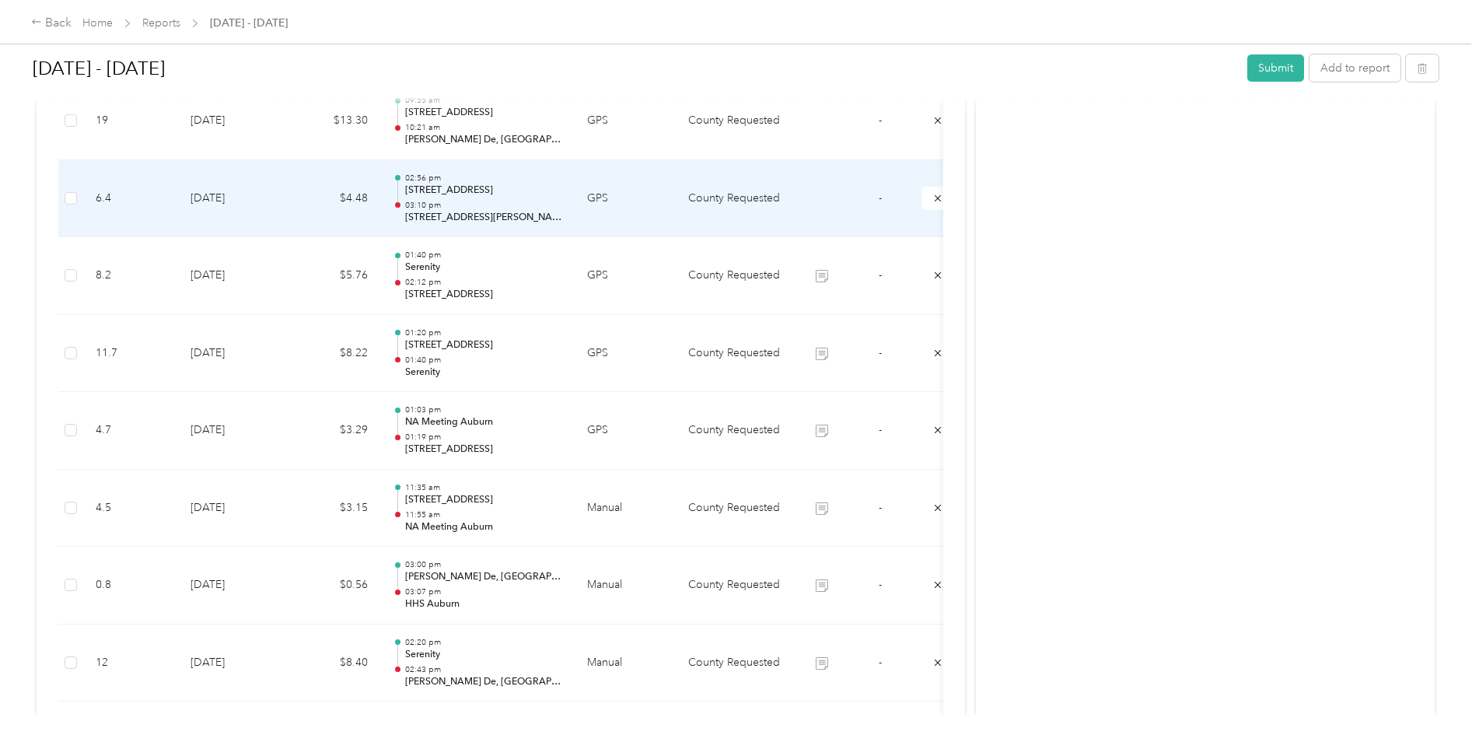
click at [803, 201] on td at bounding box center [821, 199] width 58 height 78
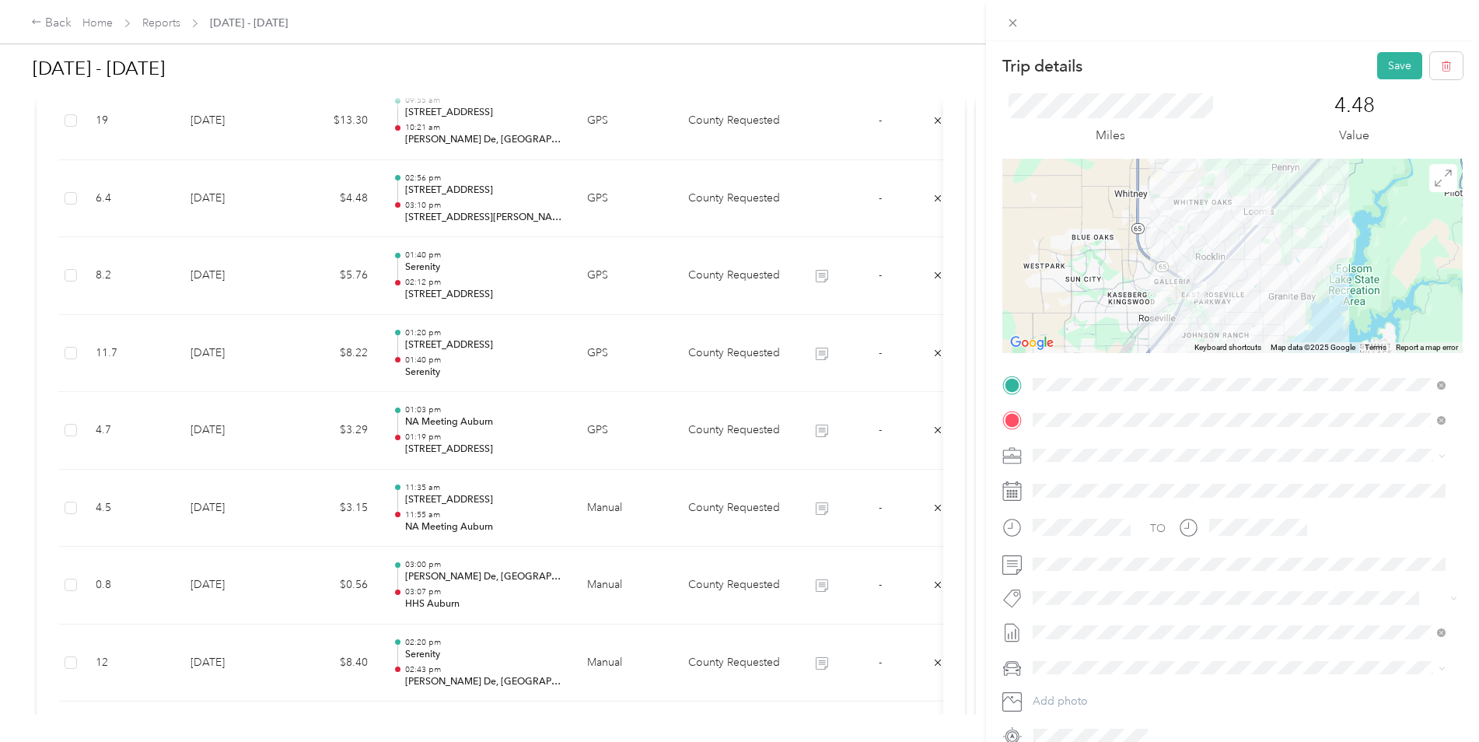
drag, startPoint x: 1383, startPoint y: 69, endPoint x: 1383, endPoint y: 2, distance: 67.7
click at [1383, 2] on div "Trip details Save This trip cannot be edited because it is either under review,…" at bounding box center [1232, 391] width 493 height 783
click at [1377, 65] on button "Save" at bounding box center [1399, 65] width 45 height 27
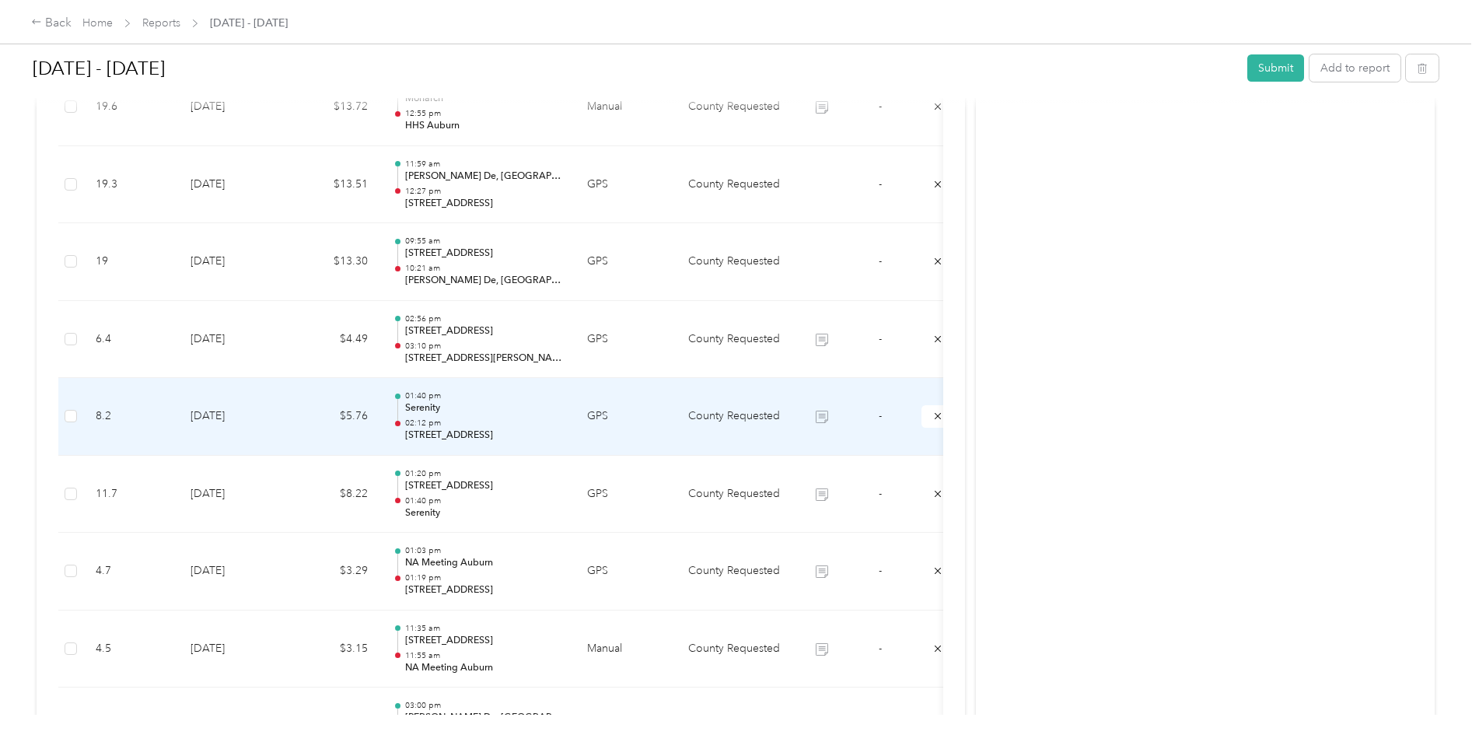
scroll to position [855, 0]
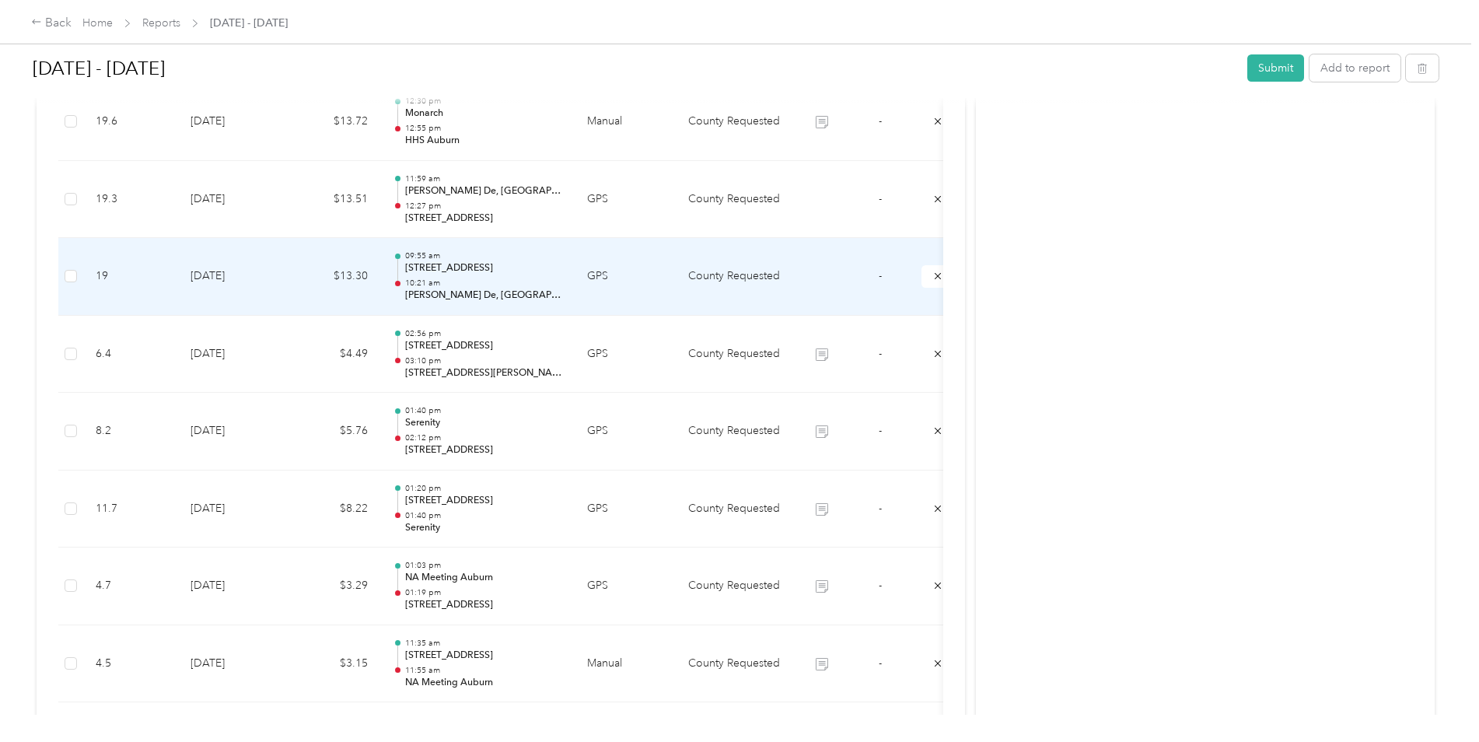
click at [824, 282] on td at bounding box center [821, 277] width 58 height 78
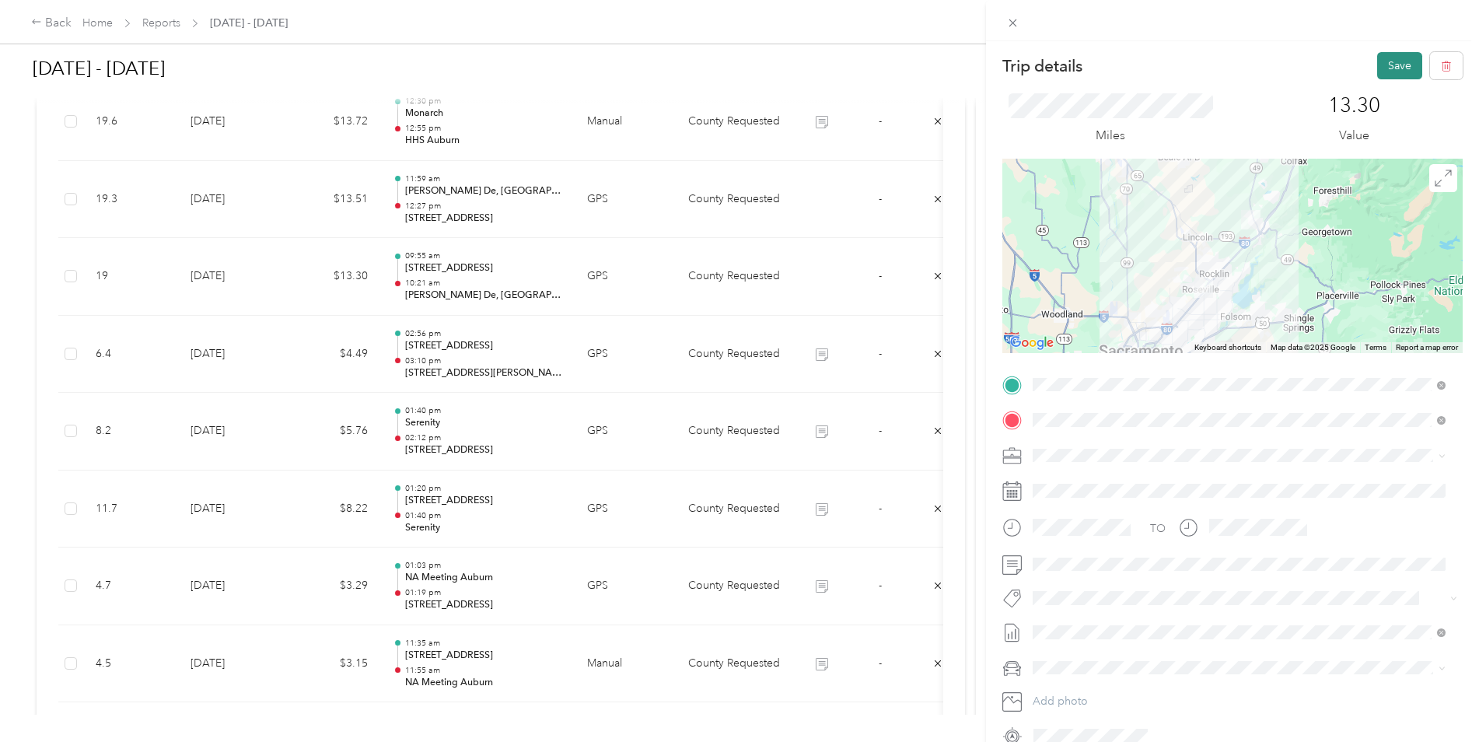
click at [1377, 71] on button "Save" at bounding box center [1399, 65] width 45 height 27
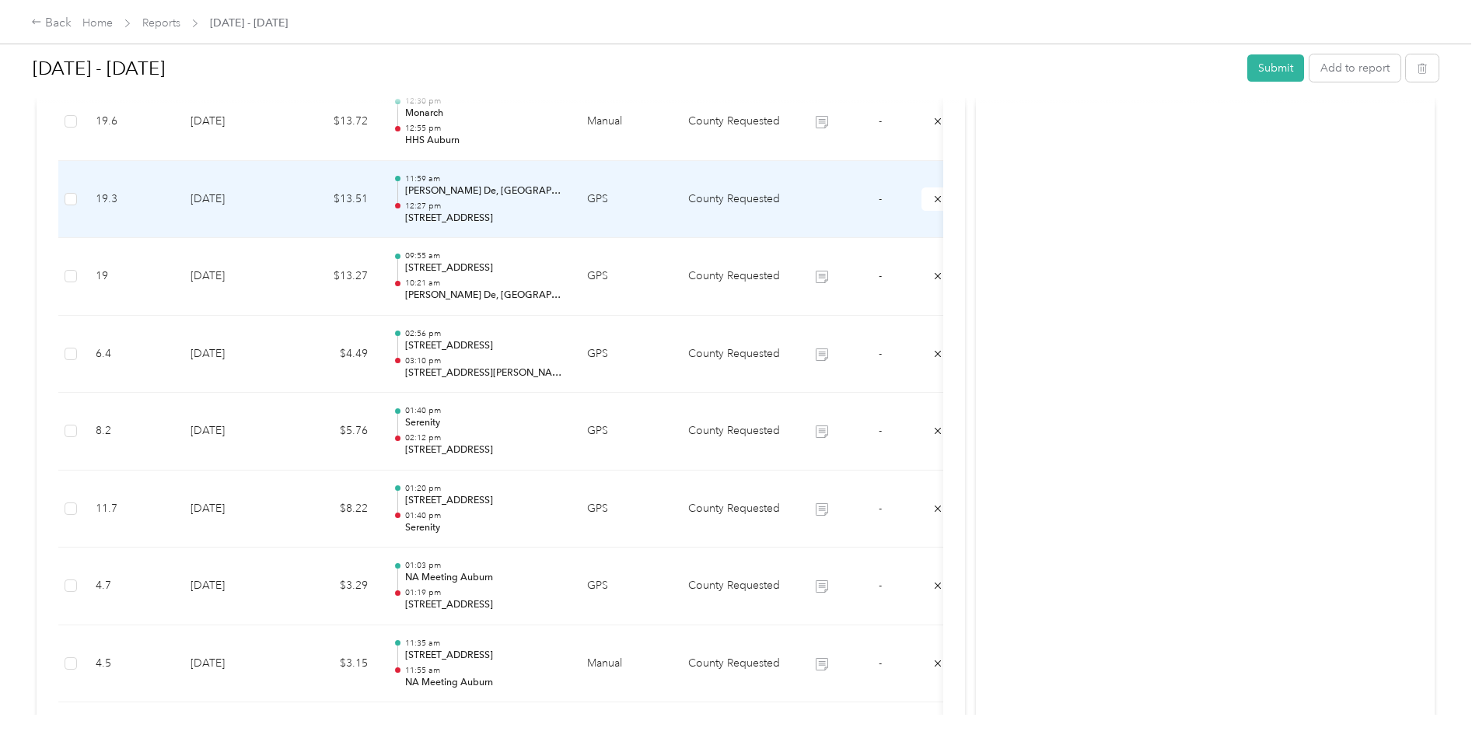
click at [812, 197] on td at bounding box center [821, 200] width 58 height 78
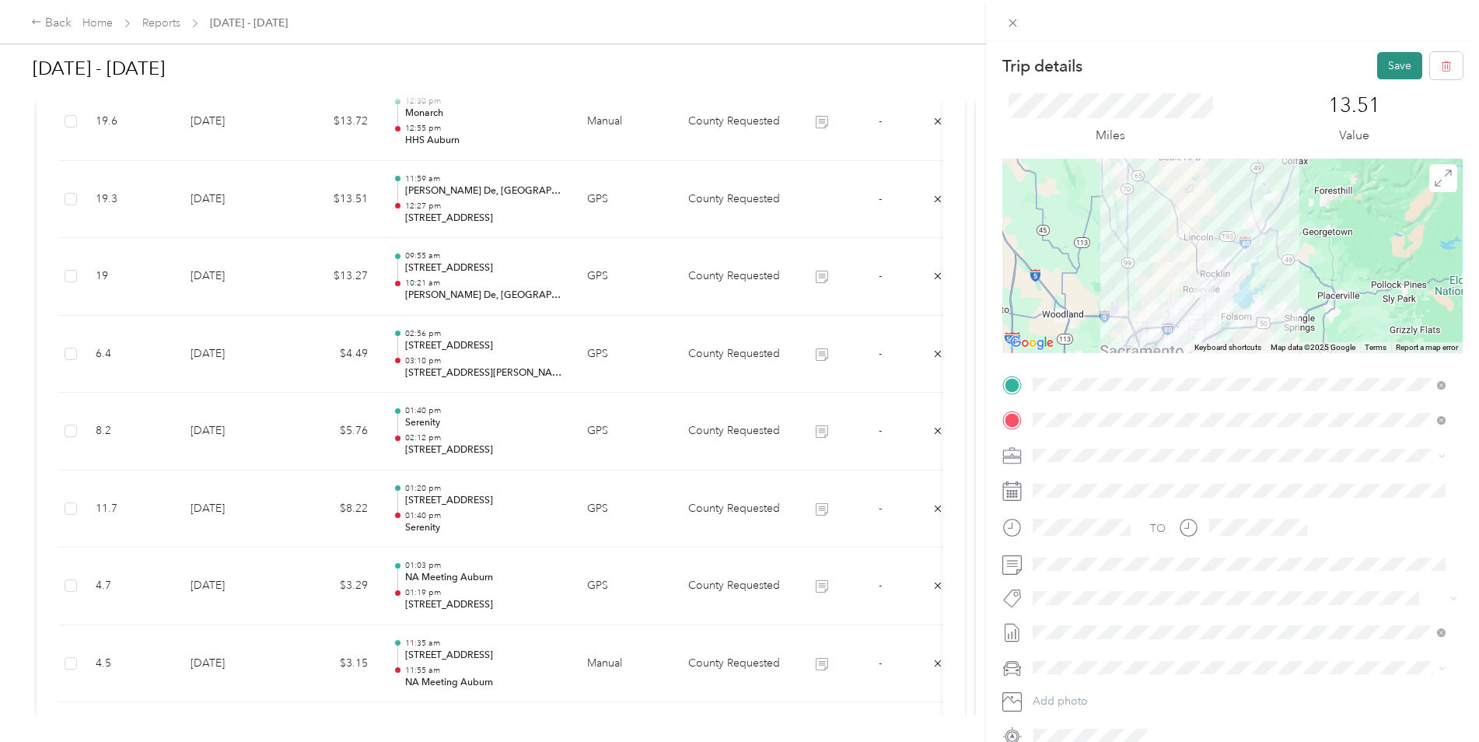
click at [1391, 57] on button "Save" at bounding box center [1399, 65] width 45 height 27
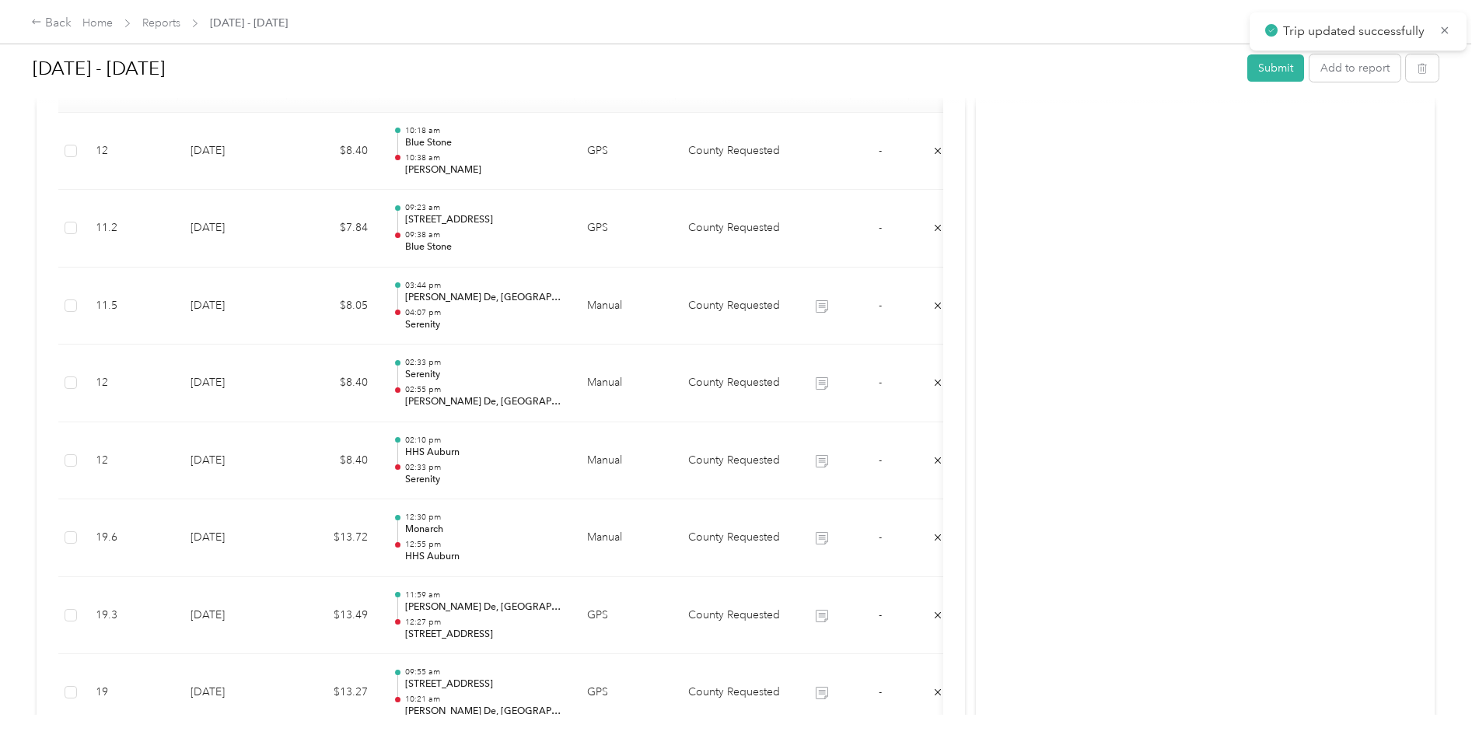
scroll to position [311, 0]
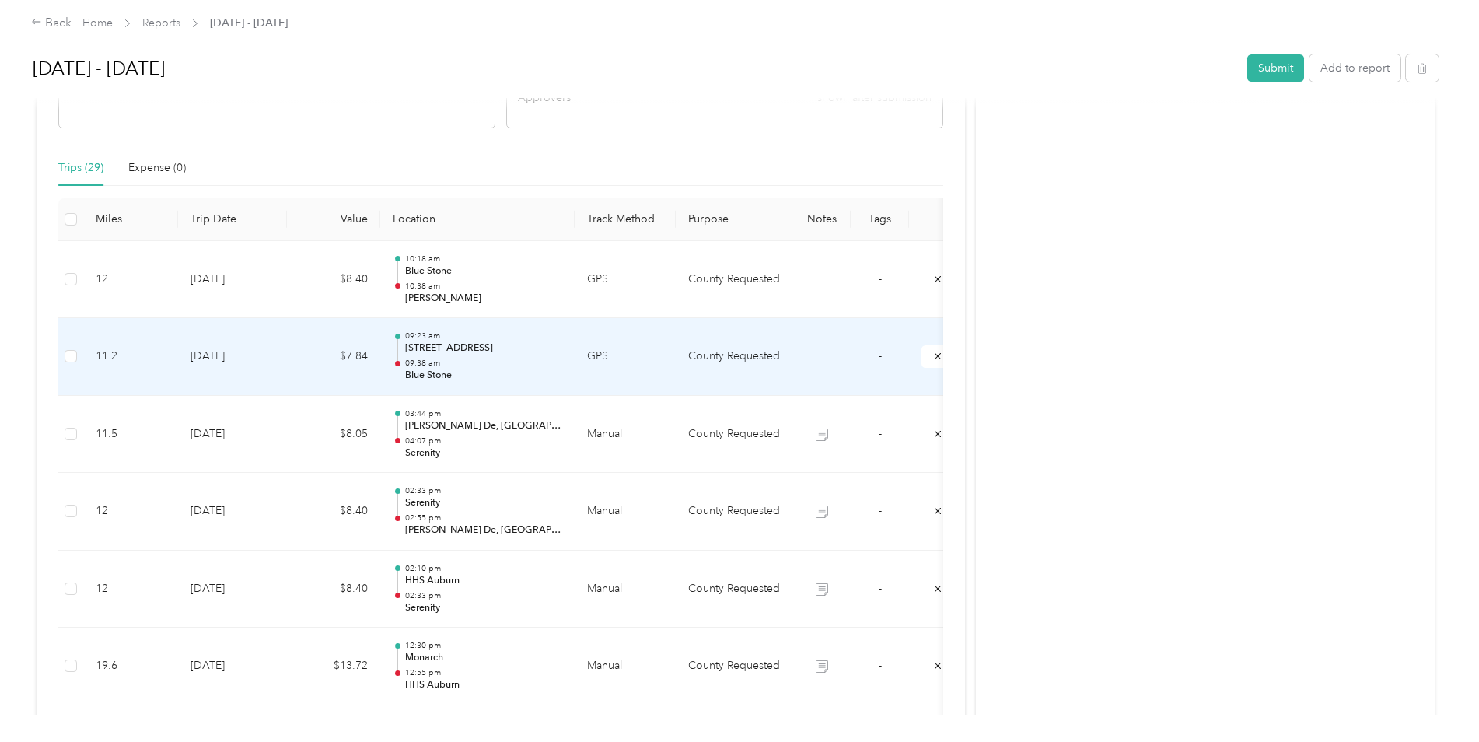
click at [810, 364] on td at bounding box center [821, 357] width 58 height 78
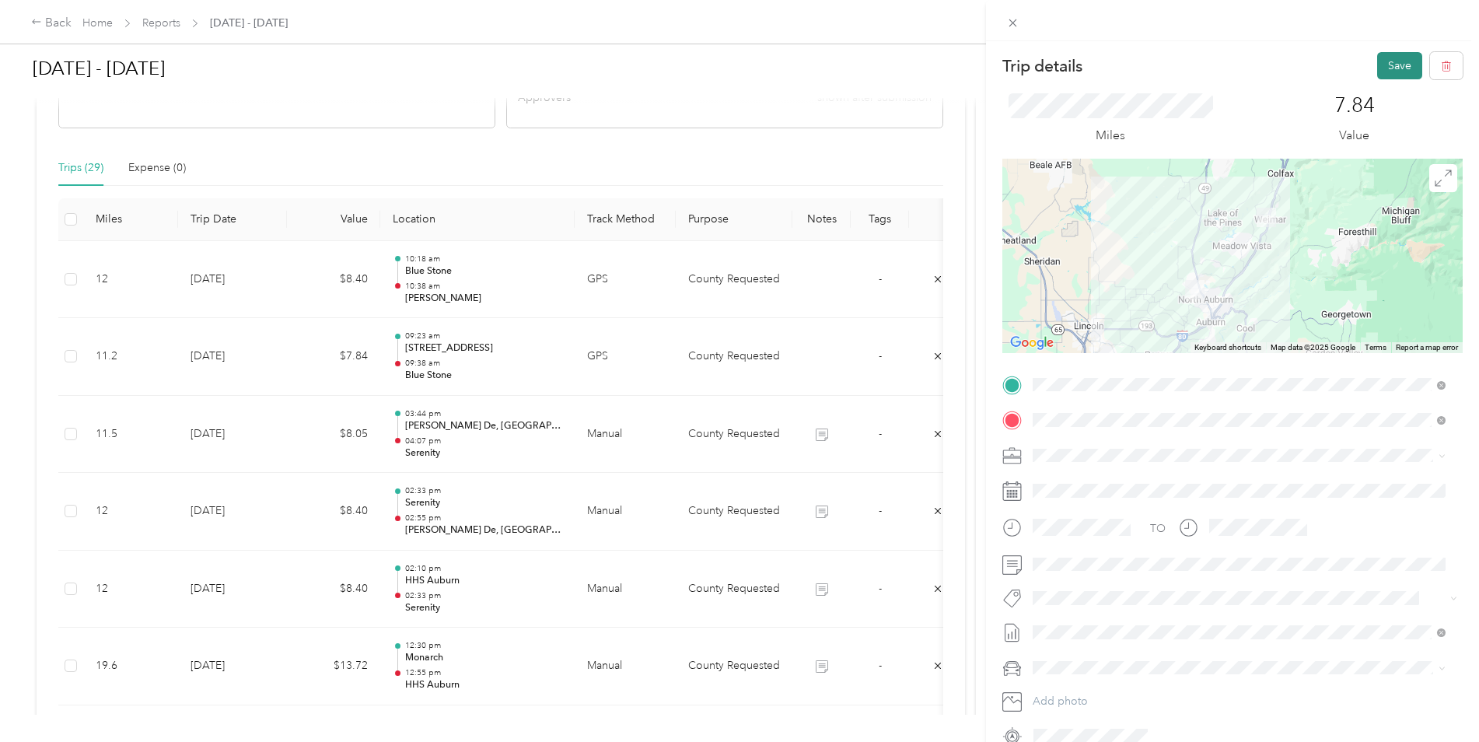
click at [1389, 76] on button "Save" at bounding box center [1399, 65] width 45 height 27
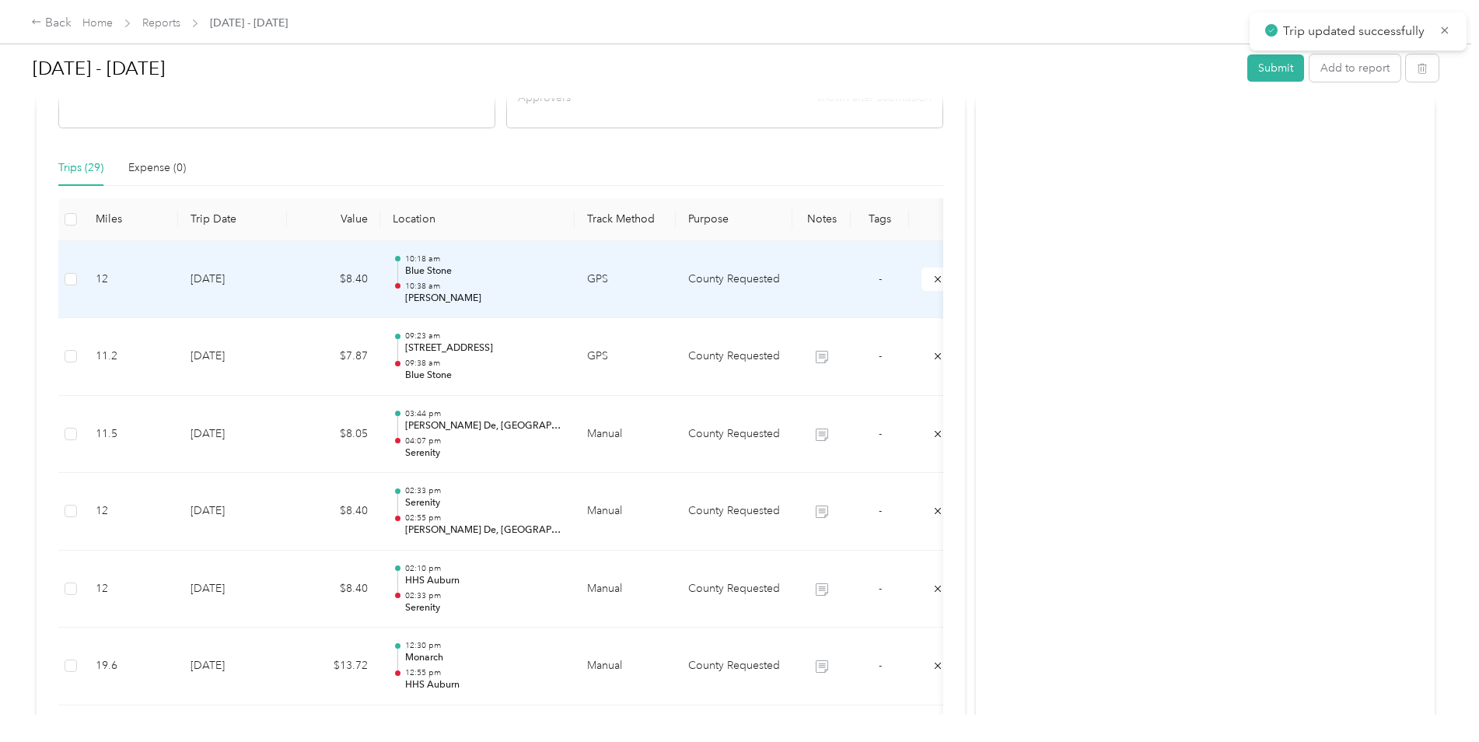
click at [798, 278] on td at bounding box center [821, 280] width 58 height 78
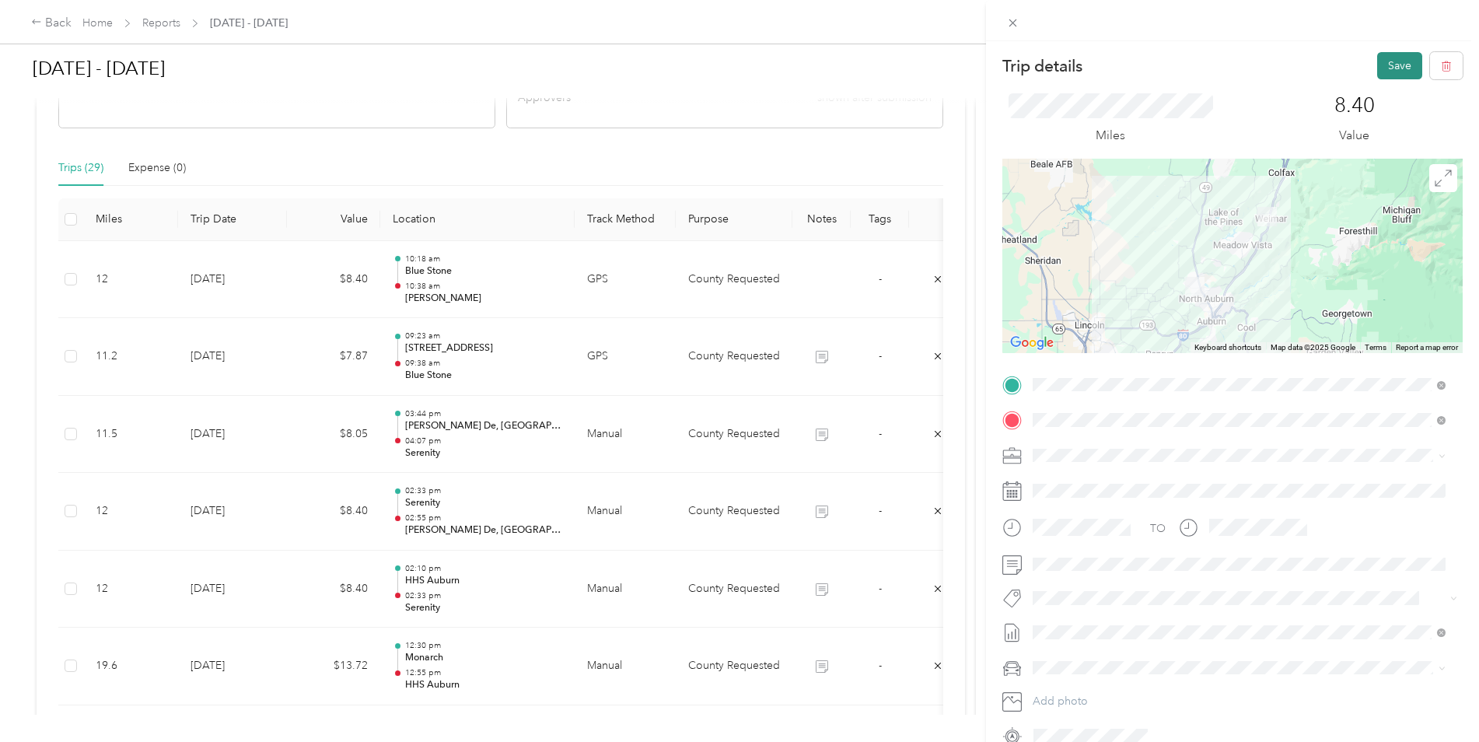
click at [1387, 60] on button "Save" at bounding box center [1399, 65] width 45 height 27
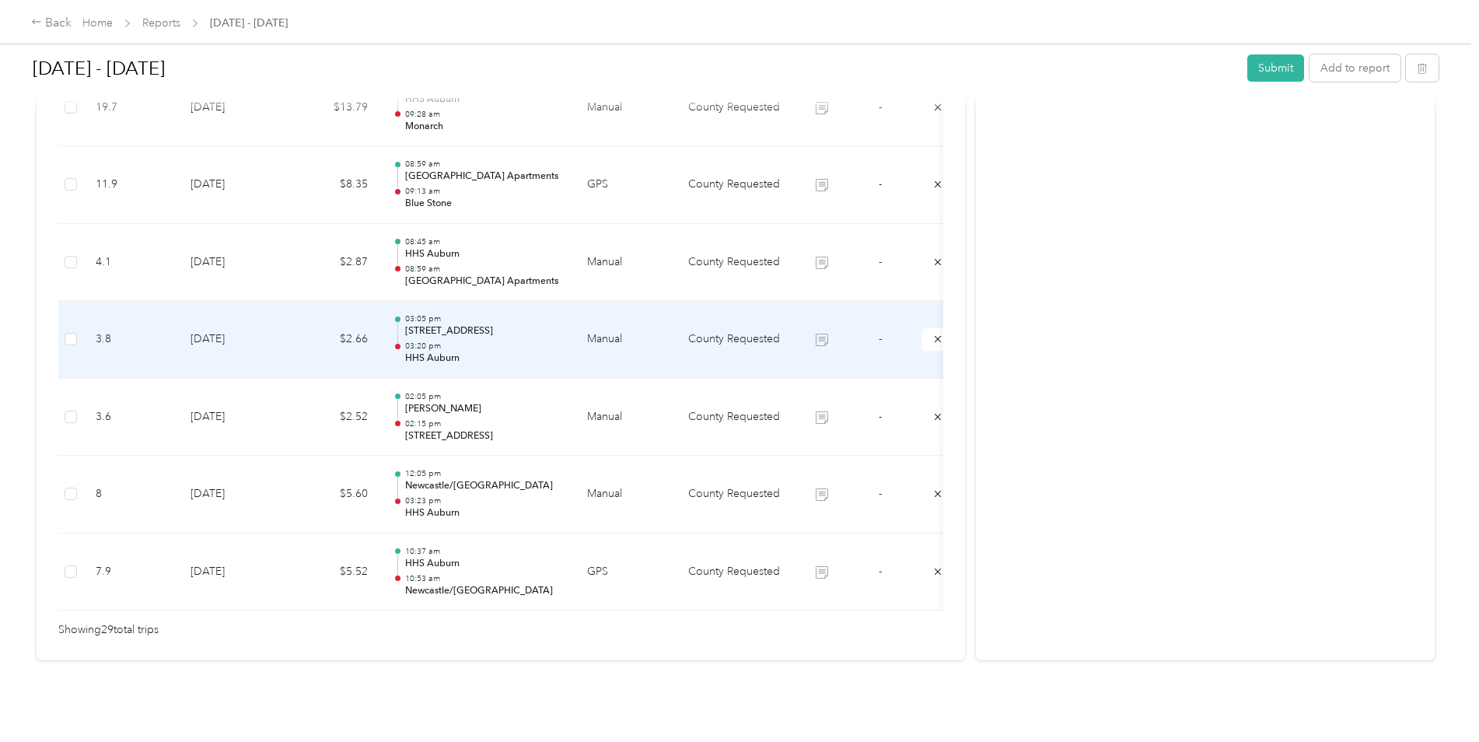
scroll to position [1897, 0]
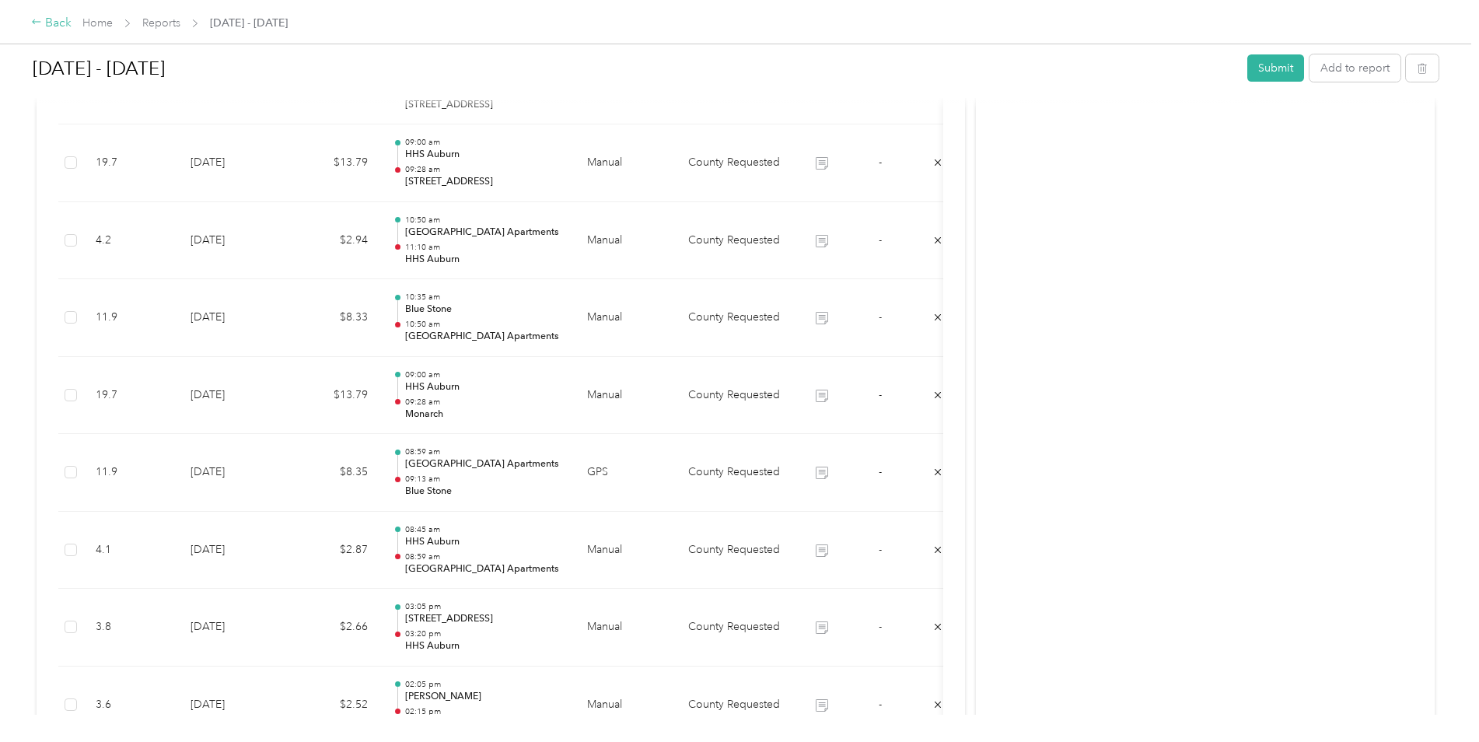
drag, startPoint x: 58, startPoint y: 23, endPoint x: 64, endPoint y: 14, distance: 10.1
click at [64, 14] on div "Back" at bounding box center [51, 23] width 40 height 19
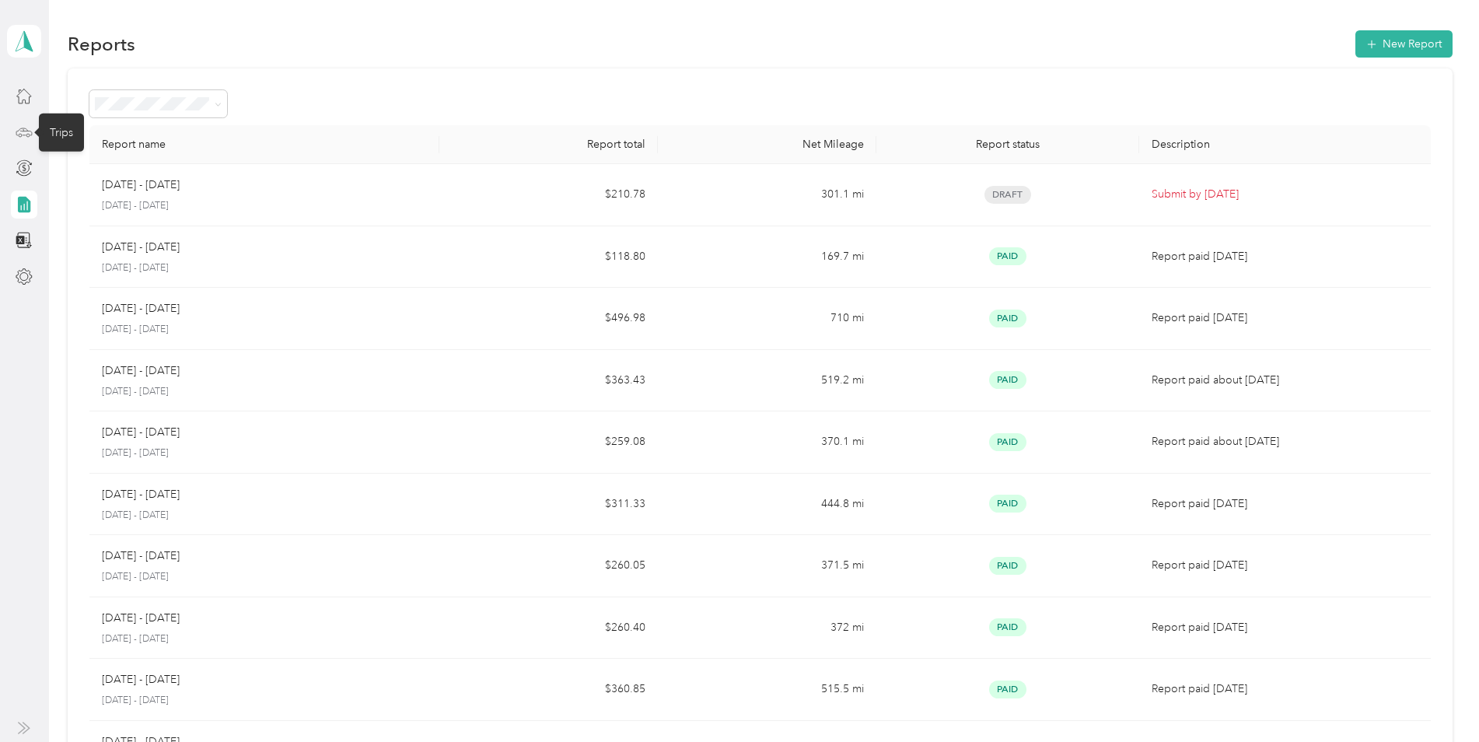
click at [18, 133] on icon at bounding box center [24, 132] width 17 height 17
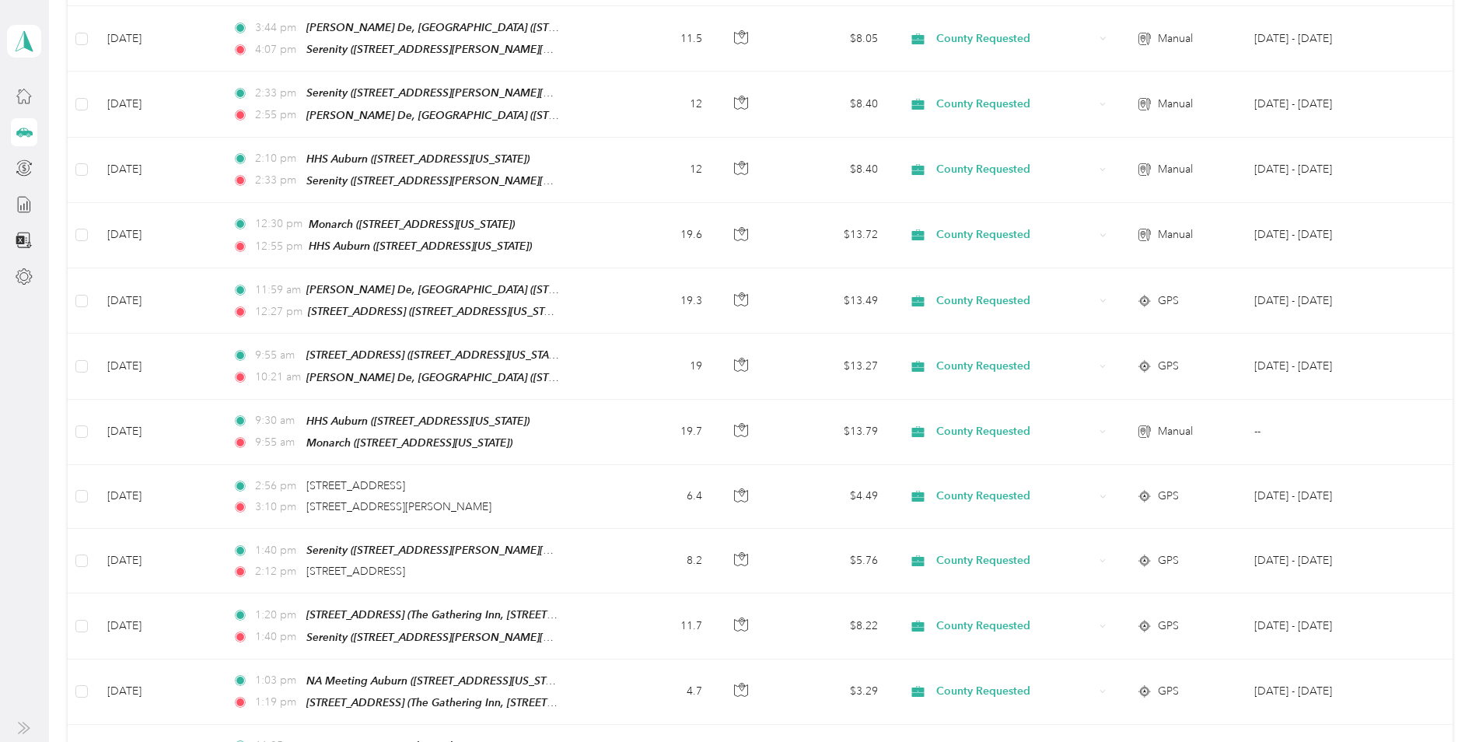
scroll to position [544, 0]
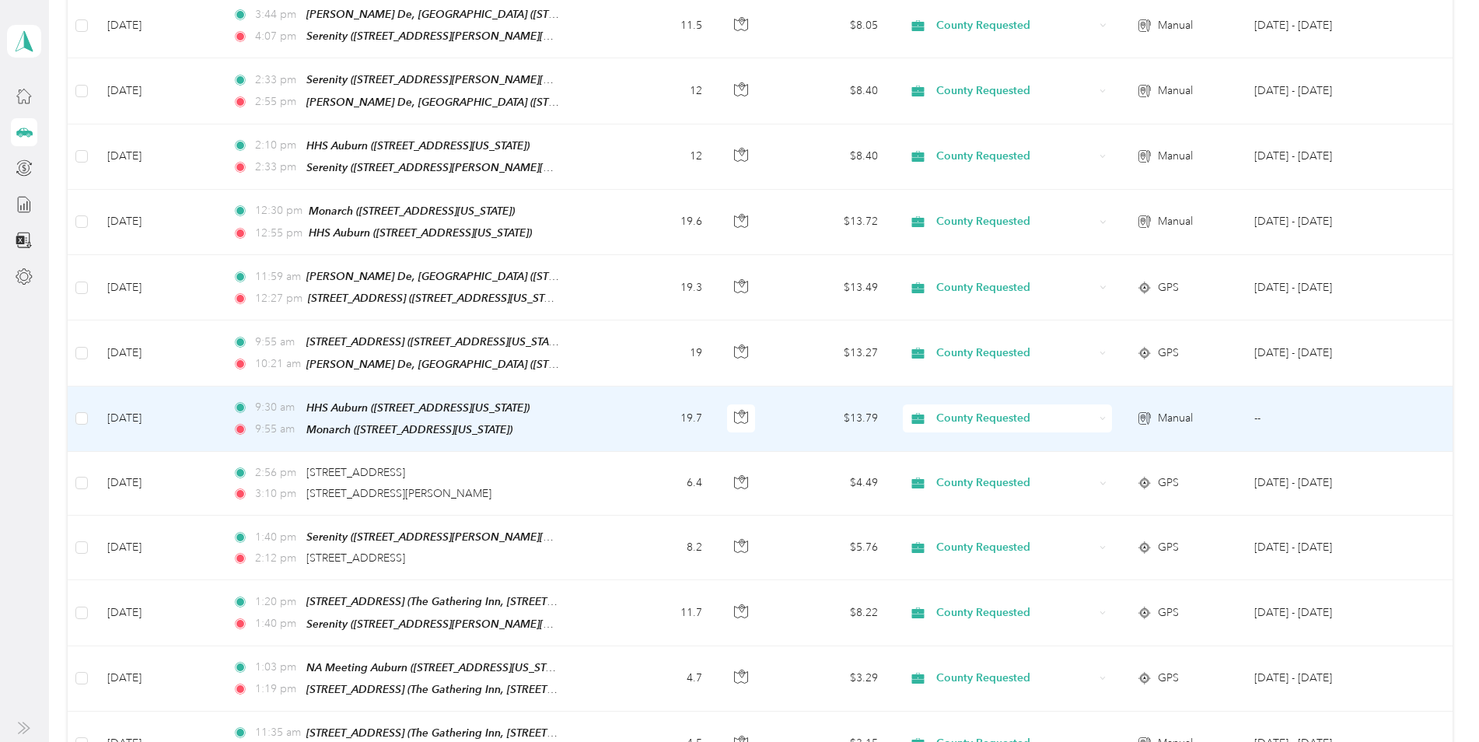
click at [1080, 429] on td "County Requested" at bounding box center [1007, 418] width 234 height 65
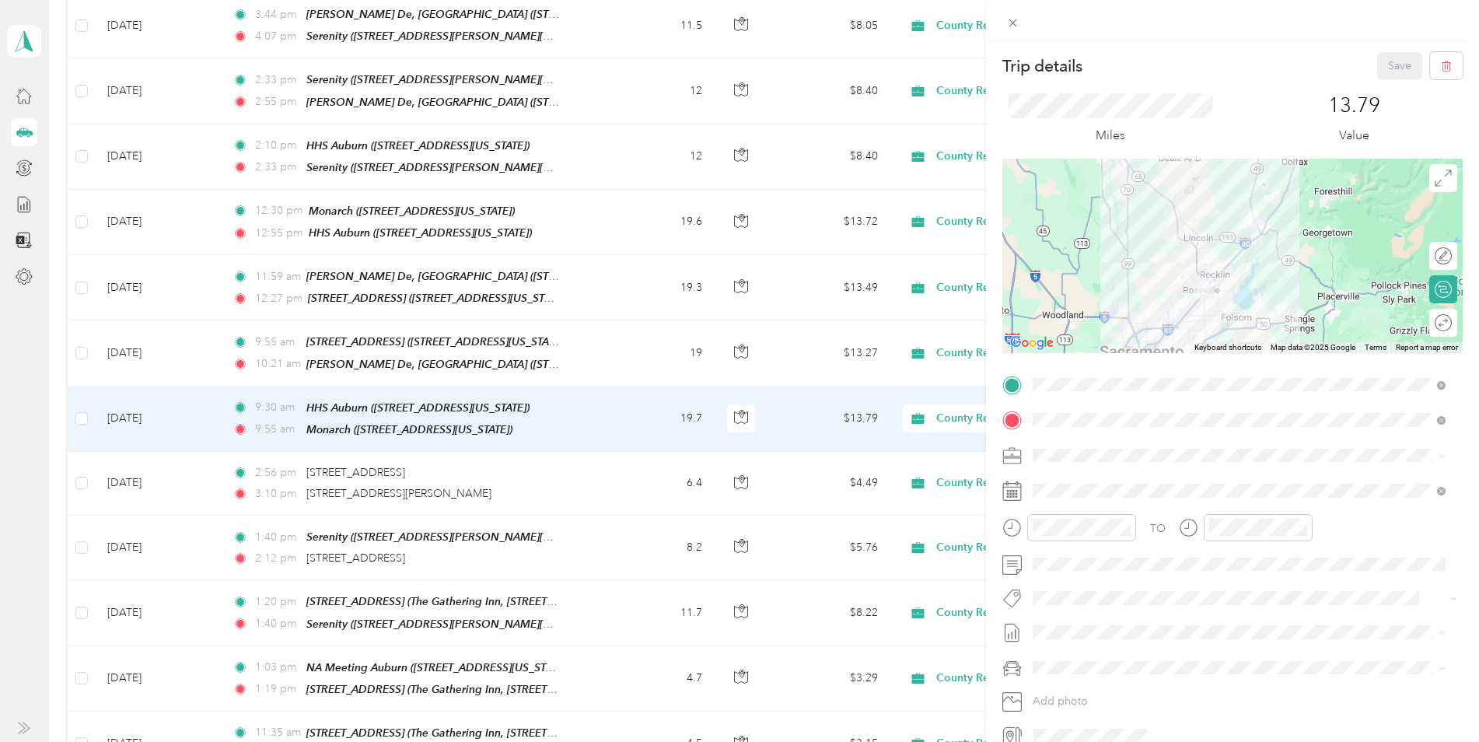
click at [1080, 678] on span "[DATE] - [DATE]" at bounding box center [1072, 684] width 78 height 16
click at [1401, 66] on button "Save" at bounding box center [1399, 65] width 45 height 27
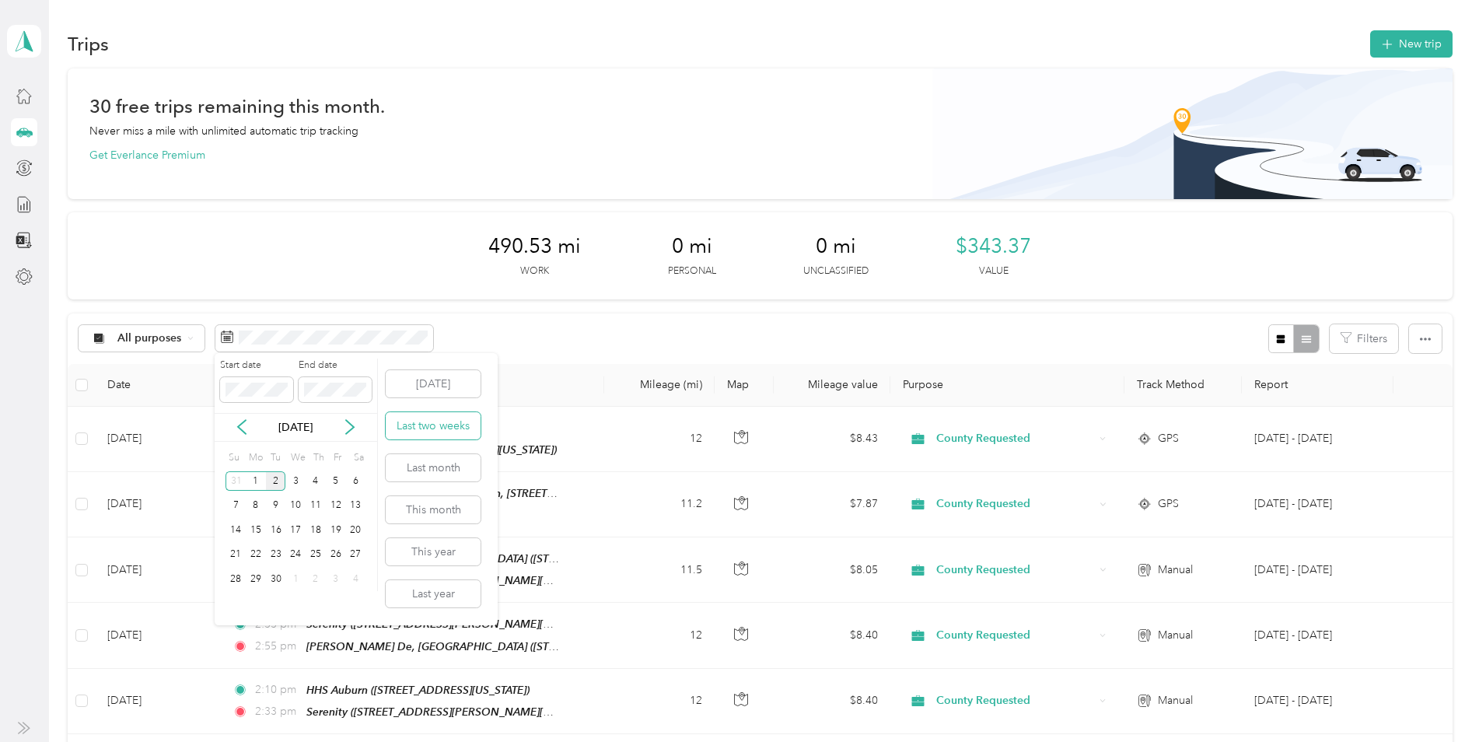
click at [428, 430] on button "Last two weeks" at bounding box center [433, 425] width 95 height 27
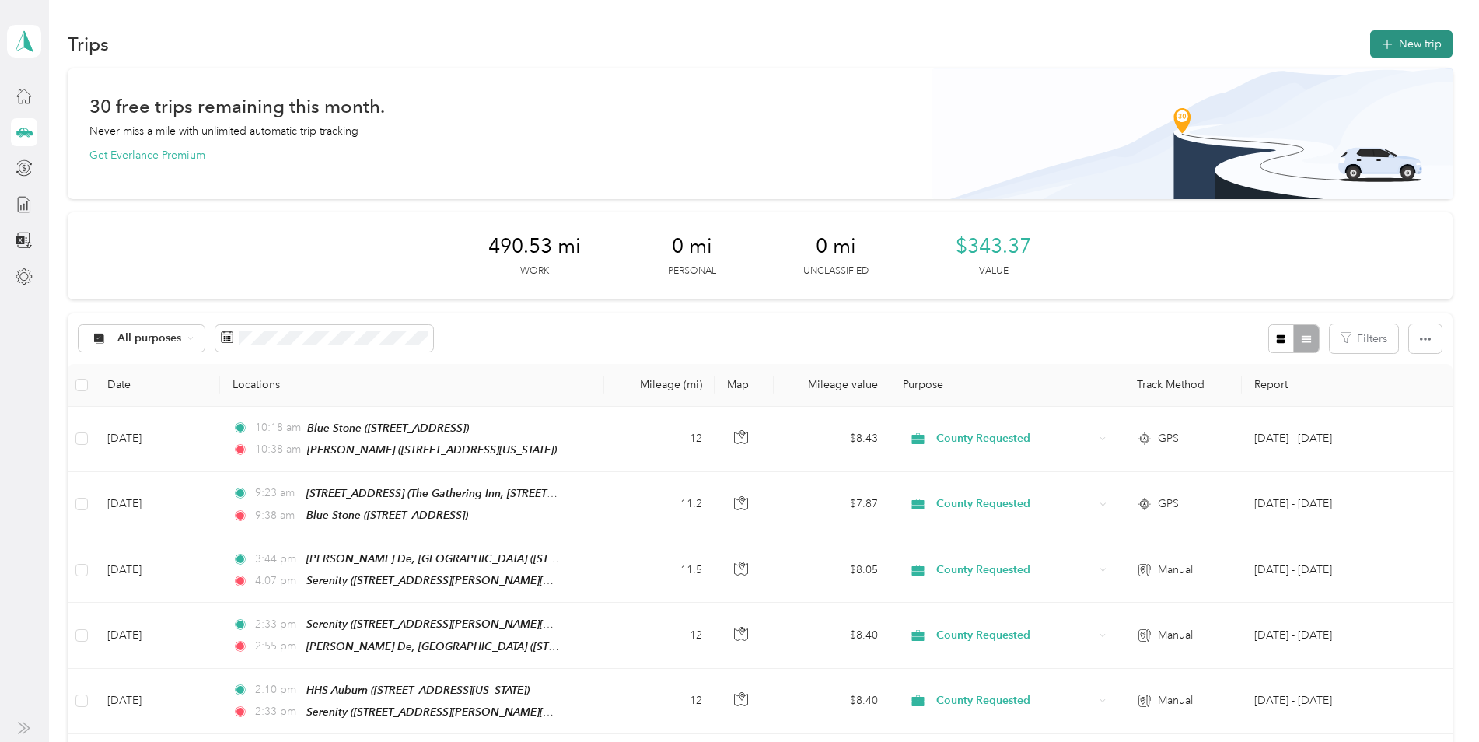
click at [1389, 32] on button "New trip" at bounding box center [1411, 43] width 82 height 27
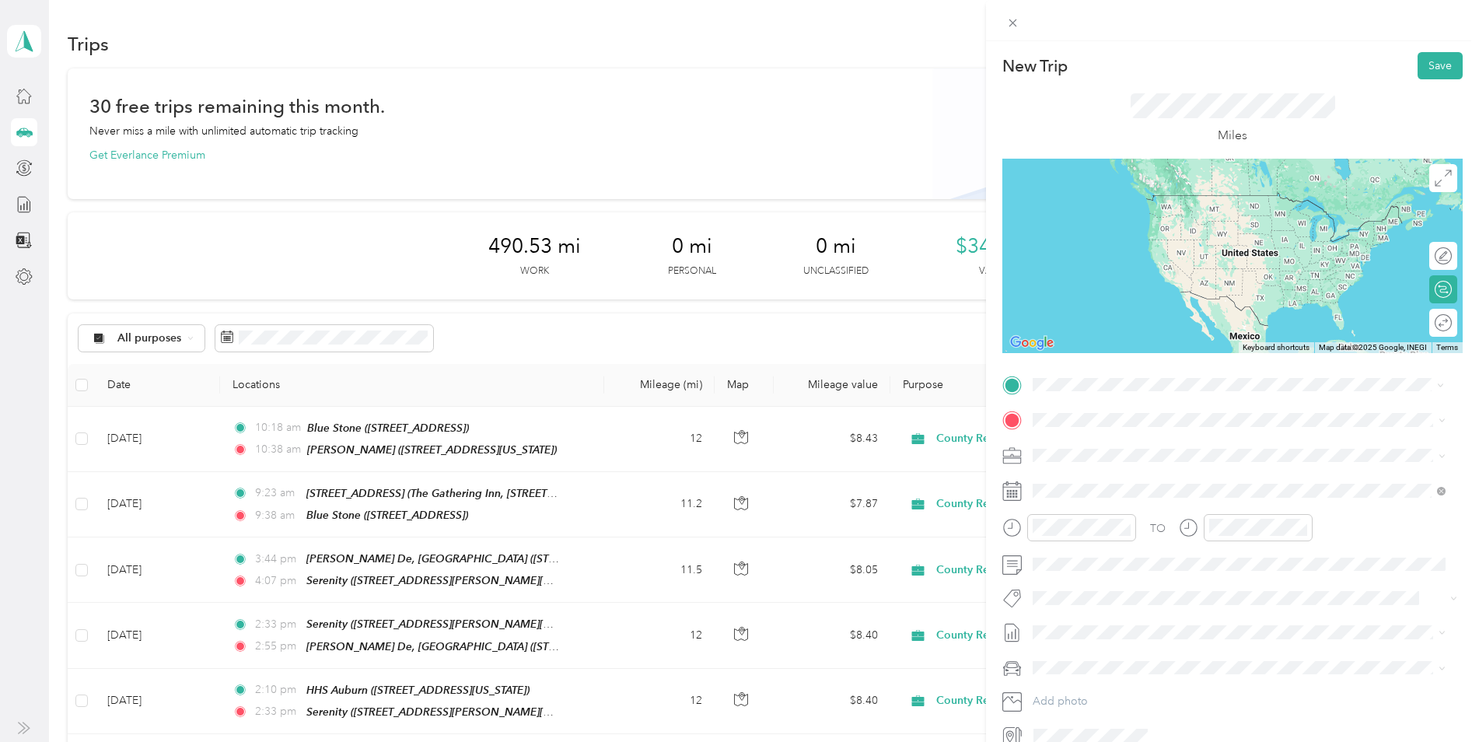
click at [1103, 452] on div "Serenity [STREET_ADDRESS][PERSON_NAME][PERSON_NAME]" at bounding box center [1197, 455] width 271 height 33
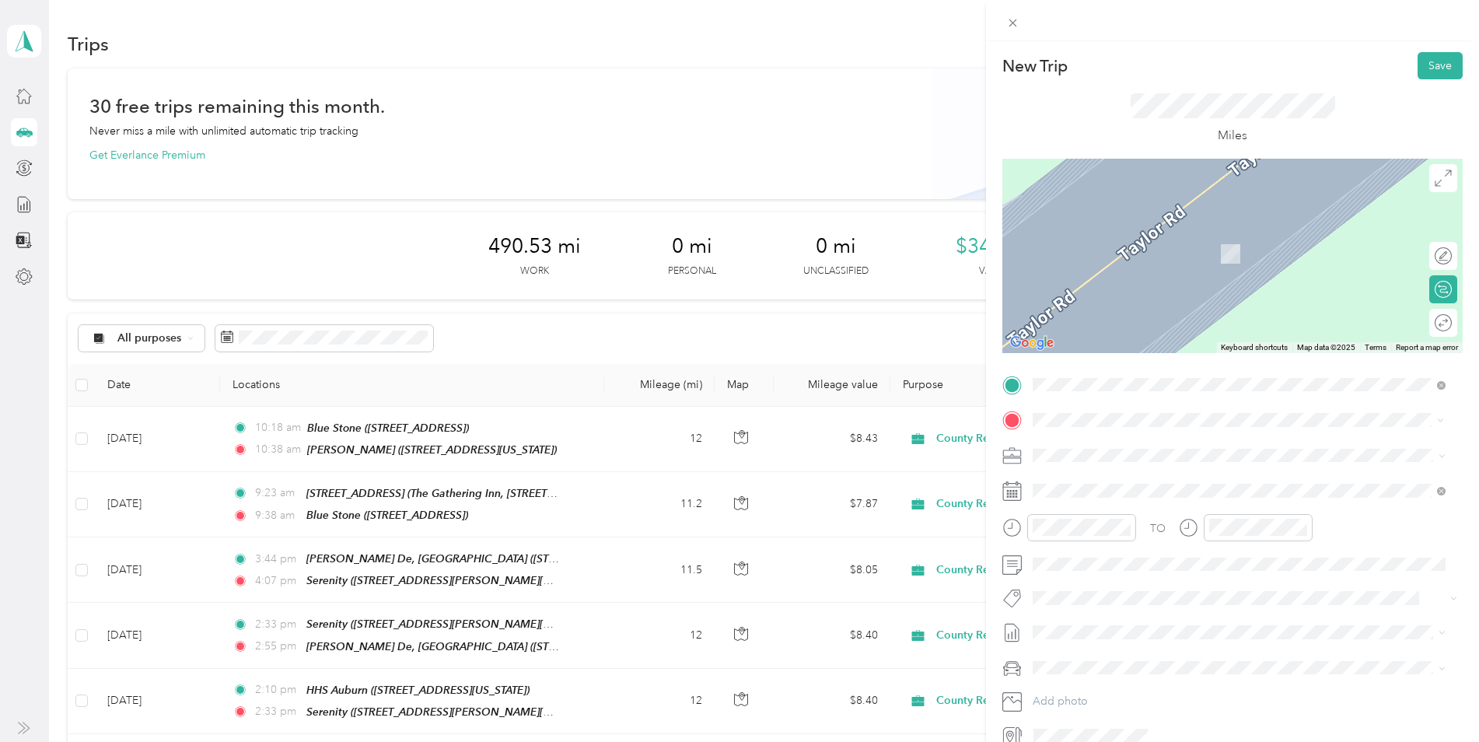
drag, startPoint x: 1099, startPoint y: 495, endPoint x: 1095, endPoint y: 488, distance: 8.7
click at [1098, 495] on span "[STREET_ADDRESS][US_STATE]" at bounding box center [1140, 498] width 156 height 13
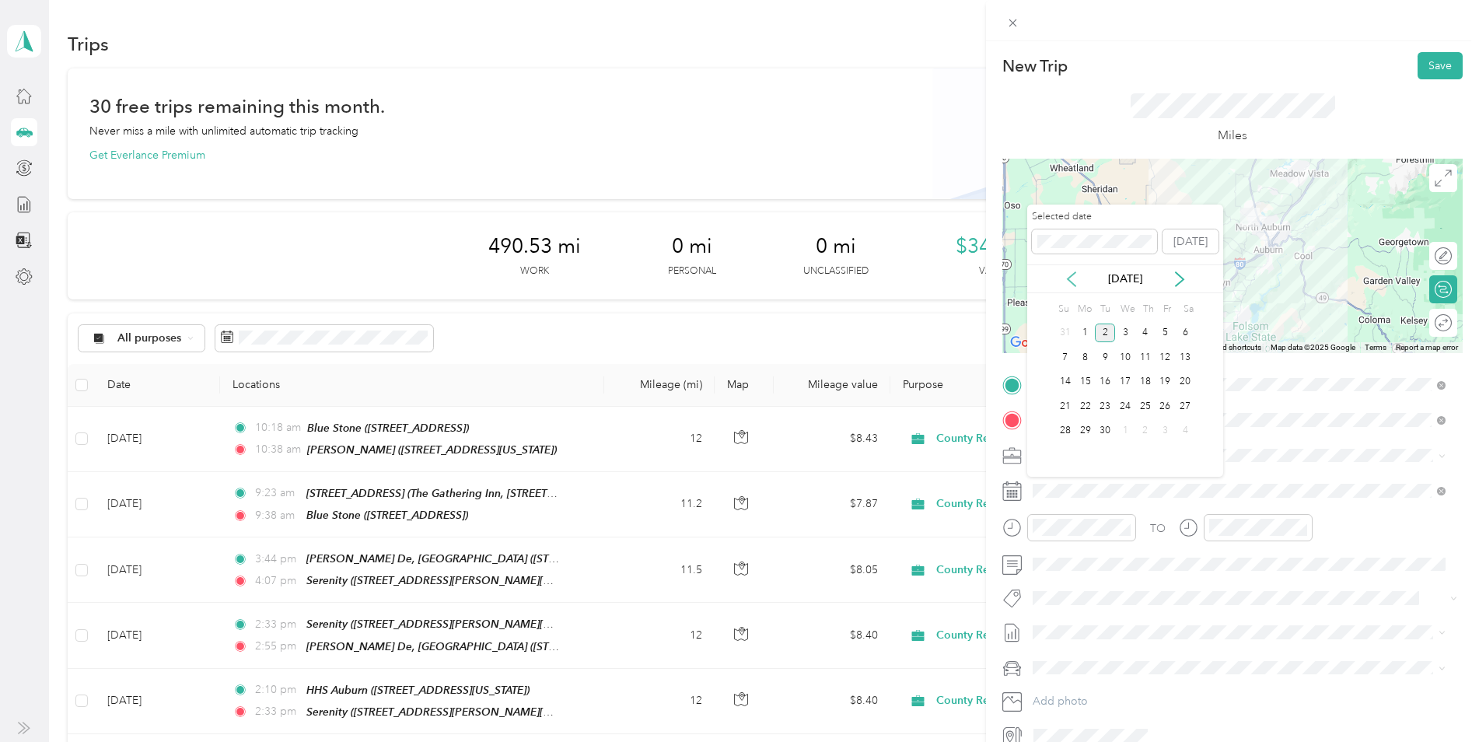
click at [1070, 275] on icon at bounding box center [1072, 279] width 16 height 16
click at [1148, 421] on div "28" at bounding box center [1145, 430] width 20 height 19
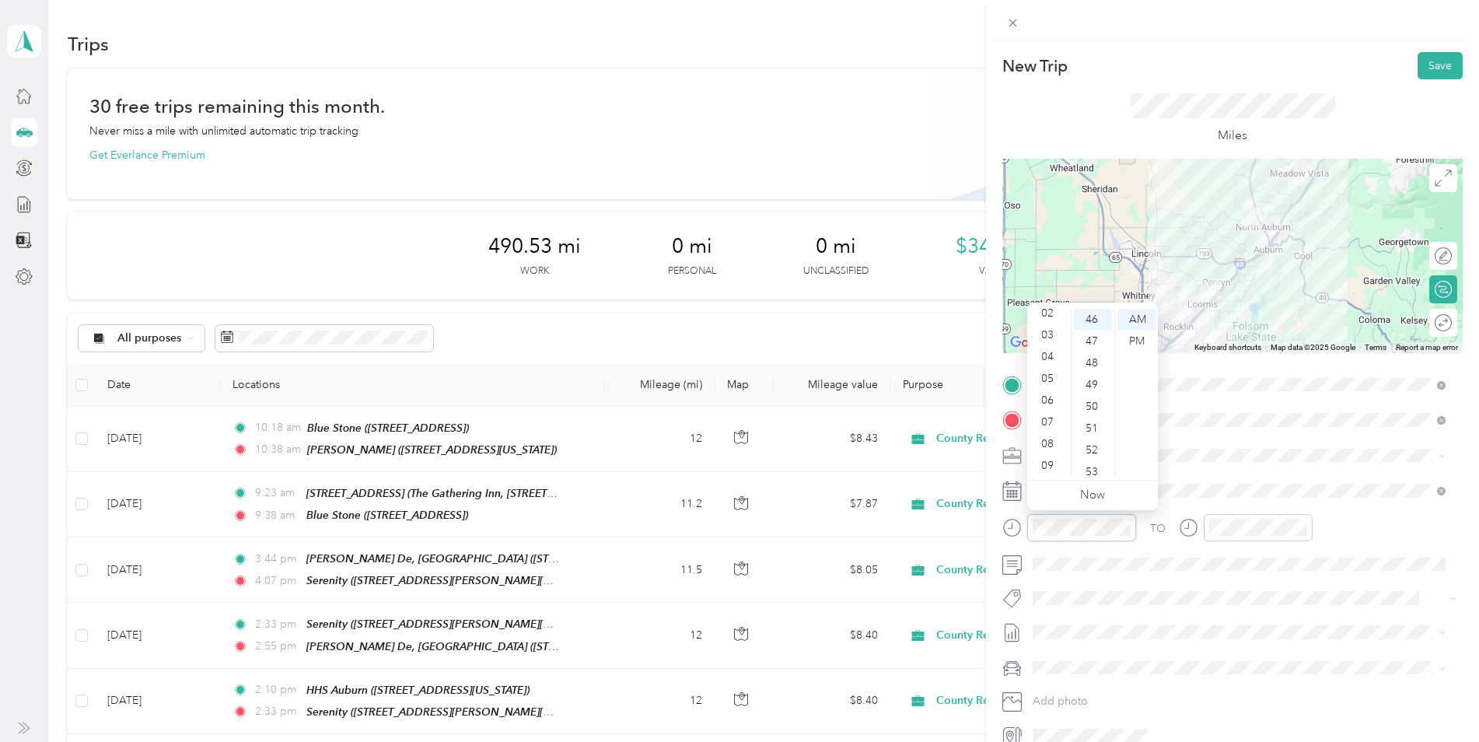
scroll to position [16, 0]
click at [1042, 365] on div "03" at bounding box center [1048, 369] width 37 height 22
click at [1089, 315] on div "10" at bounding box center [1093, 313] width 37 height 22
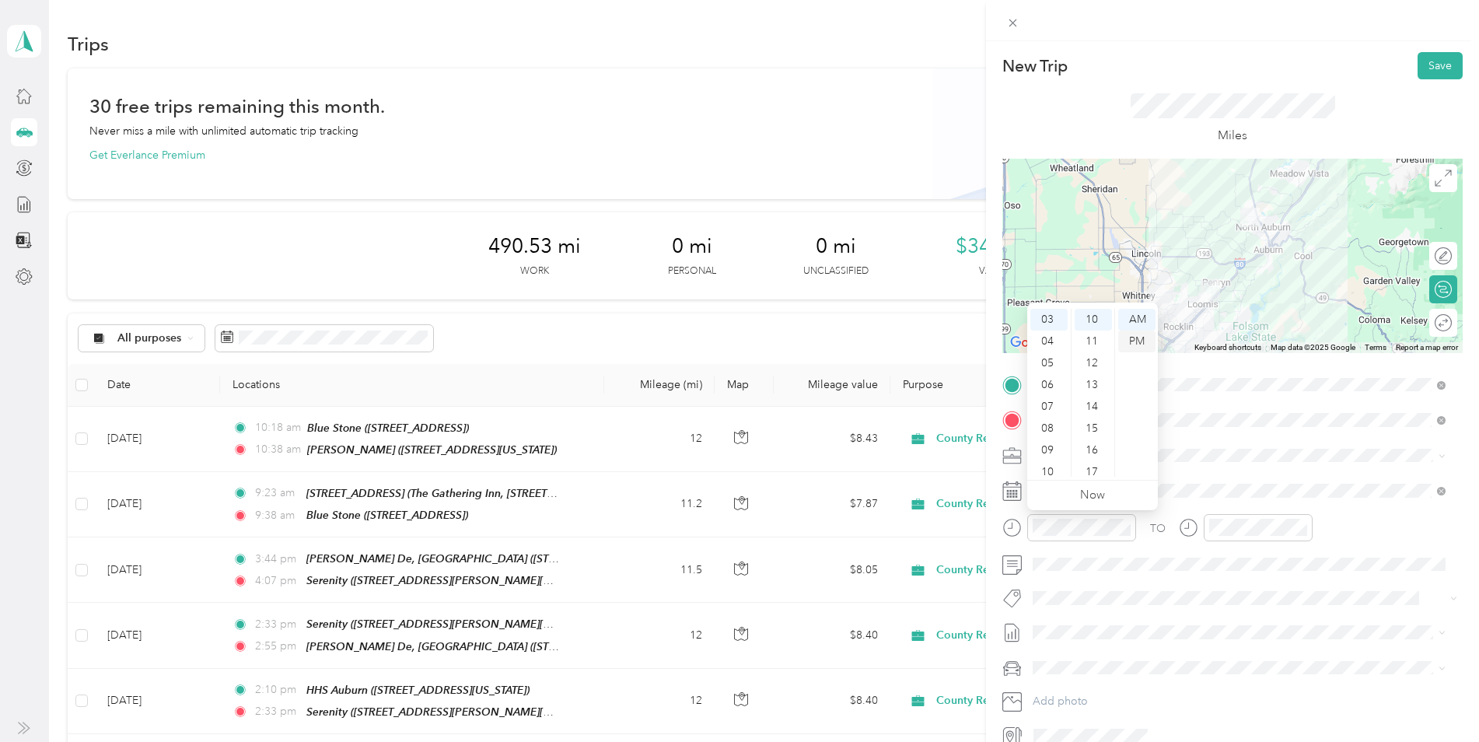
click at [1138, 338] on div "PM" at bounding box center [1136, 341] width 37 height 22
click at [1236, 516] on div at bounding box center [1258, 527] width 109 height 27
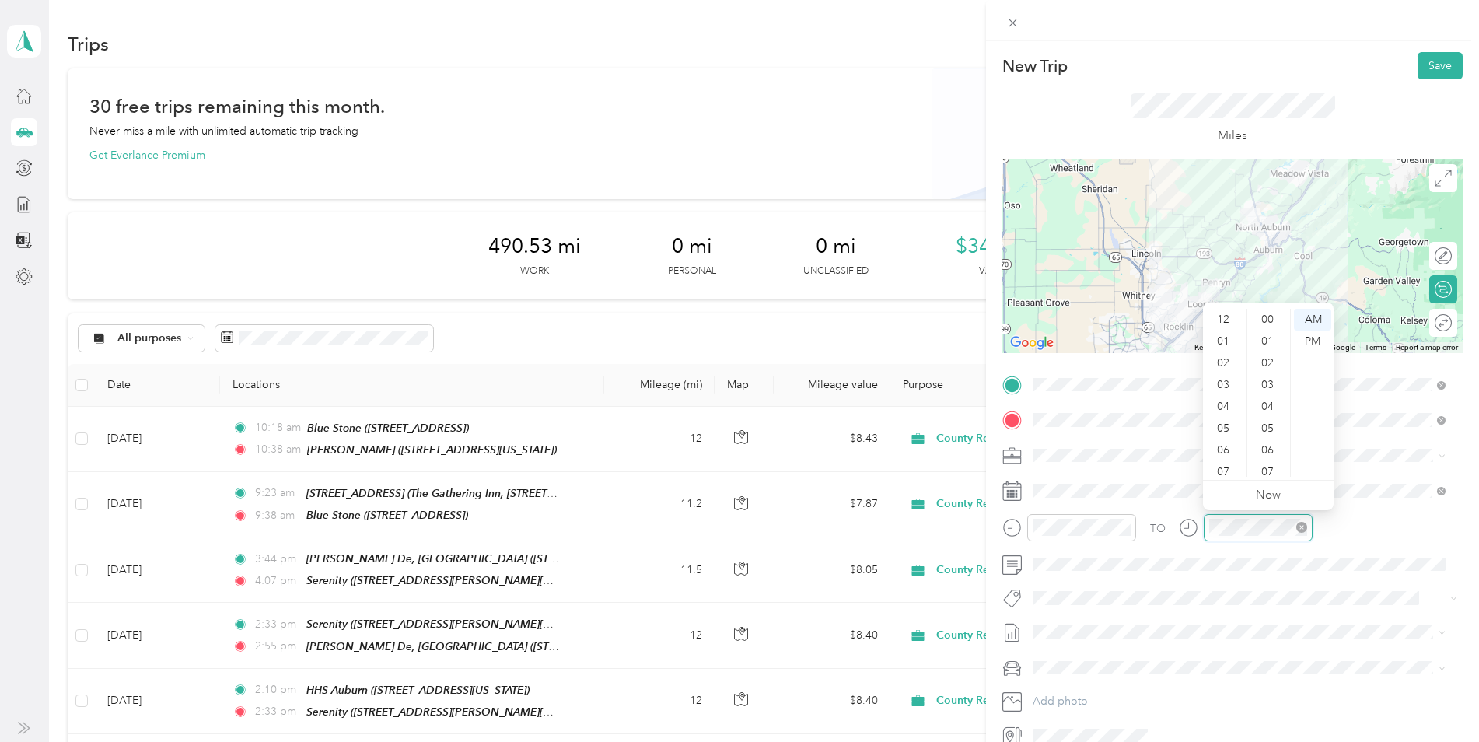
scroll to position [93, 0]
click at [1227, 376] on div "03" at bounding box center [1224, 369] width 37 height 22
click at [1271, 323] on div "32" at bounding box center [1268, 326] width 37 height 22
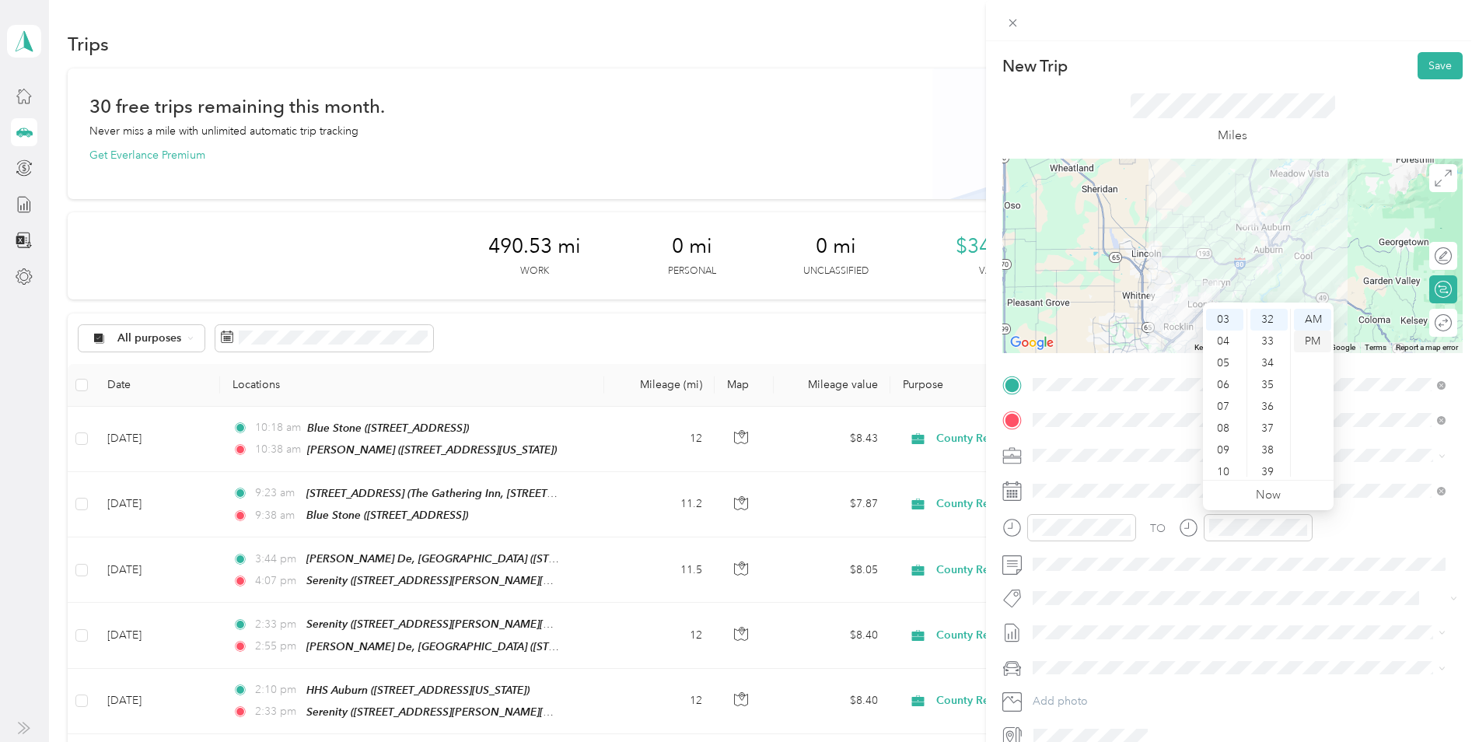
click at [1307, 342] on div "PM" at bounding box center [1312, 341] width 37 height 22
click at [1418, 60] on button "Save" at bounding box center [1440, 65] width 45 height 27
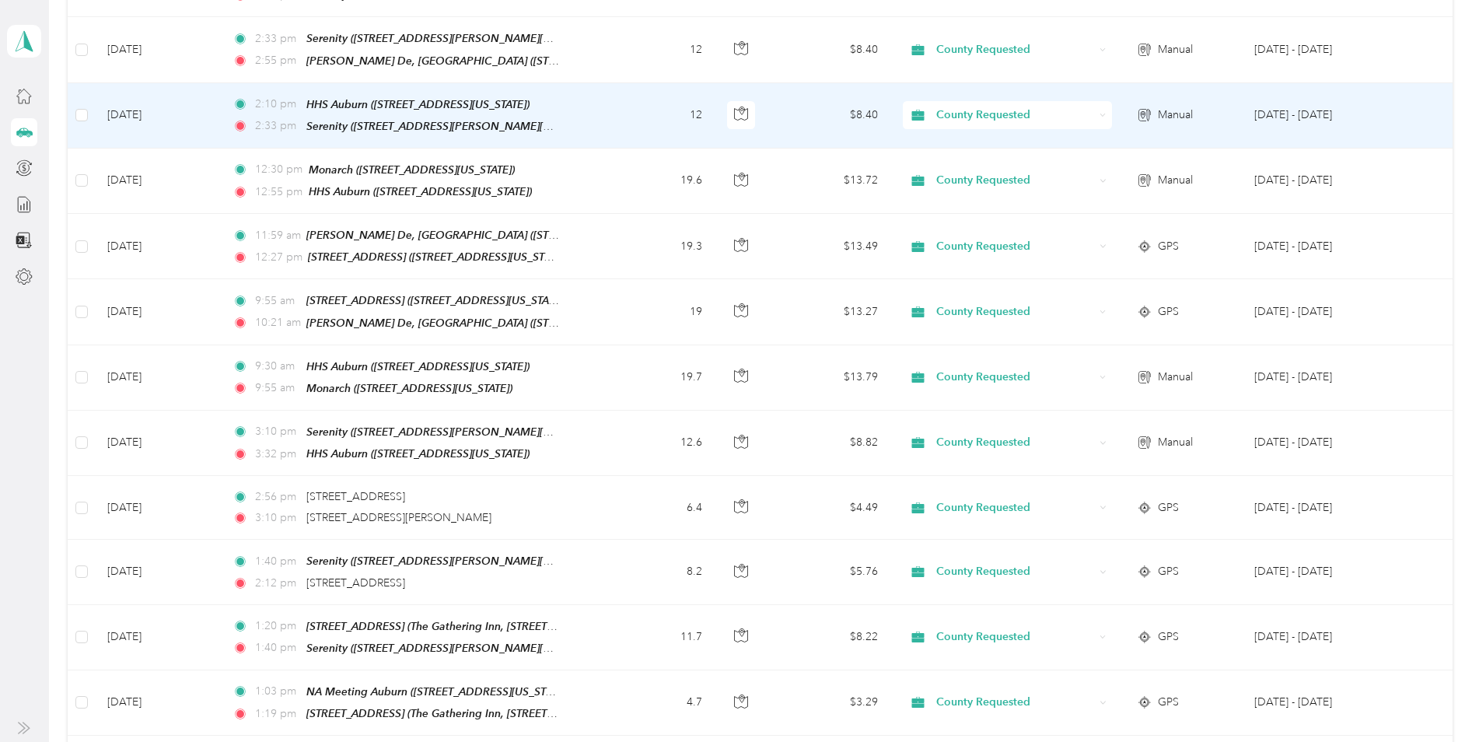
scroll to position [622, 0]
